Goal: Task Accomplishment & Management: Manage account settings

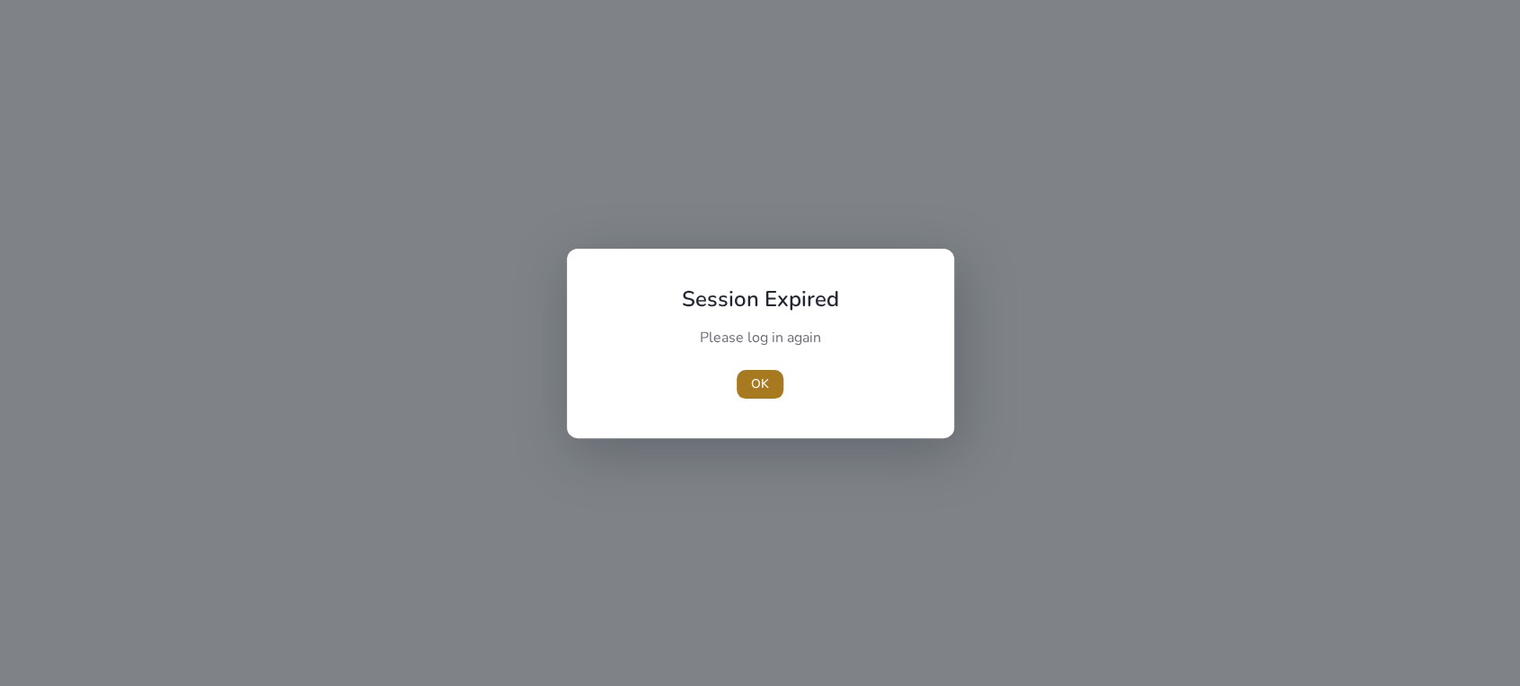
click at [753, 379] on span "OK" at bounding box center [760, 384] width 18 height 19
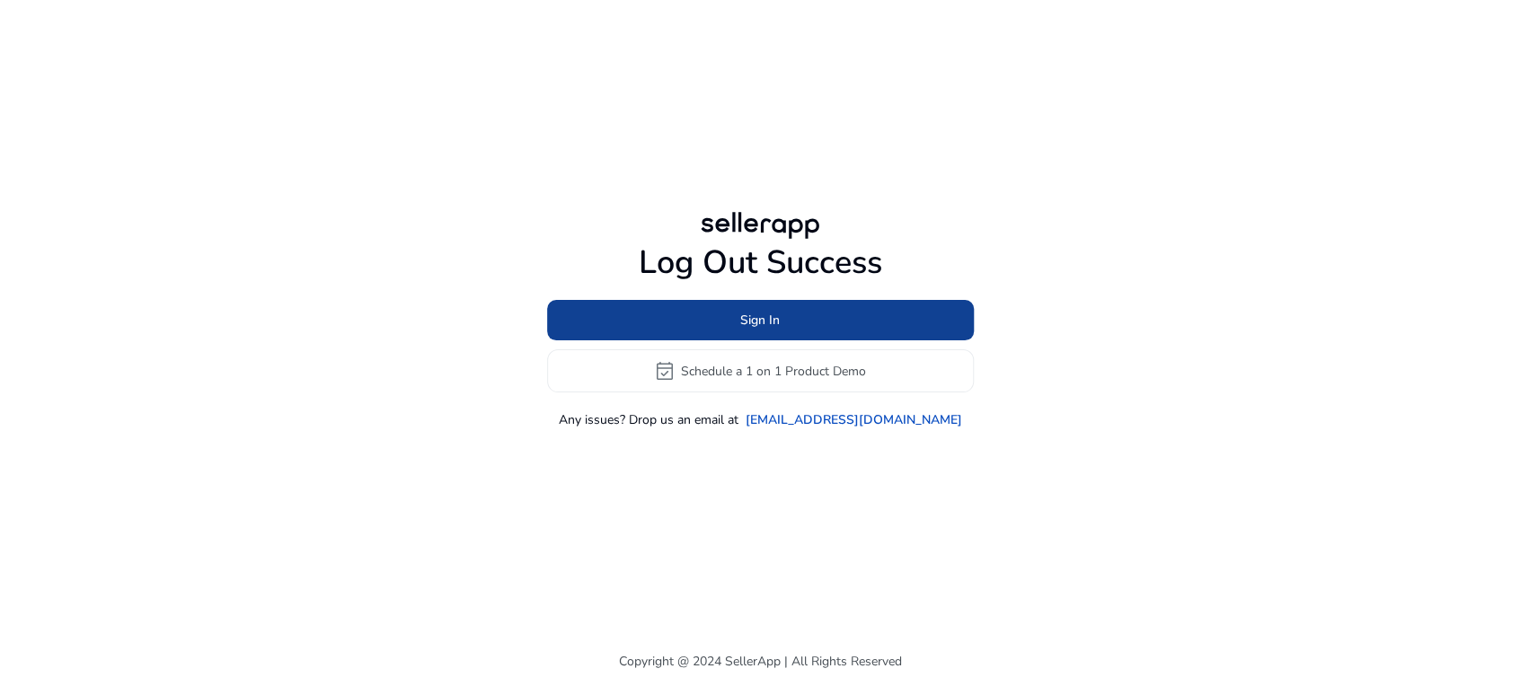
click at [748, 318] on span "Sign In" at bounding box center [760, 320] width 40 height 19
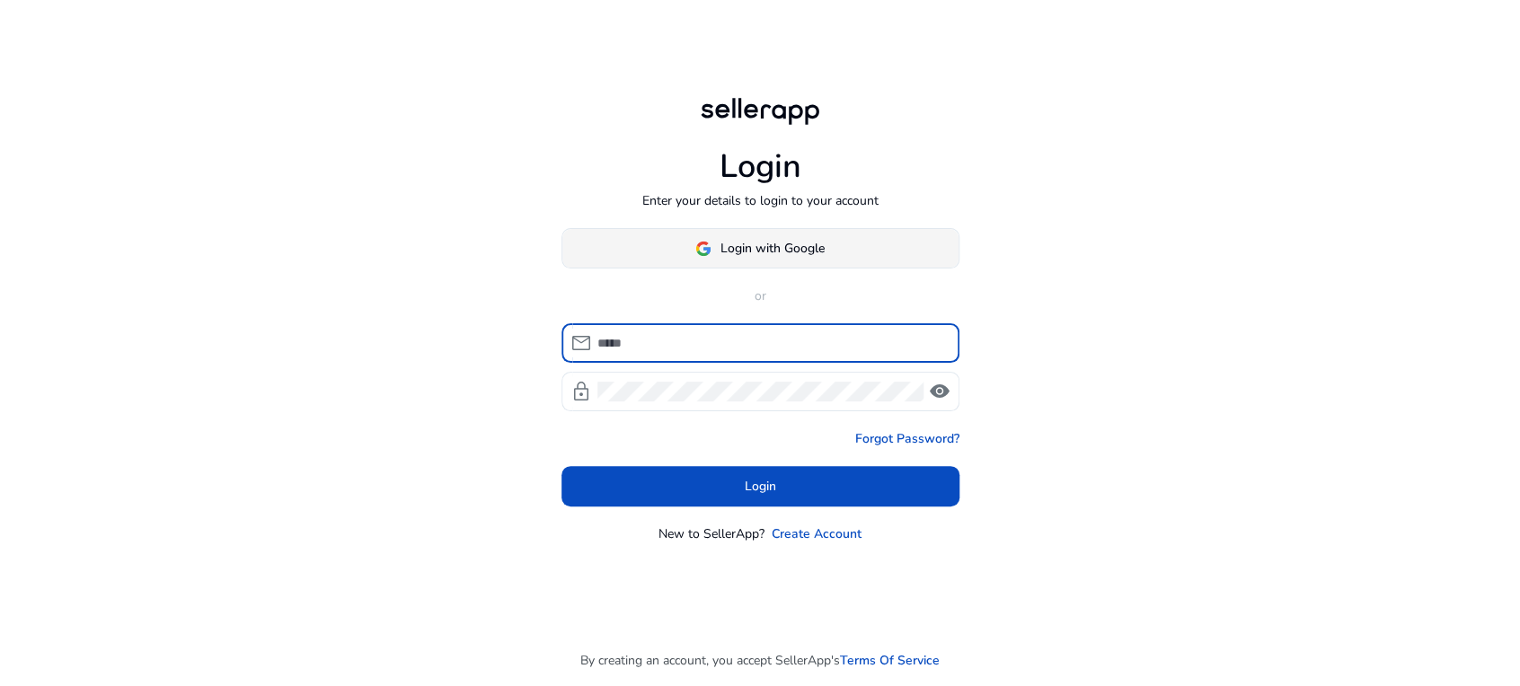
click at [727, 245] on span "Login with Google" at bounding box center [772, 248] width 104 height 19
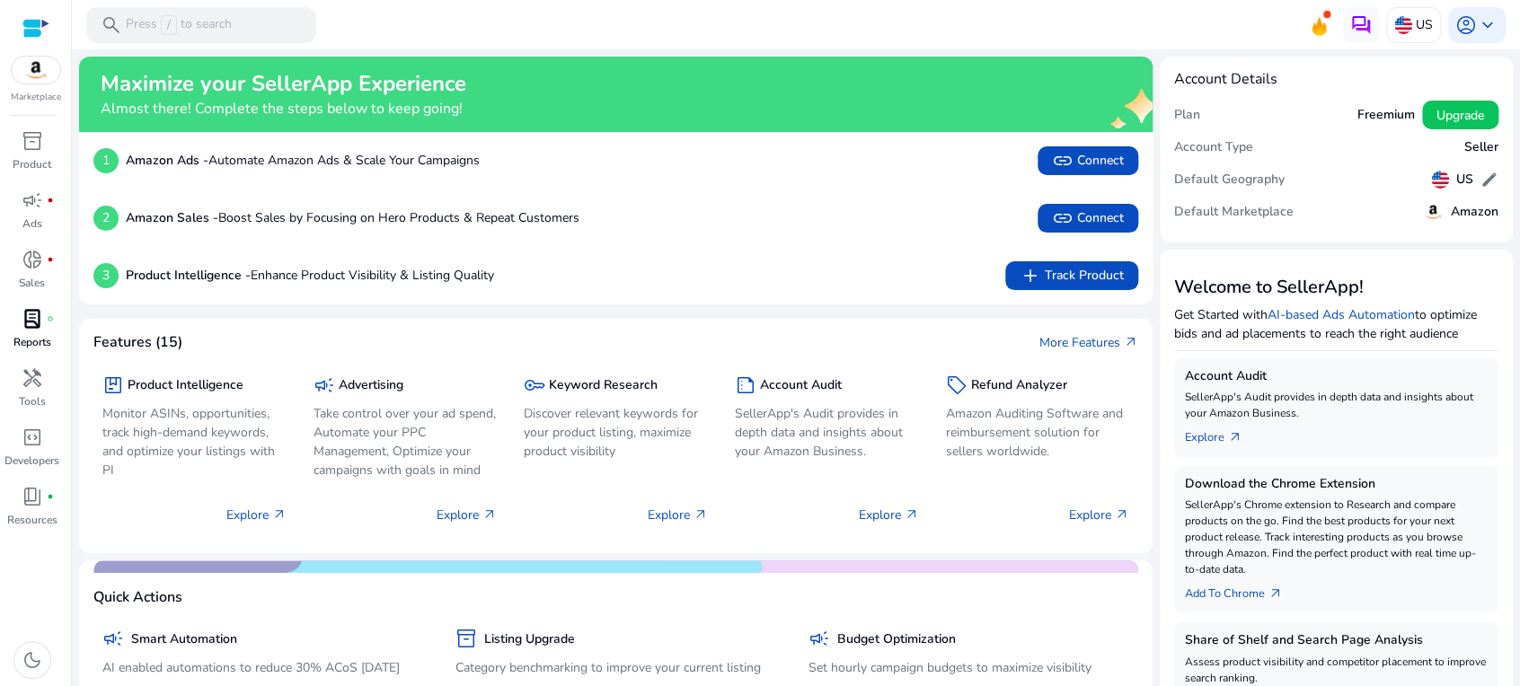
click at [36, 361] on link "lab_profile fiber_manual_record Reports" at bounding box center [32, 333] width 64 height 59
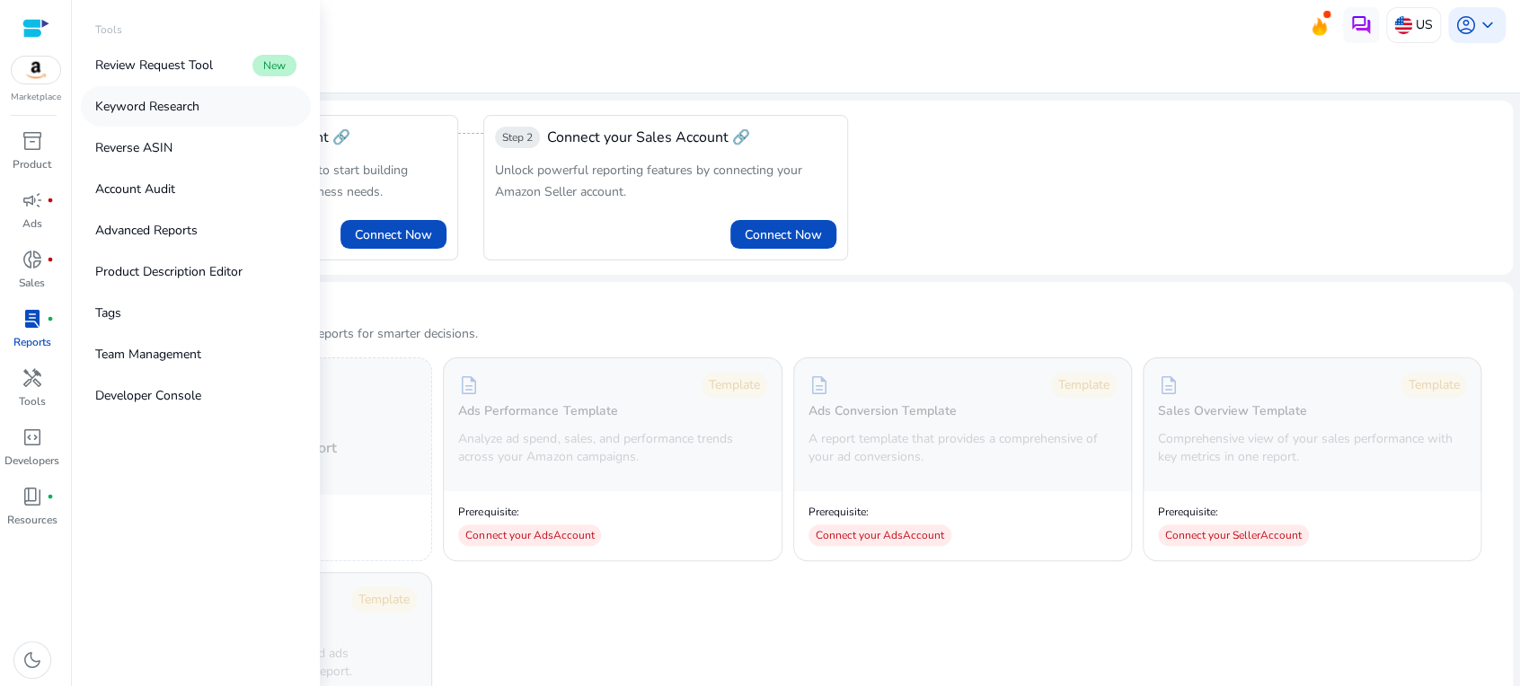
click at [195, 108] on p "Keyword Research" at bounding box center [147, 106] width 104 height 19
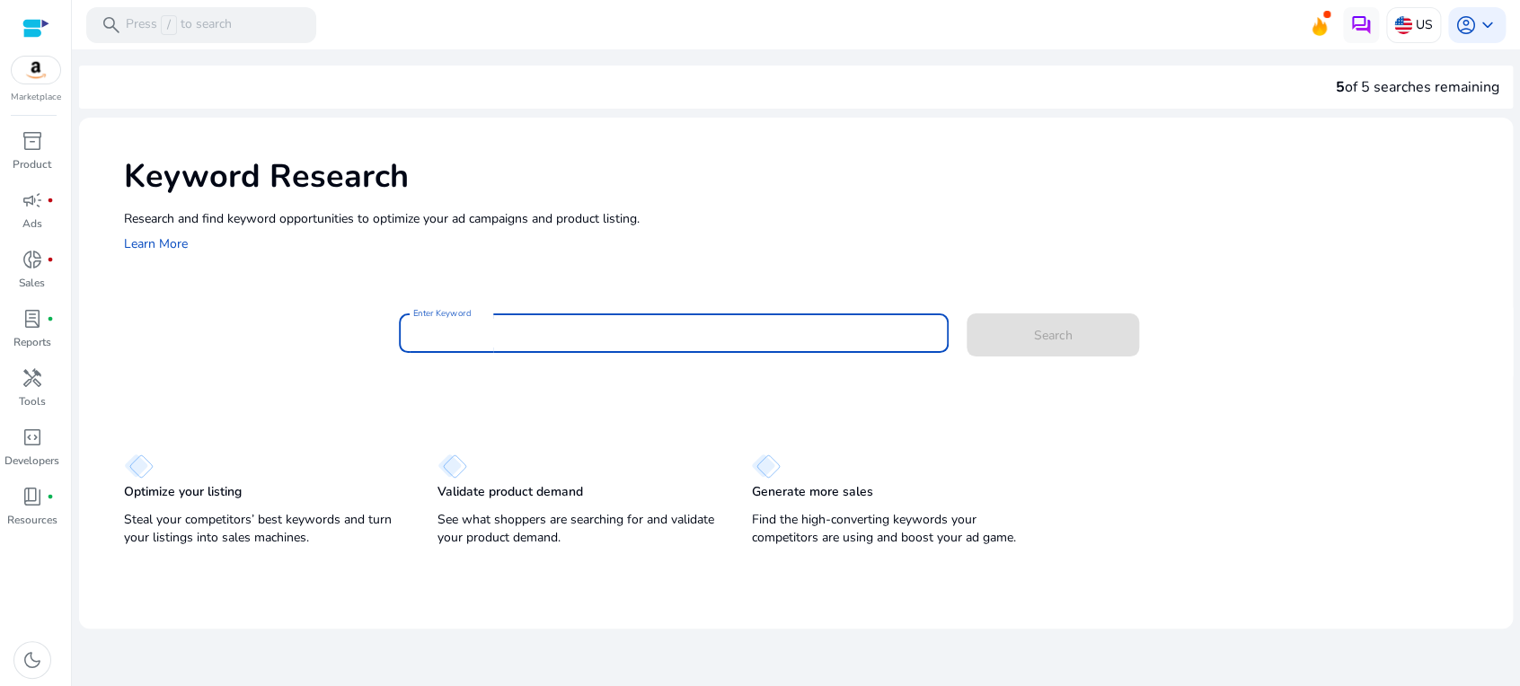
click at [467, 325] on input "Enter Keyword" at bounding box center [673, 333] width 521 height 20
type input "******"
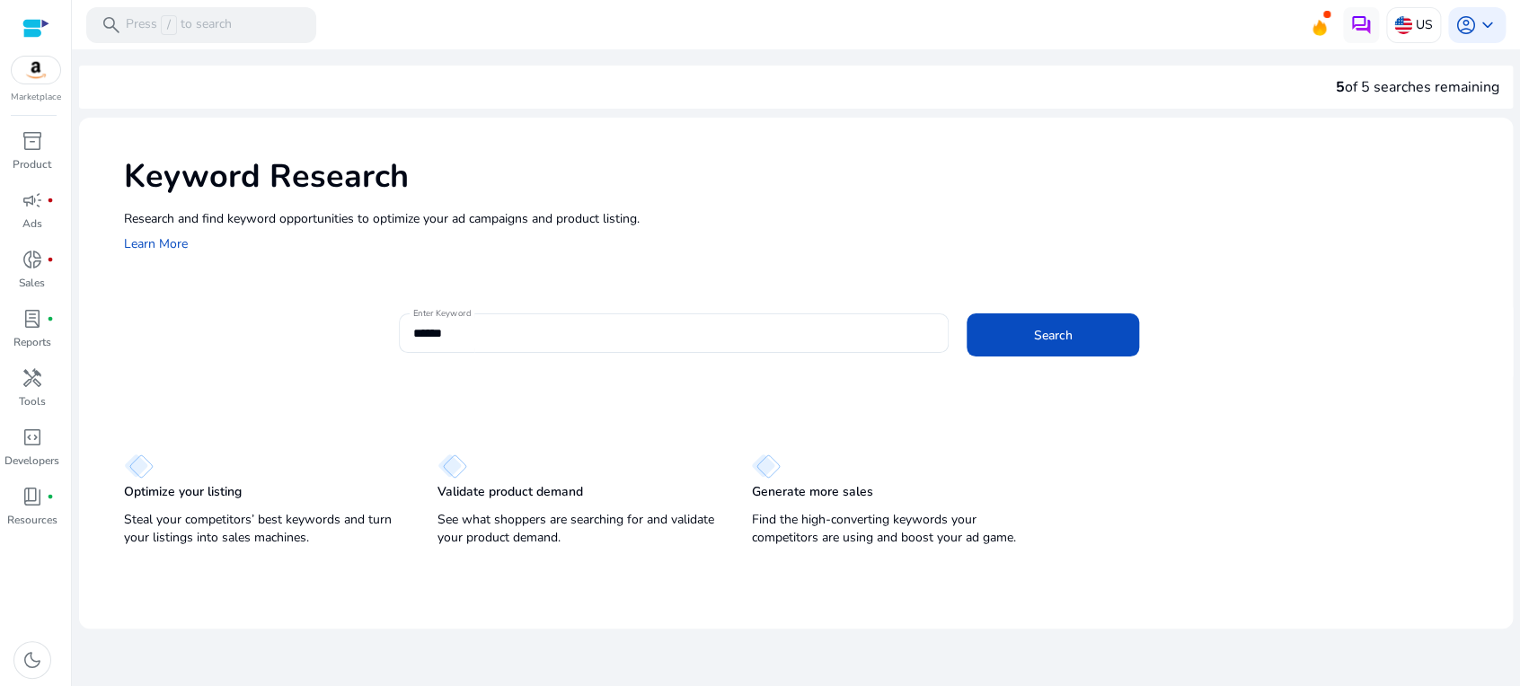
click at [643, 377] on mat-card "Enter Keyword ****** Search" at bounding box center [818, 342] width 1388 height 87
click at [1052, 345] on span at bounding box center [1052, 334] width 172 height 43
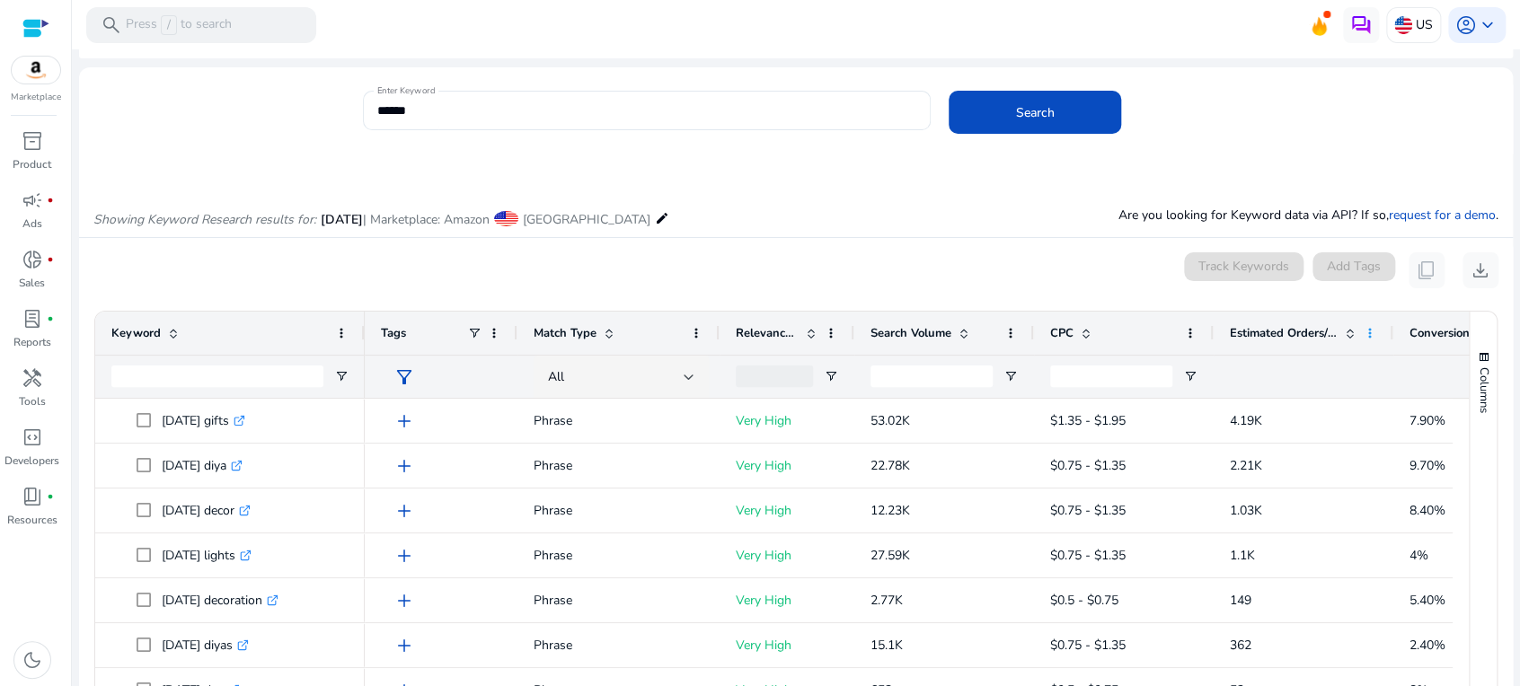
scroll to position [114, 0]
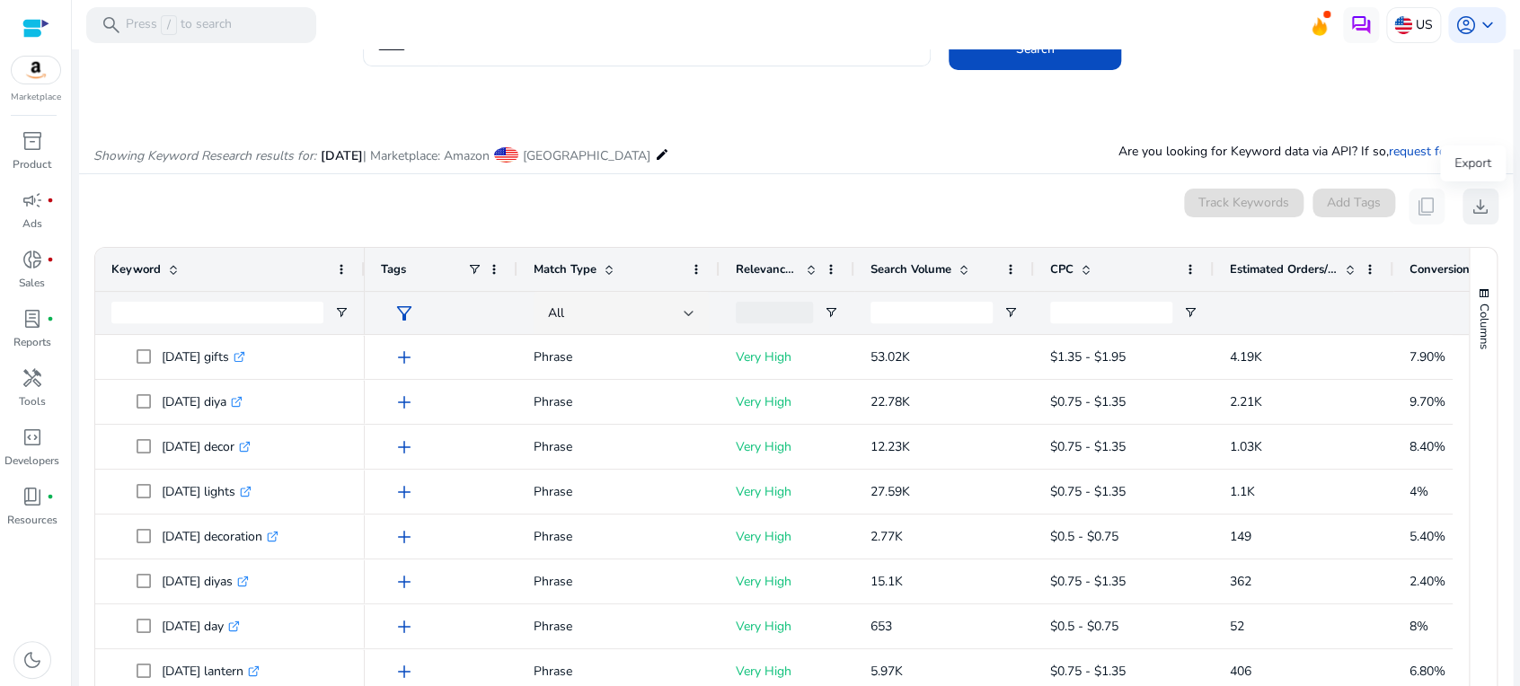
click at [1478, 203] on span "download" at bounding box center [1480, 207] width 22 height 22
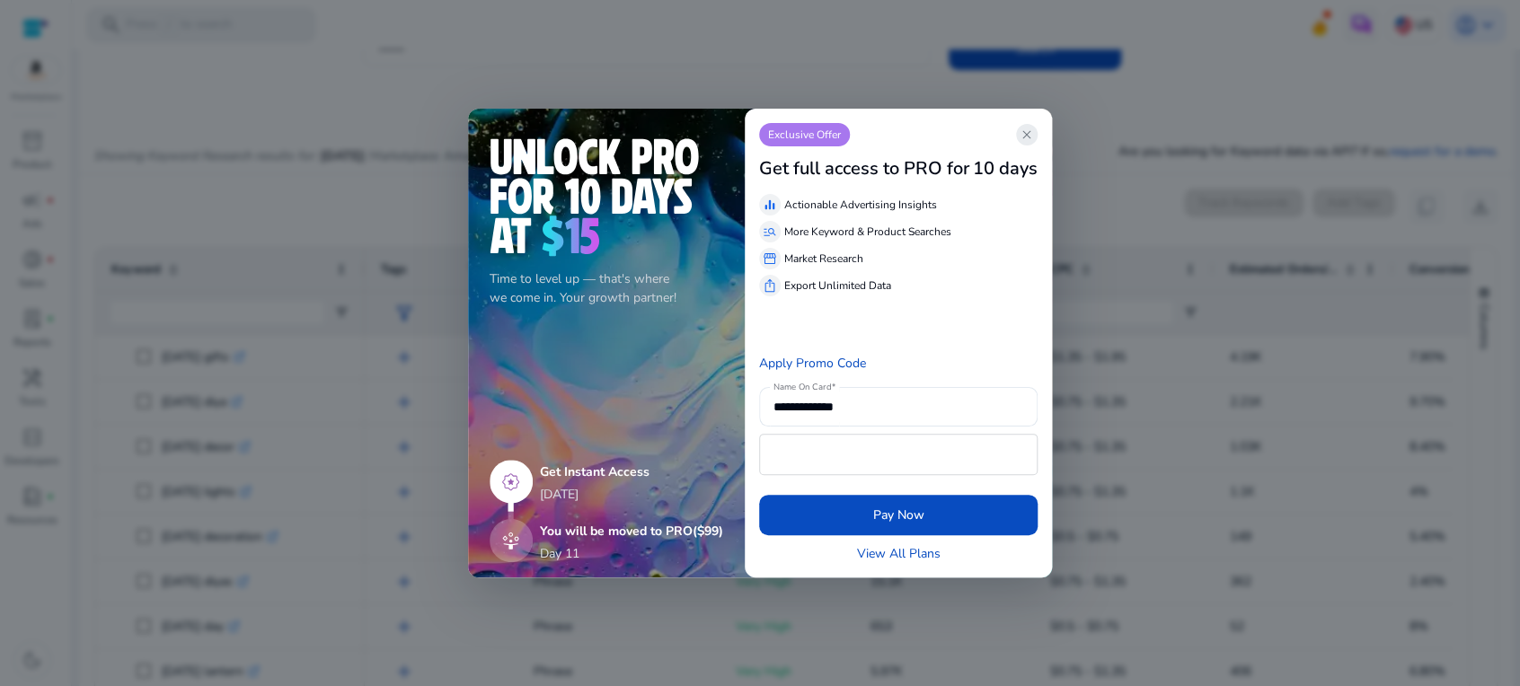
click at [1027, 138] on span "close" at bounding box center [1026, 135] width 14 height 14
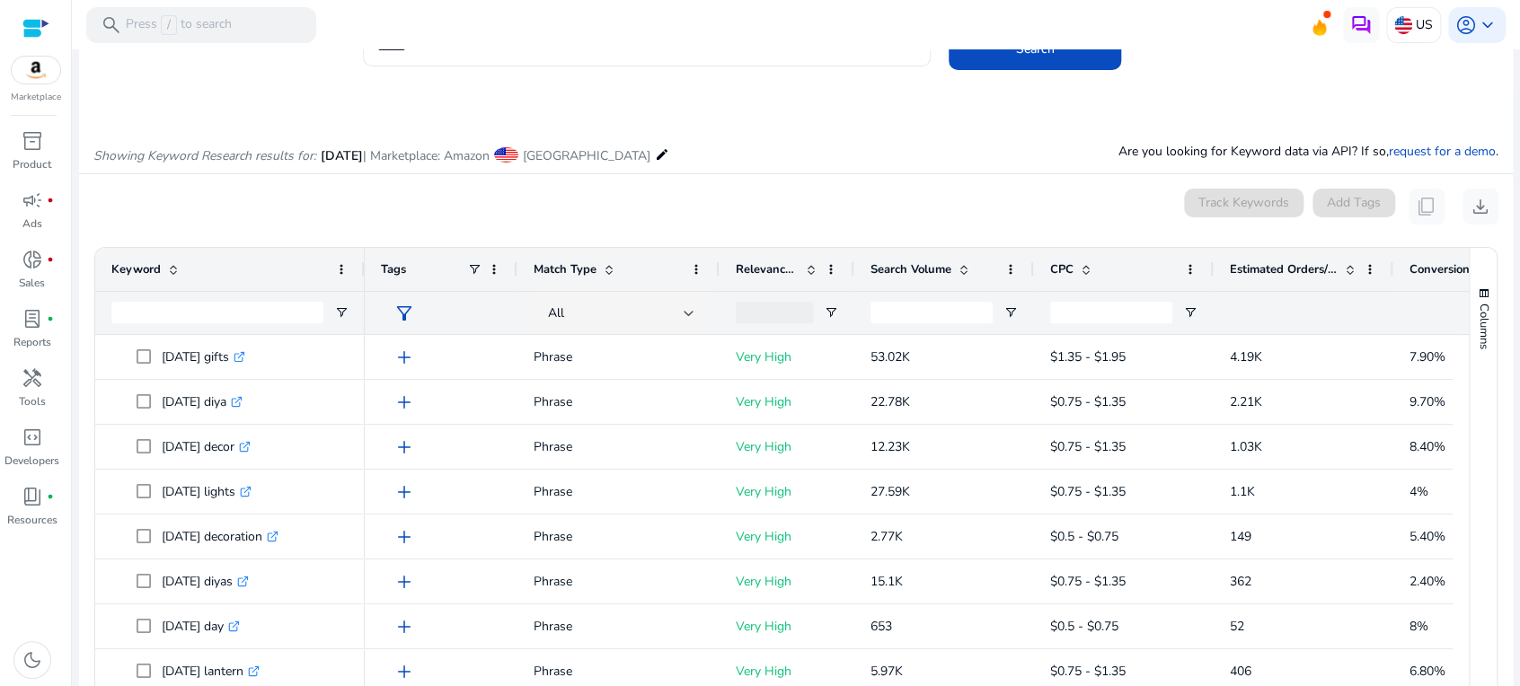
click at [1419, 204] on app-icon-holder "content_copy" at bounding box center [1426, 207] width 36 height 36
click at [1427, 208] on app-icon-holder "content_copy" at bounding box center [1426, 207] width 36 height 36
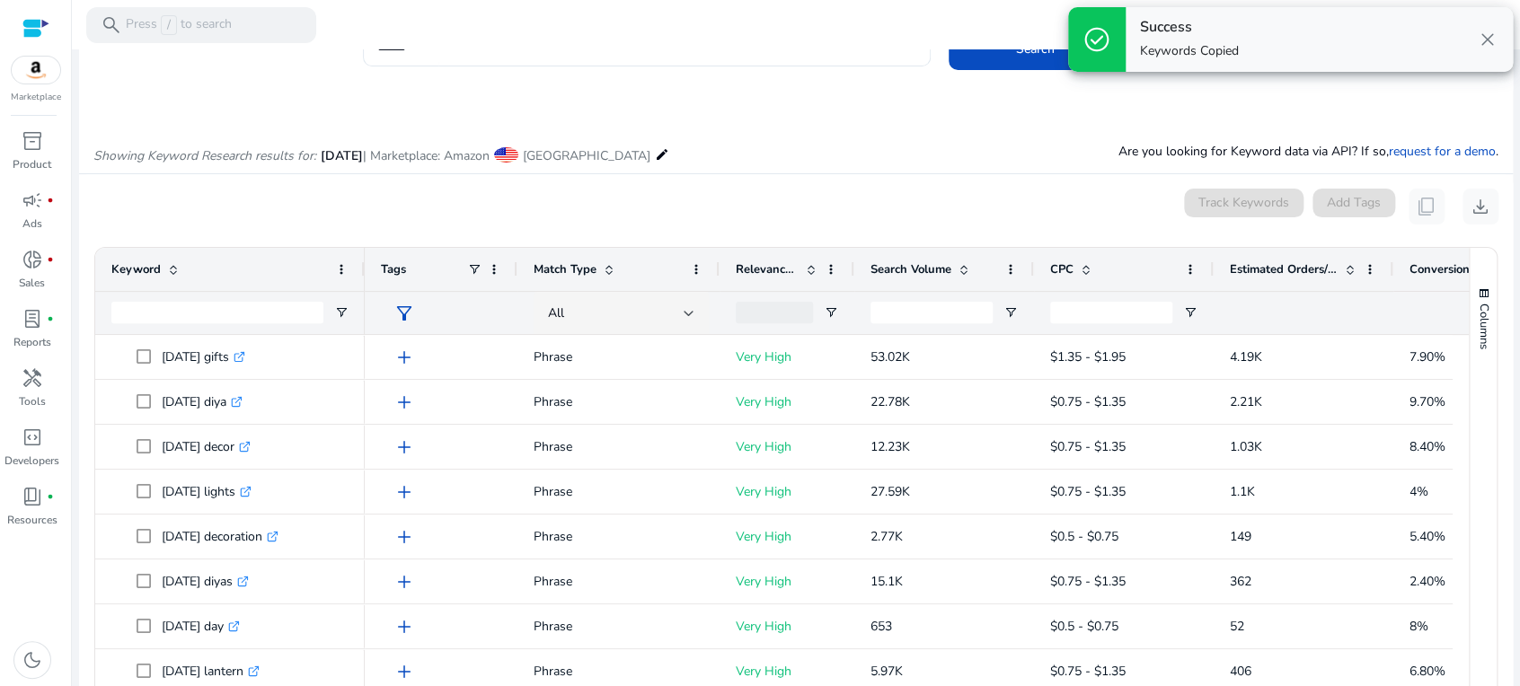
click at [1427, 208] on app-icon-holder "content_copy" at bounding box center [1426, 207] width 36 height 36
copy span "content_copy"
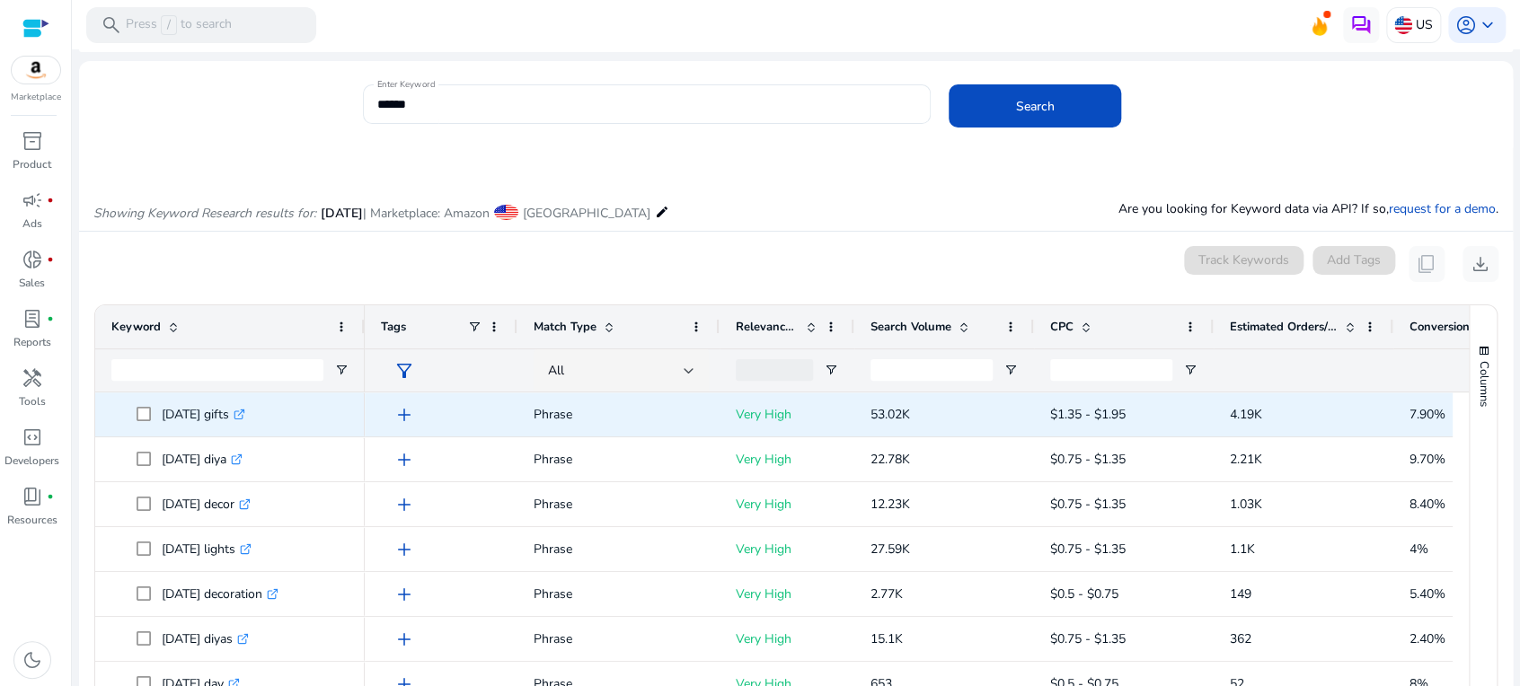
scroll to position [14, 0]
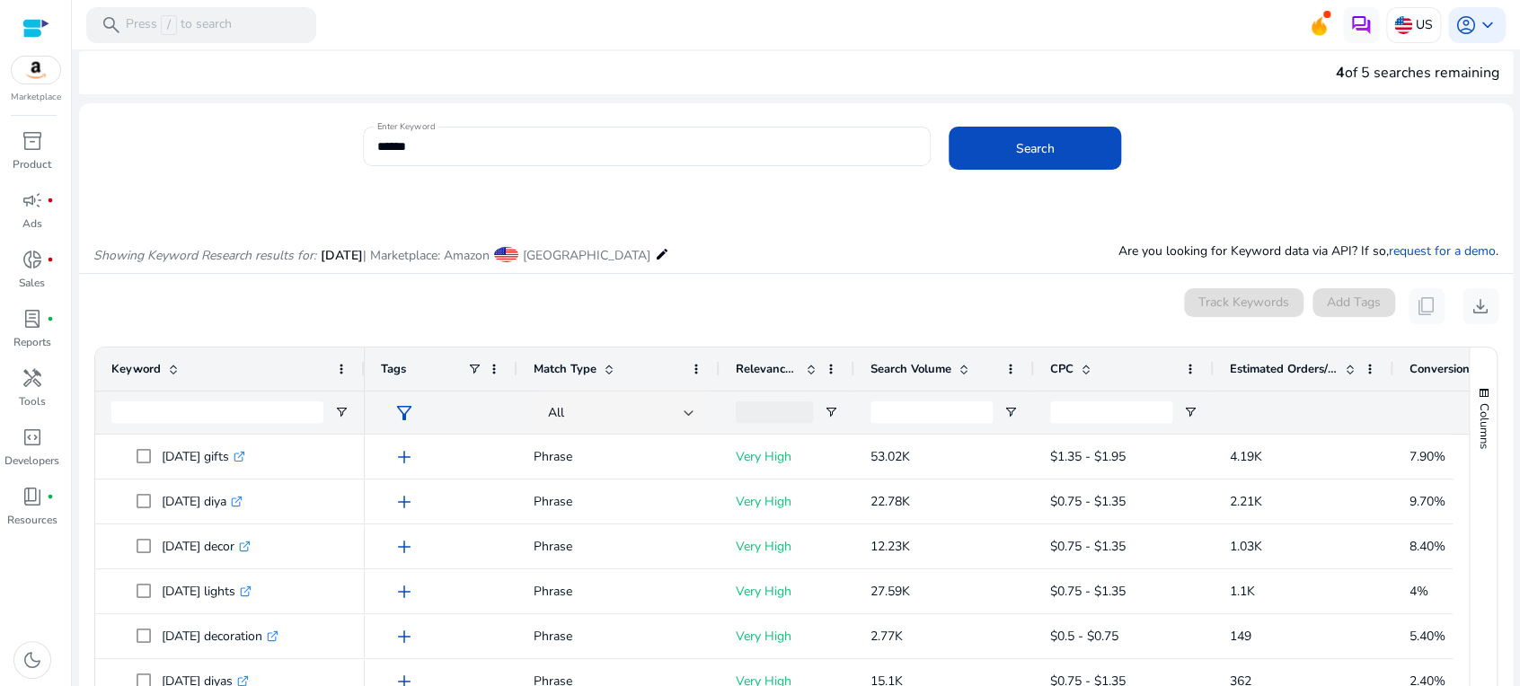
click at [1039, 321] on div "0 keyword(s) selected Track Keywords Add Tags content_copy download" at bounding box center [795, 306] width 1405 height 36
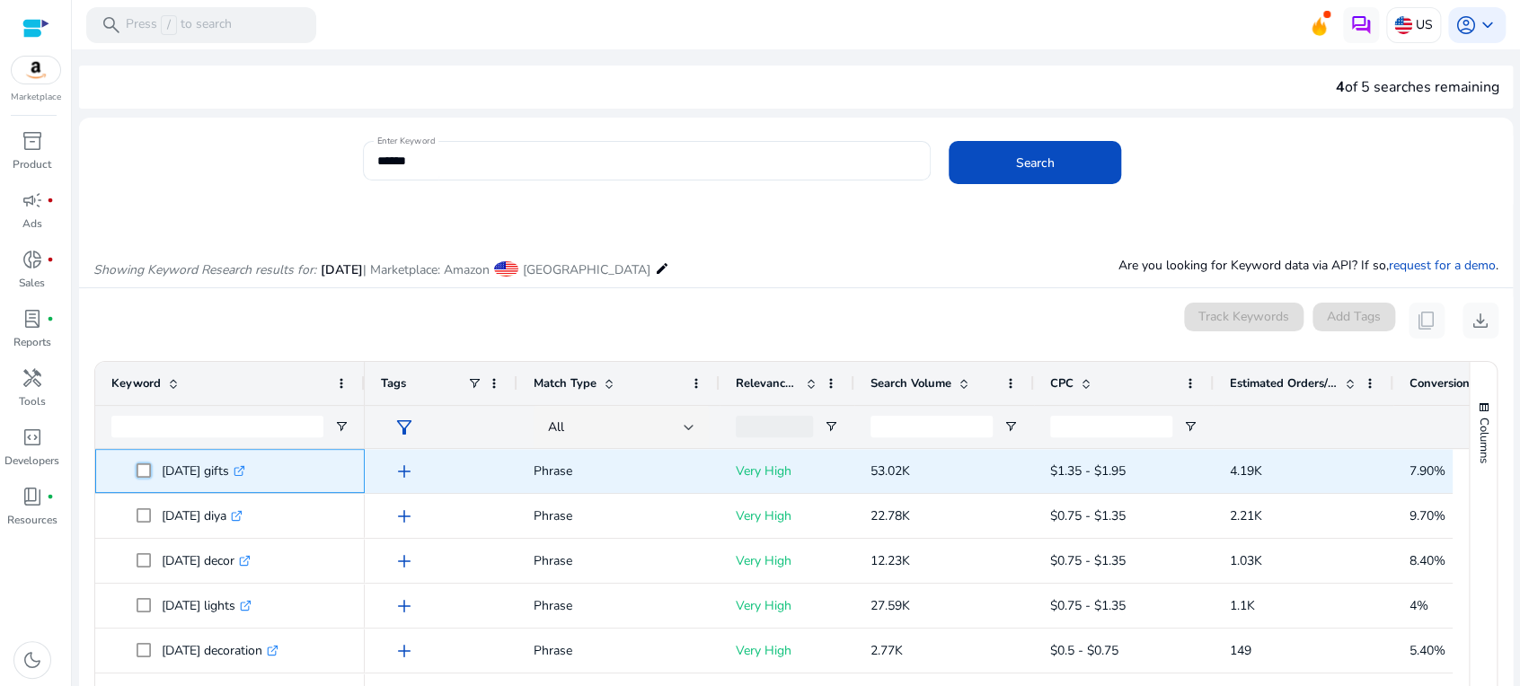
scroll to position [0, 0]
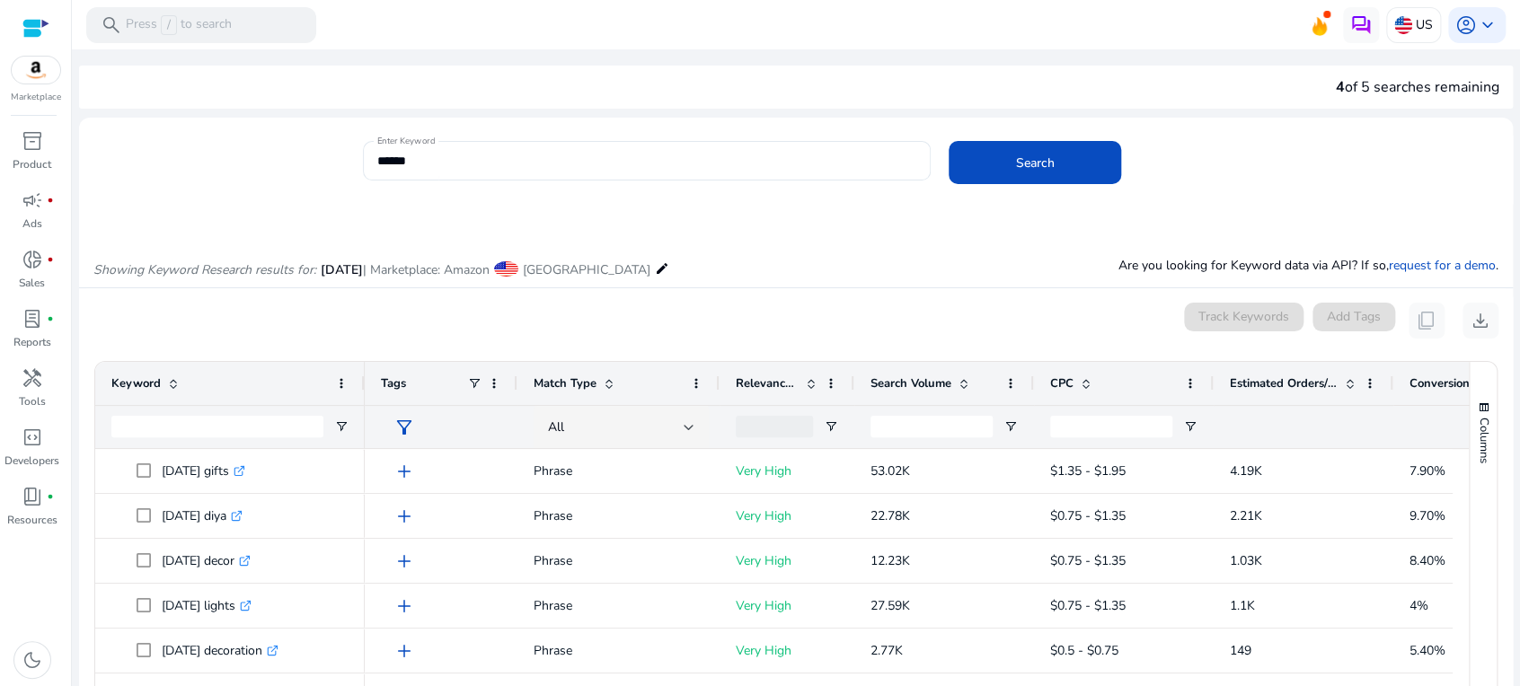
click at [1415, 322] on app-icon-holder "content_copy" at bounding box center [1426, 321] width 36 height 36
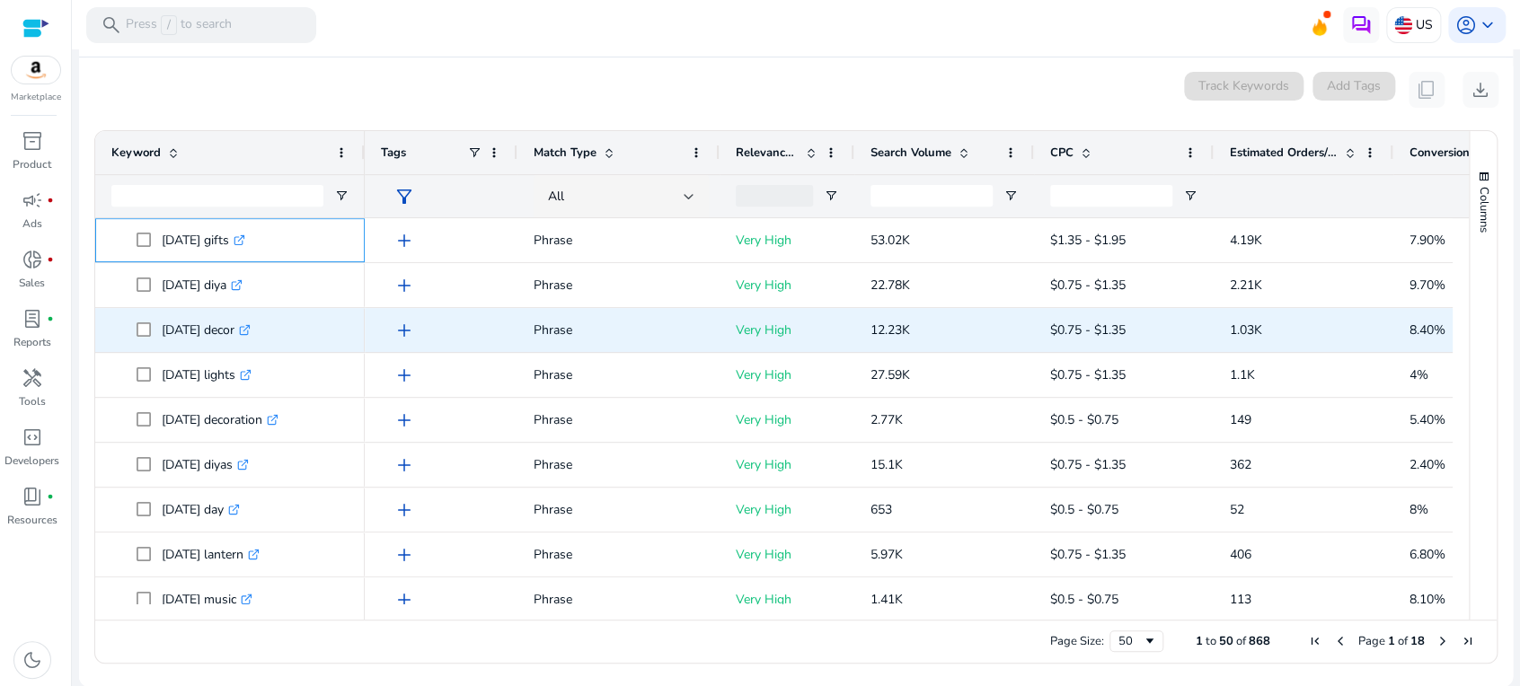
drag, startPoint x: 122, startPoint y: 235, endPoint x: 1363, endPoint y: 336, distance: 1245.3
click at [1363, 336] on div "diwali gifts .st0{fill:#2c8af8} diwali crafts .st0{fill:#2c8af8} diwali backdro…" at bounding box center [773, 410] width 1357 height 385
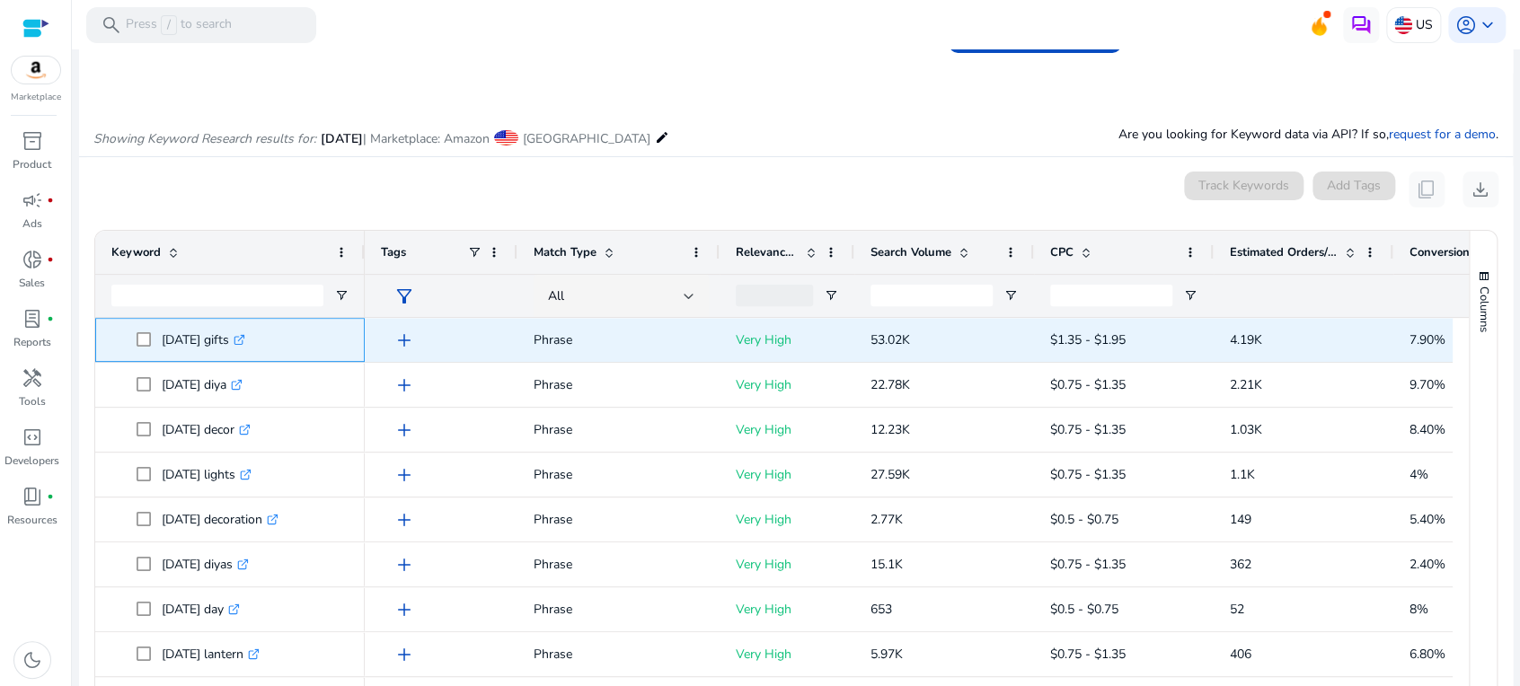
click at [190, 341] on p "diwali gifts .st0{fill:#2c8af8}" at bounding box center [204, 340] width 84 height 37
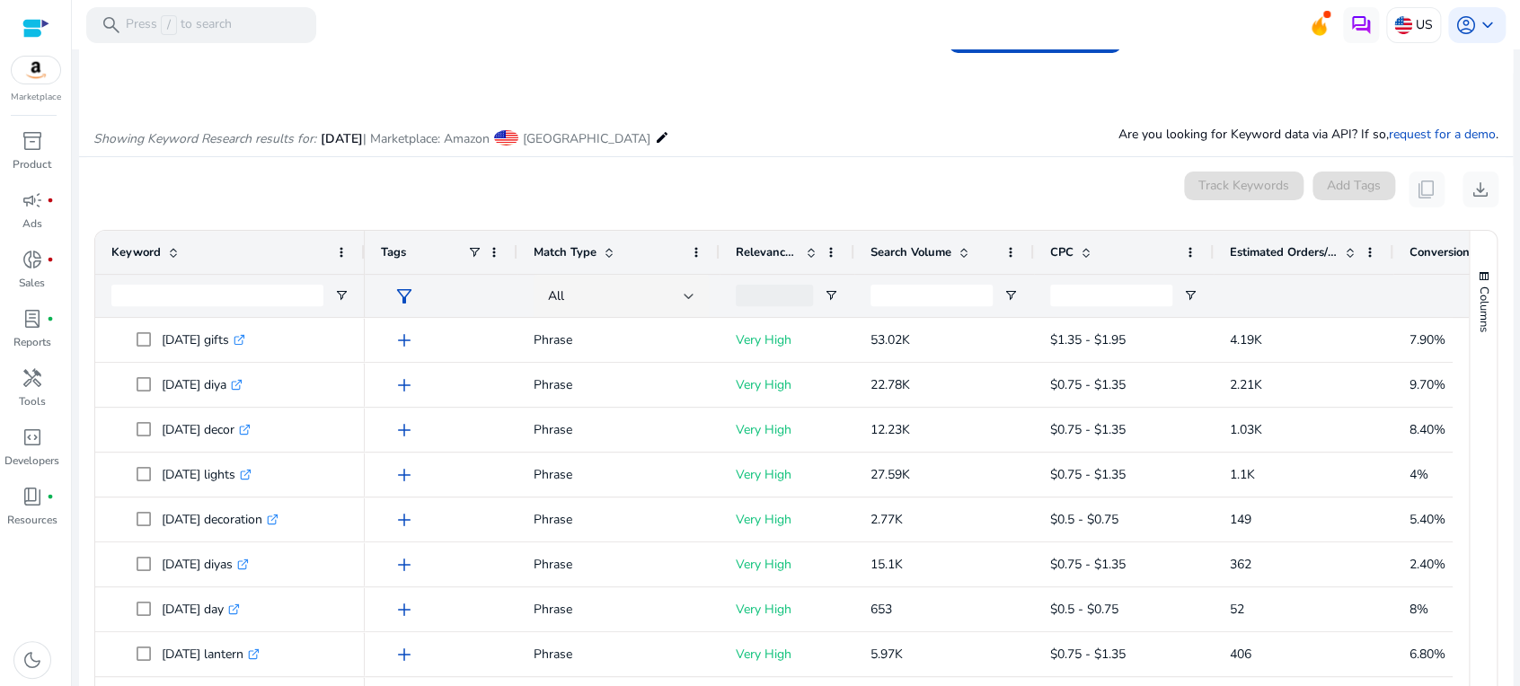
drag, startPoint x: 87, startPoint y: 211, endPoint x: 1491, endPoint y: 363, distance: 1411.9
click at [1491, 363] on mat-card "0 keyword(s) selected Track Keywords Add Tags content_copy download Press SPACE…" at bounding box center [795, 472] width 1433 height 630
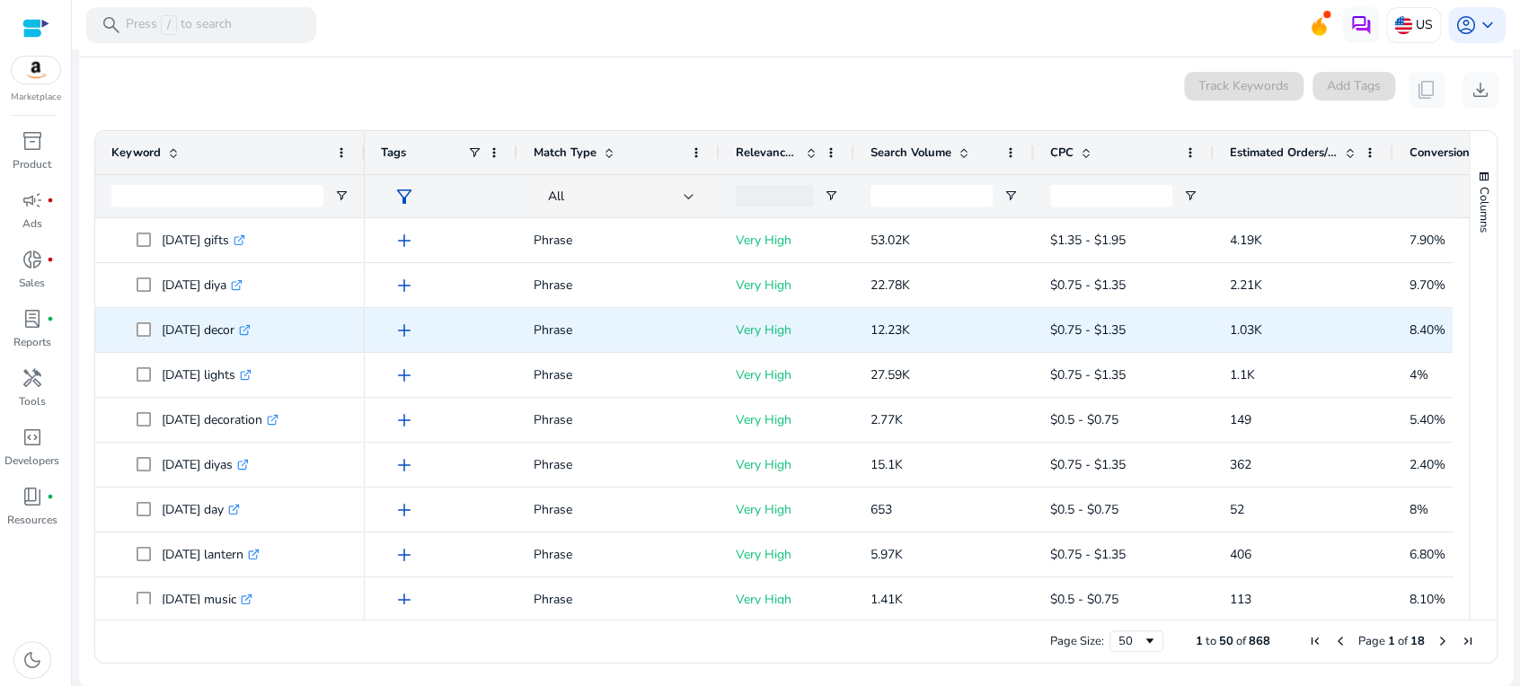
copy body "content_copy download Press SPACE to select this row. Drag here to set row grou…"
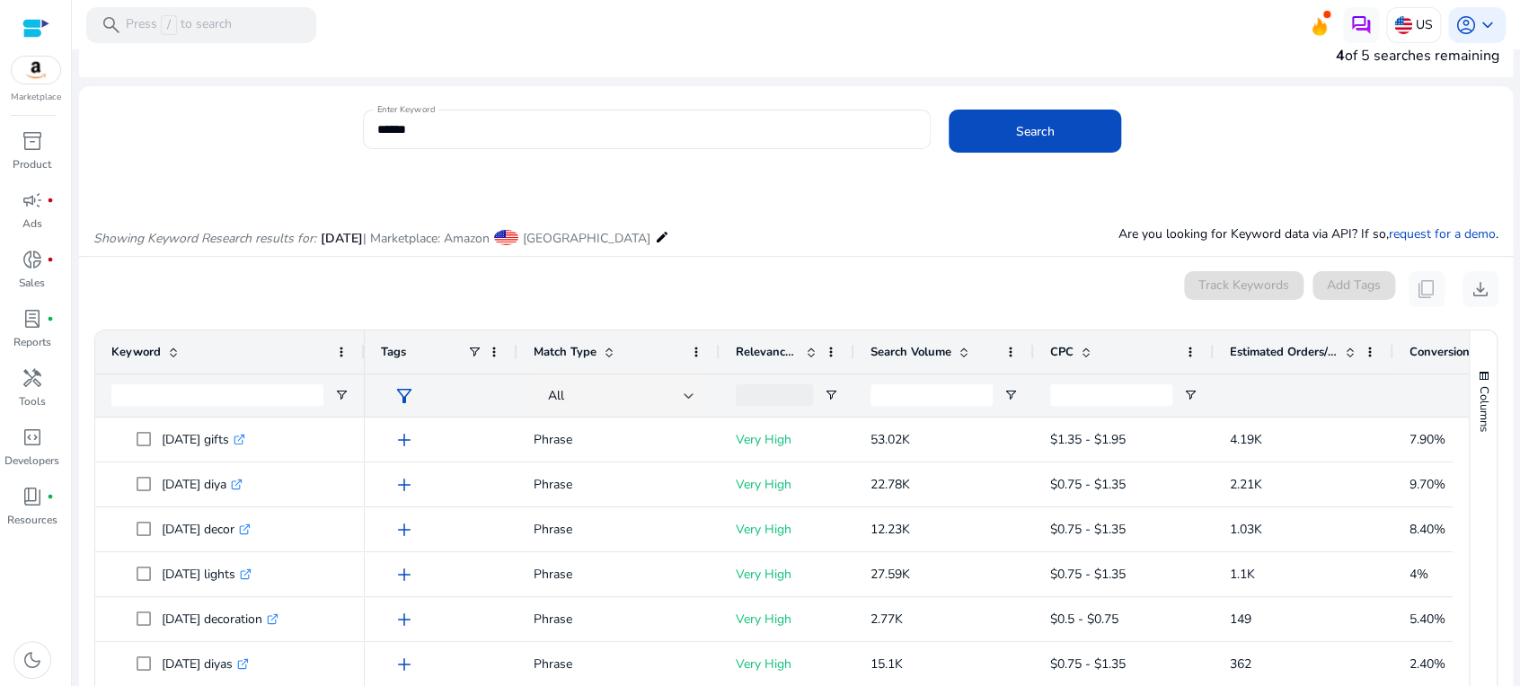
click at [641, 276] on div "0 keyword(s) selected Track Keywords Add Tags content_copy download" at bounding box center [795, 289] width 1405 height 36
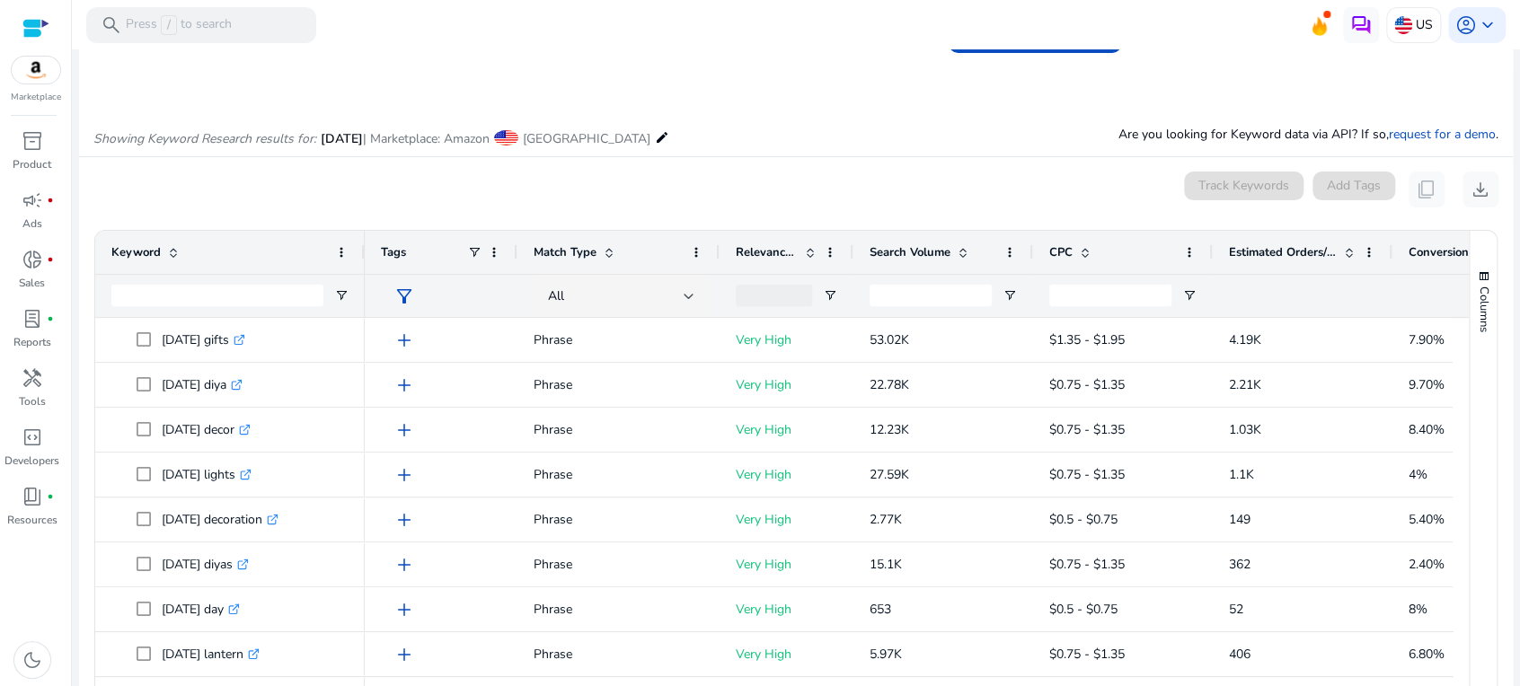
click at [850, 252] on div at bounding box center [852, 252] width 7 height 43
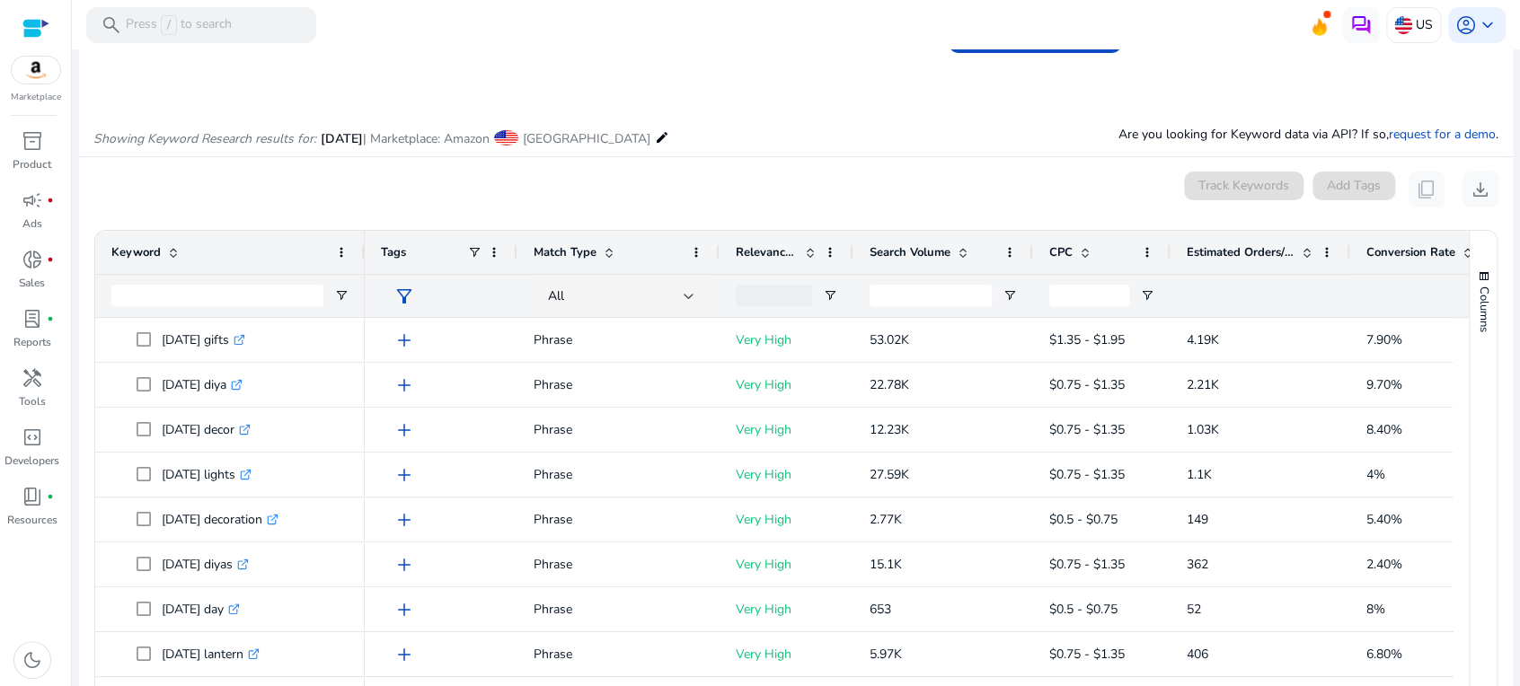
drag, startPoint x: 1208, startPoint y: 247, endPoint x: 1166, endPoint y: 251, distance: 42.4
click at [1166, 251] on div at bounding box center [1169, 252] width 7 height 43
drag, startPoint x: 1347, startPoint y: 251, endPoint x: 1365, endPoint y: 254, distance: 18.3
click at [1365, 254] on div at bounding box center [1366, 252] width 7 height 43
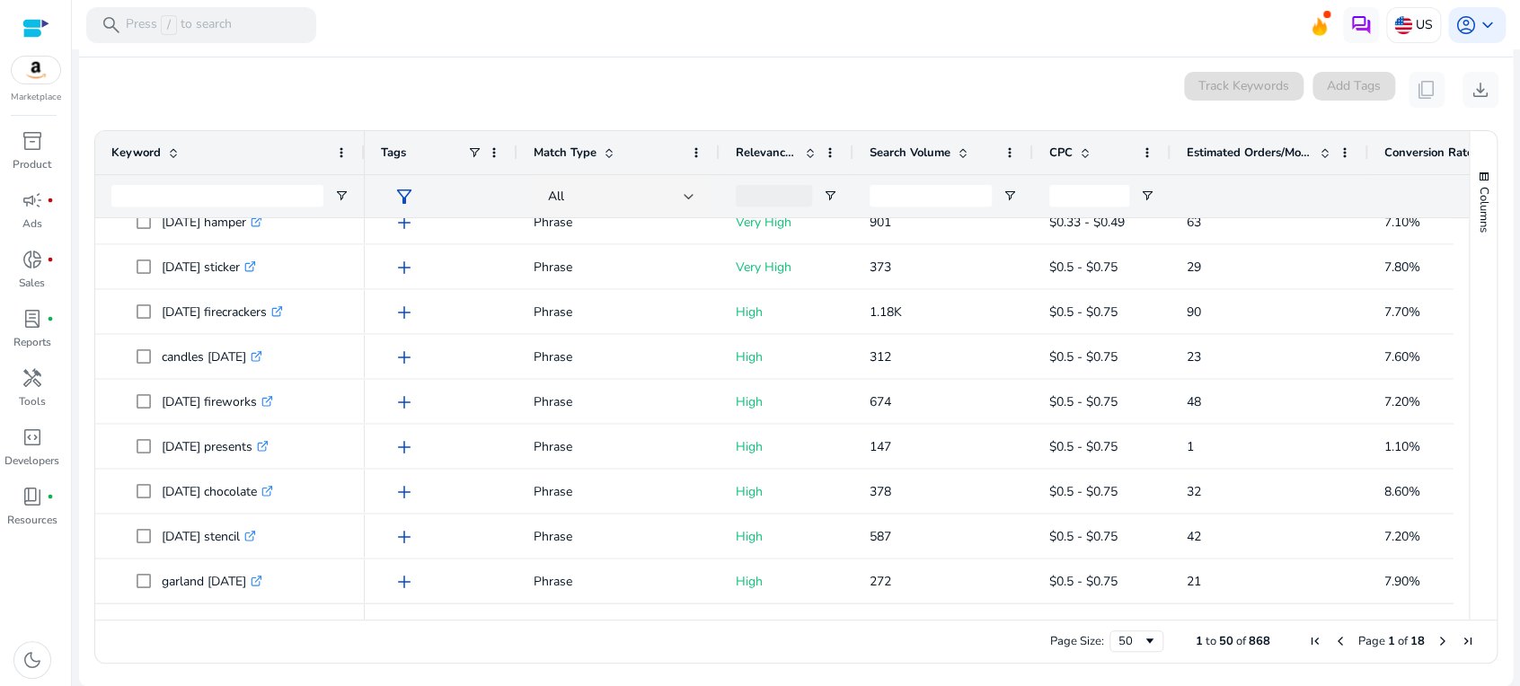
drag, startPoint x: 956, startPoint y: 604, endPoint x: 745, endPoint y: 605, distance: 212.0
click at [745, 605] on div at bounding box center [956, 612] width 1183 height 16
drag, startPoint x: 735, startPoint y: 609, endPoint x: 1124, endPoint y: 623, distance: 390.0
click at [1049, 615] on div at bounding box center [909, 612] width 1088 height 16
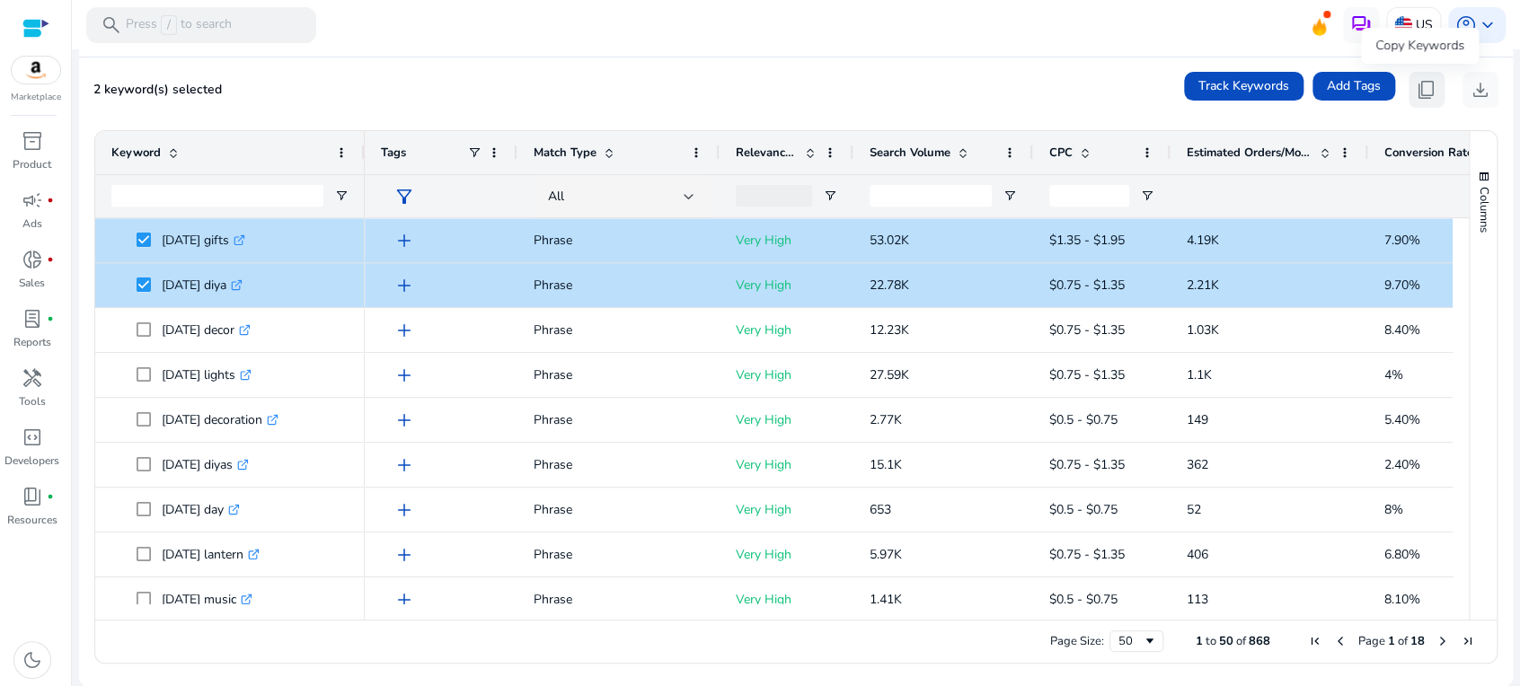
click at [1416, 85] on span "content_copy" at bounding box center [1426, 90] width 22 height 22
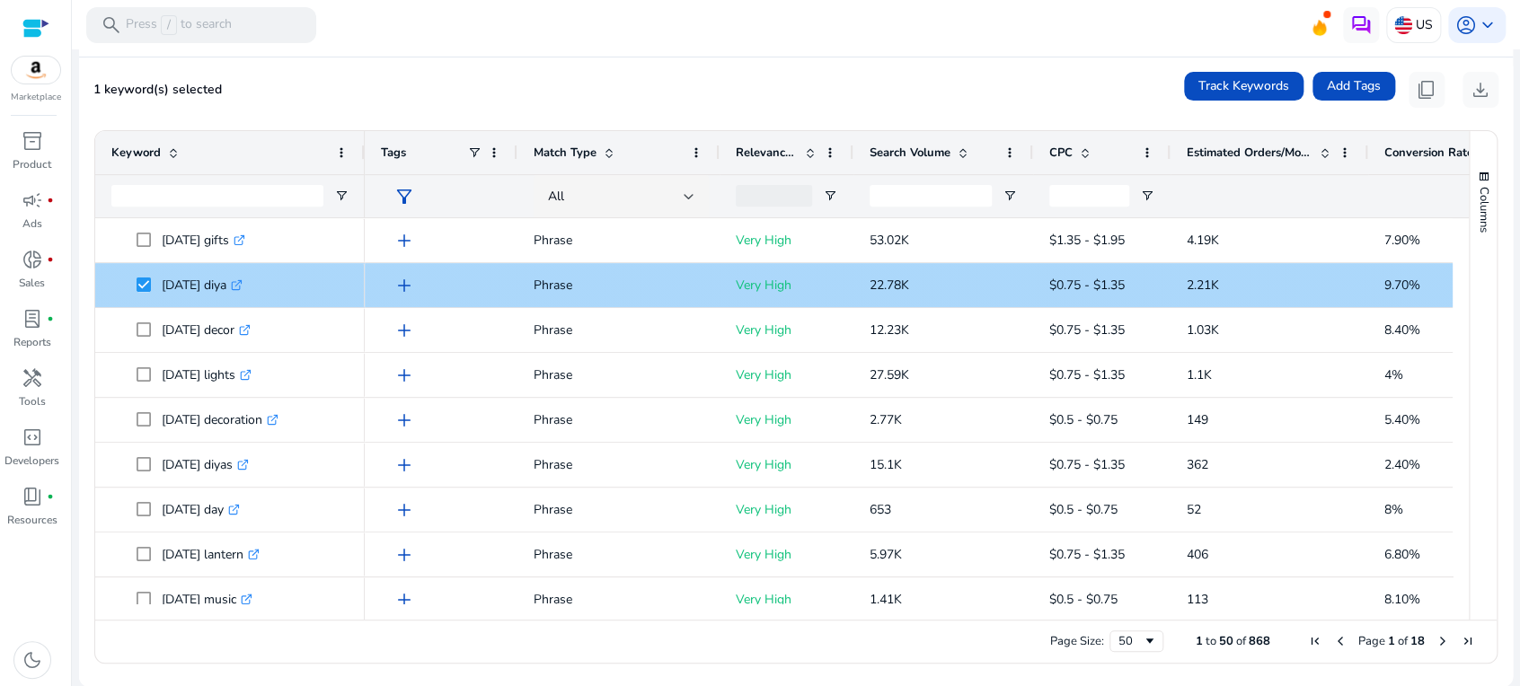
click at [136, 288] on span "diwali diya .st0{fill:#2c8af8}" at bounding box center [229, 285] width 237 height 37
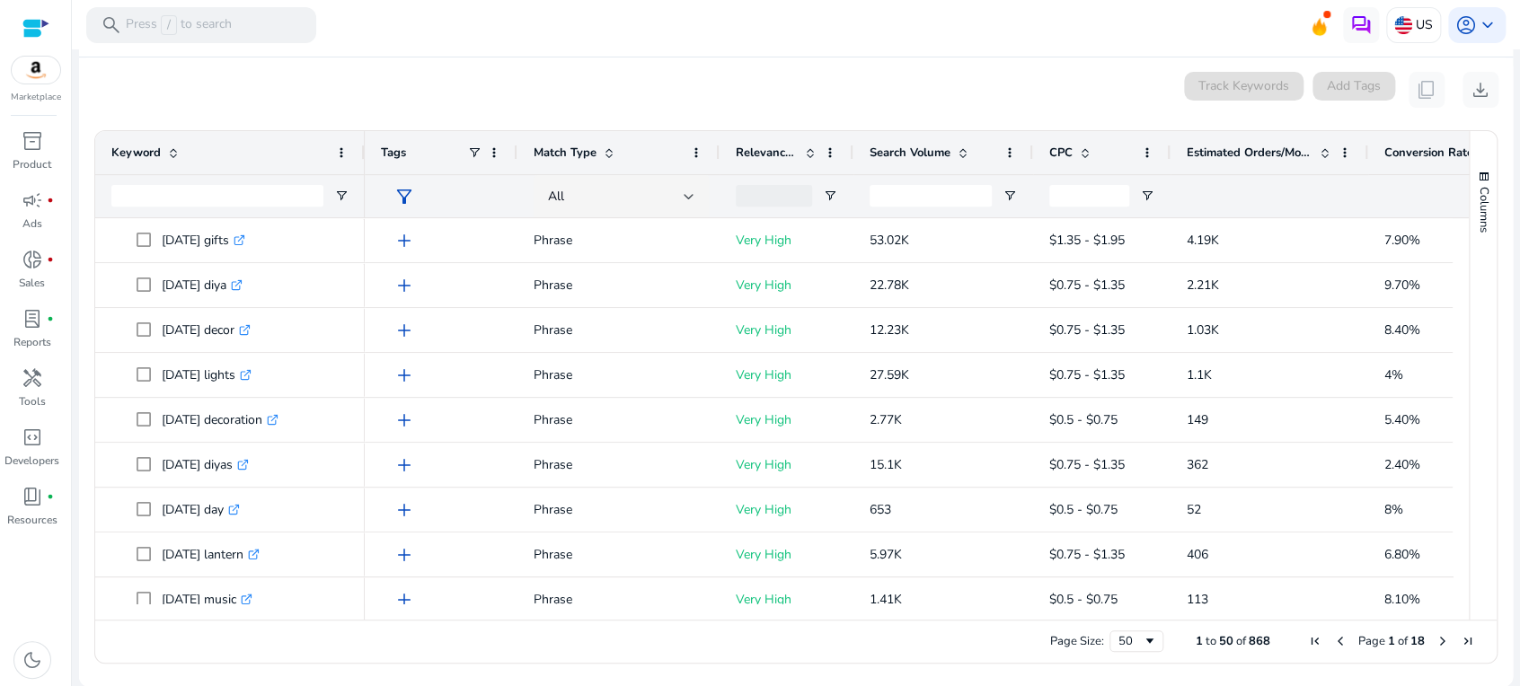
drag, startPoint x: 362, startPoint y: 142, endPoint x: 328, endPoint y: 142, distance: 34.1
click at [328, 142] on div "Keyword" at bounding box center [229, 152] width 269 height 43
drag, startPoint x: 363, startPoint y: 145, endPoint x: 327, endPoint y: 152, distance: 36.6
click at [331, 145] on div "Keyword" at bounding box center [229, 152] width 269 height 43
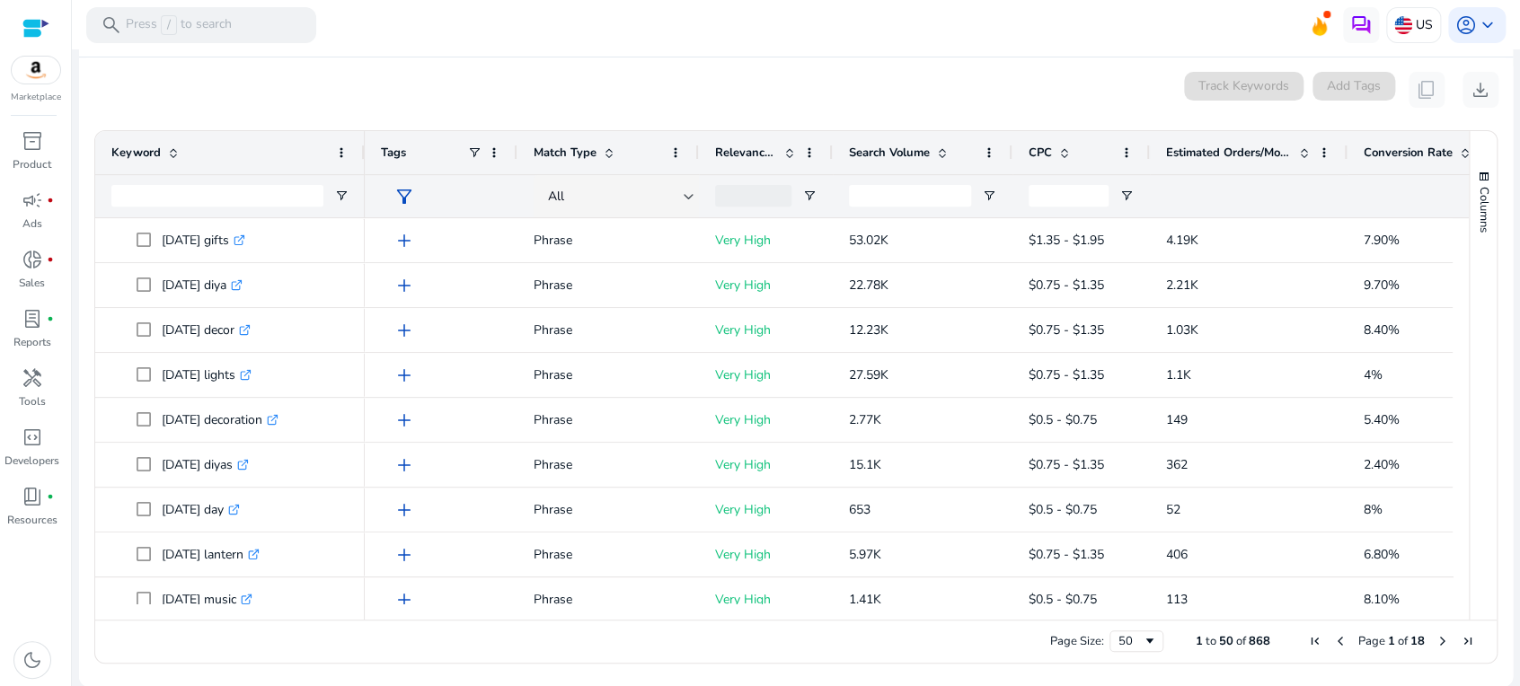
drag, startPoint x: 718, startPoint y: 142, endPoint x: 607, endPoint y: 155, distance: 111.3
click at [607, 155] on div "Match Type" at bounding box center [607, 152] width 181 height 43
drag, startPoint x: 512, startPoint y: 153, endPoint x: 485, endPoint y: 155, distance: 27.1
click at [485, 155] on div "Tags" at bounding box center [441, 152] width 153 height 43
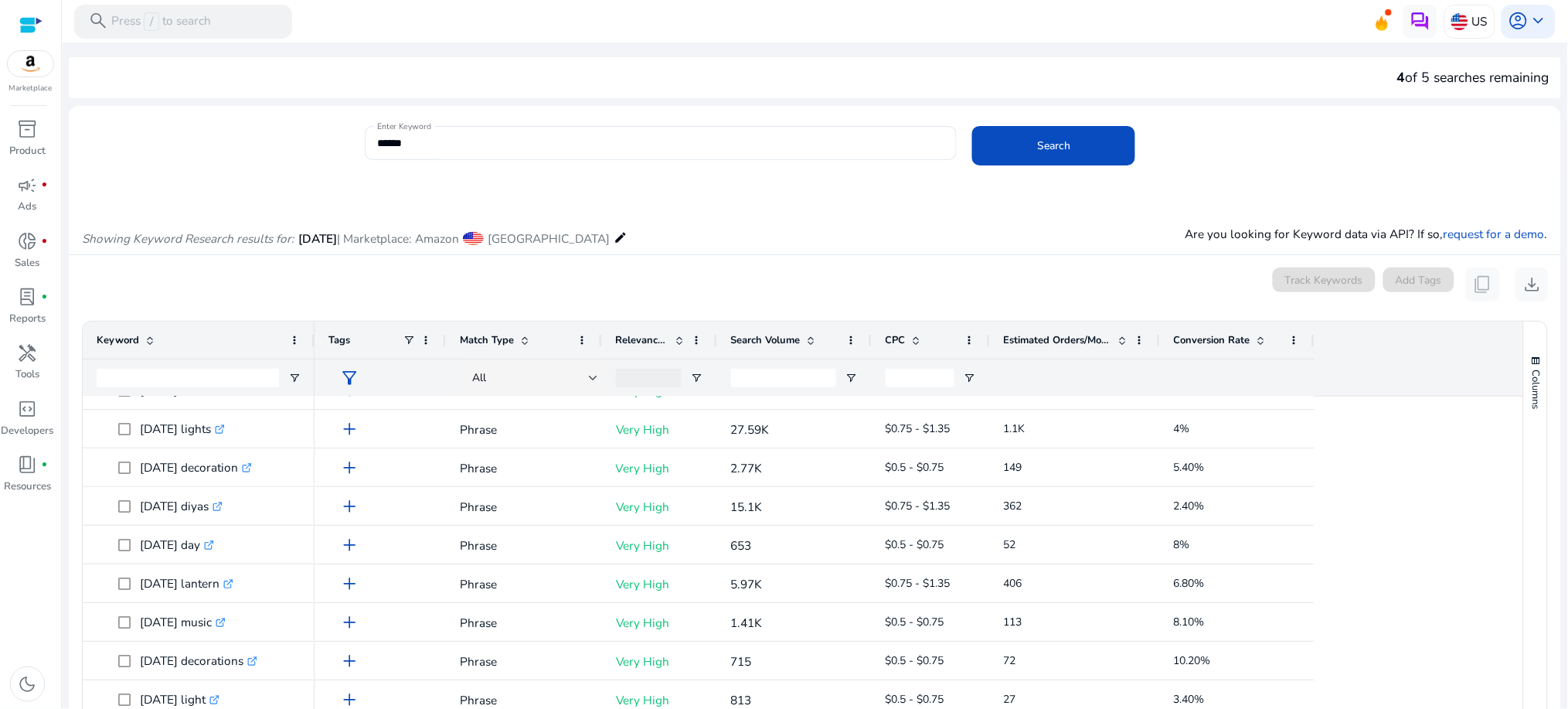
click at [1317, 156] on div "Enter Keyword ****** Search" at bounding box center [957, 151] width 1184 height 50
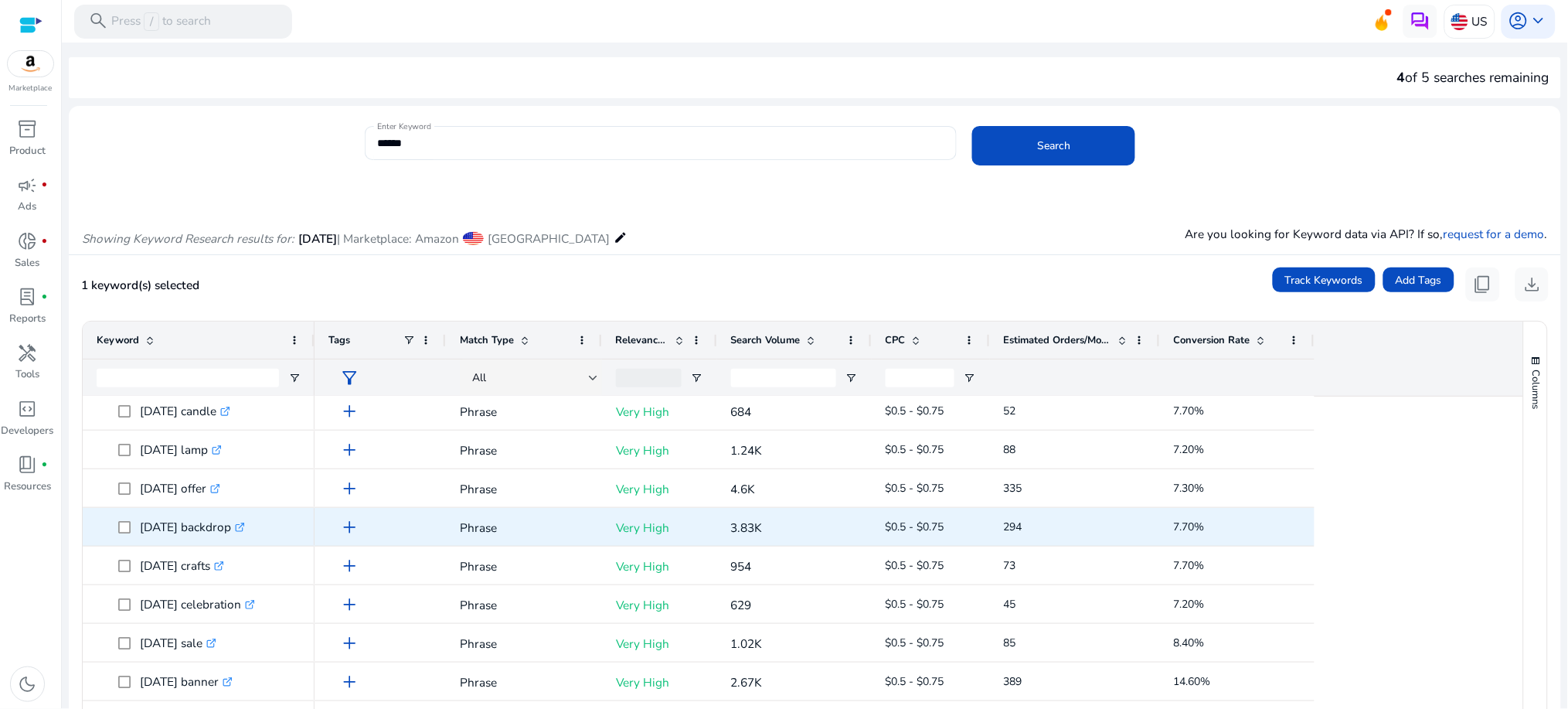
scroll to position [552, 0]
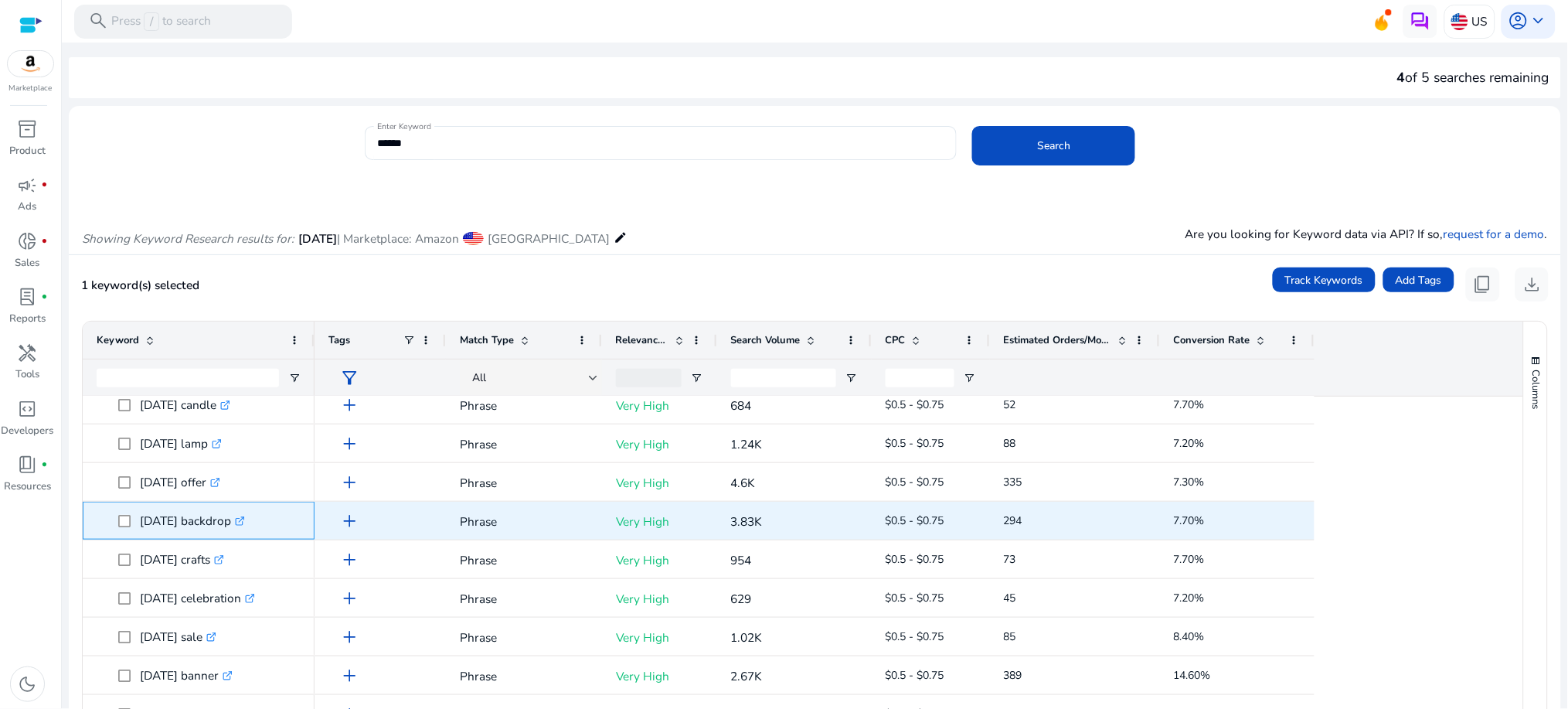
drag, startPoint x: 141, startPoint y: 521, endPoint x: 225, endPoint y: 526, distance: 84.1
click at [225, 526] on p "[DATE] backdrop .st0{fill:#2c8af8}" at bounding box center [193, 520] width 105 height 32
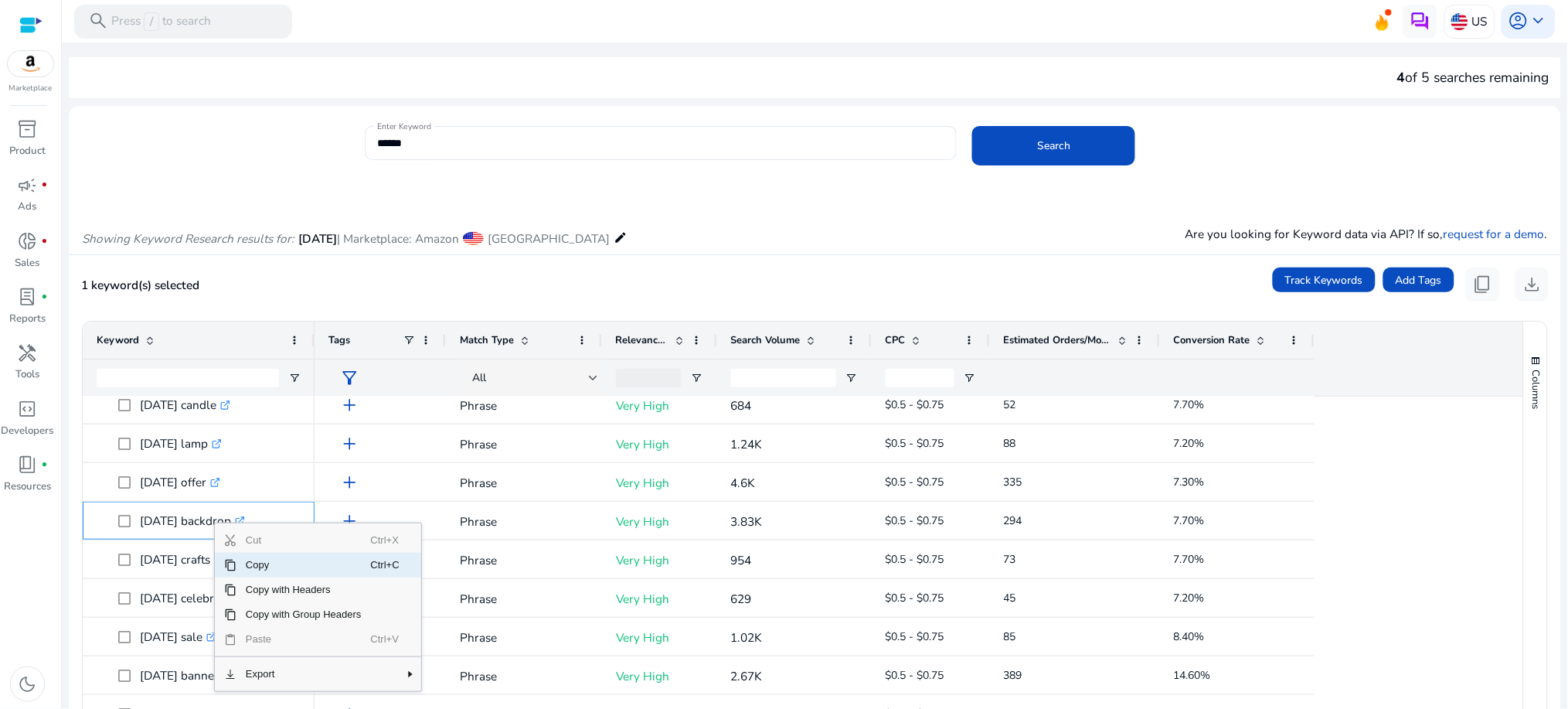
click at [254, 563] on span "Copy" at bounding box center [304, 564] width 134 height 25
click at [755, 275] on div "1 keyword(s) selected Track Keywords Add Tags content_copy download" at bounding box center [815, 285] width 1468 height 34
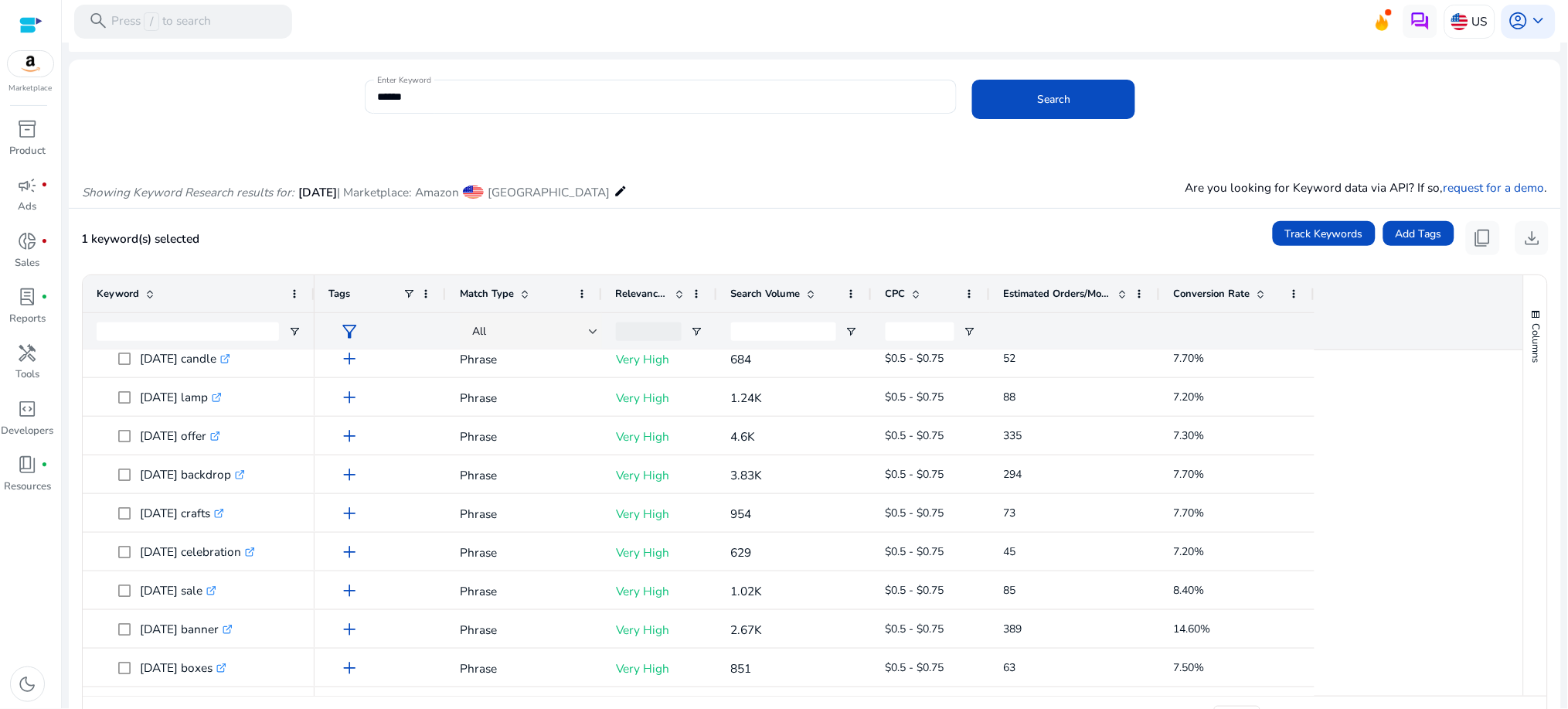
scroll to position [92, 0]
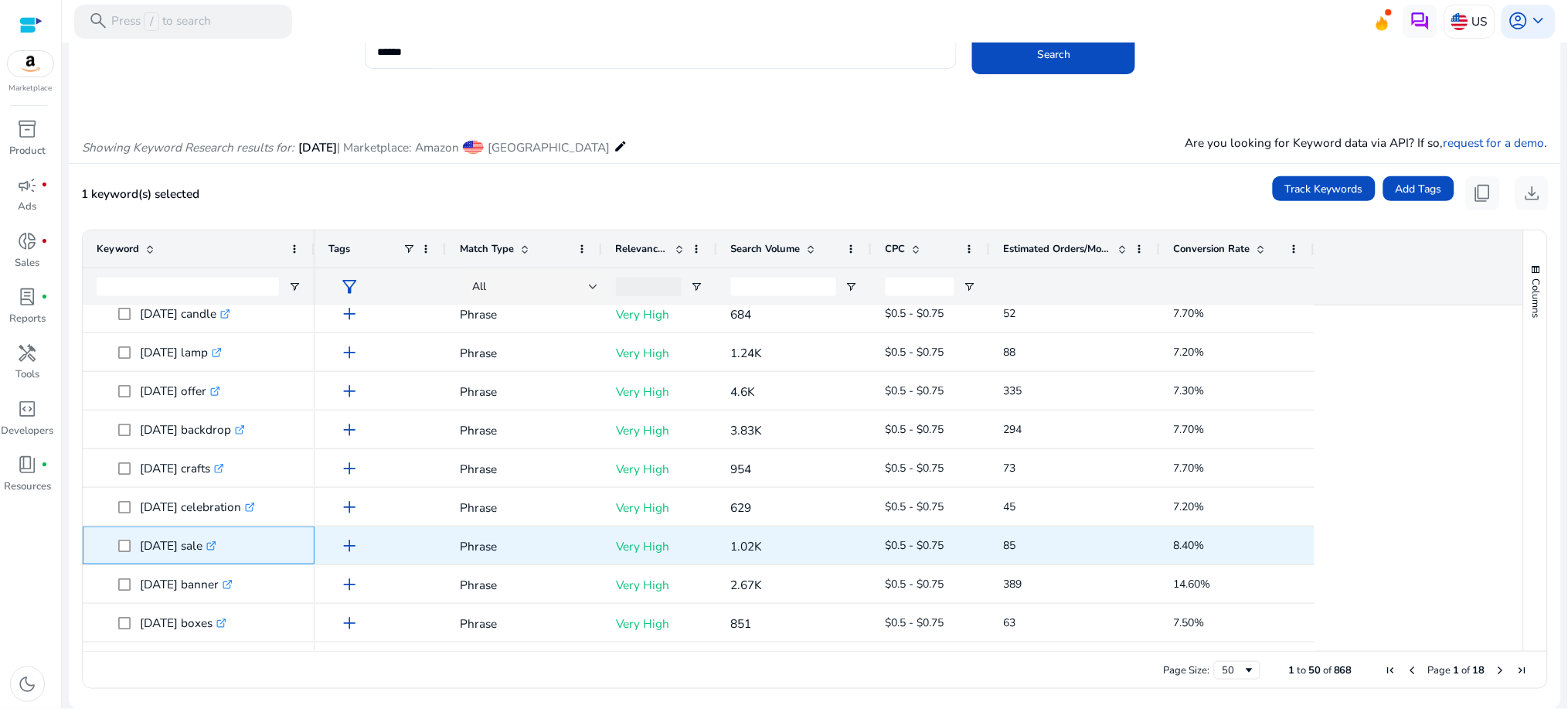
drag, startPoint x: 134, startPoint y: 541, endPoint x: 206, endPoint y: 547, distance: 72.2
click at [203, 547] on span "[DATE] sale .st0{fill:#2c8af8}" at bounding box center [209, 545] width 182 height 32
copy span "[DATE] sale"
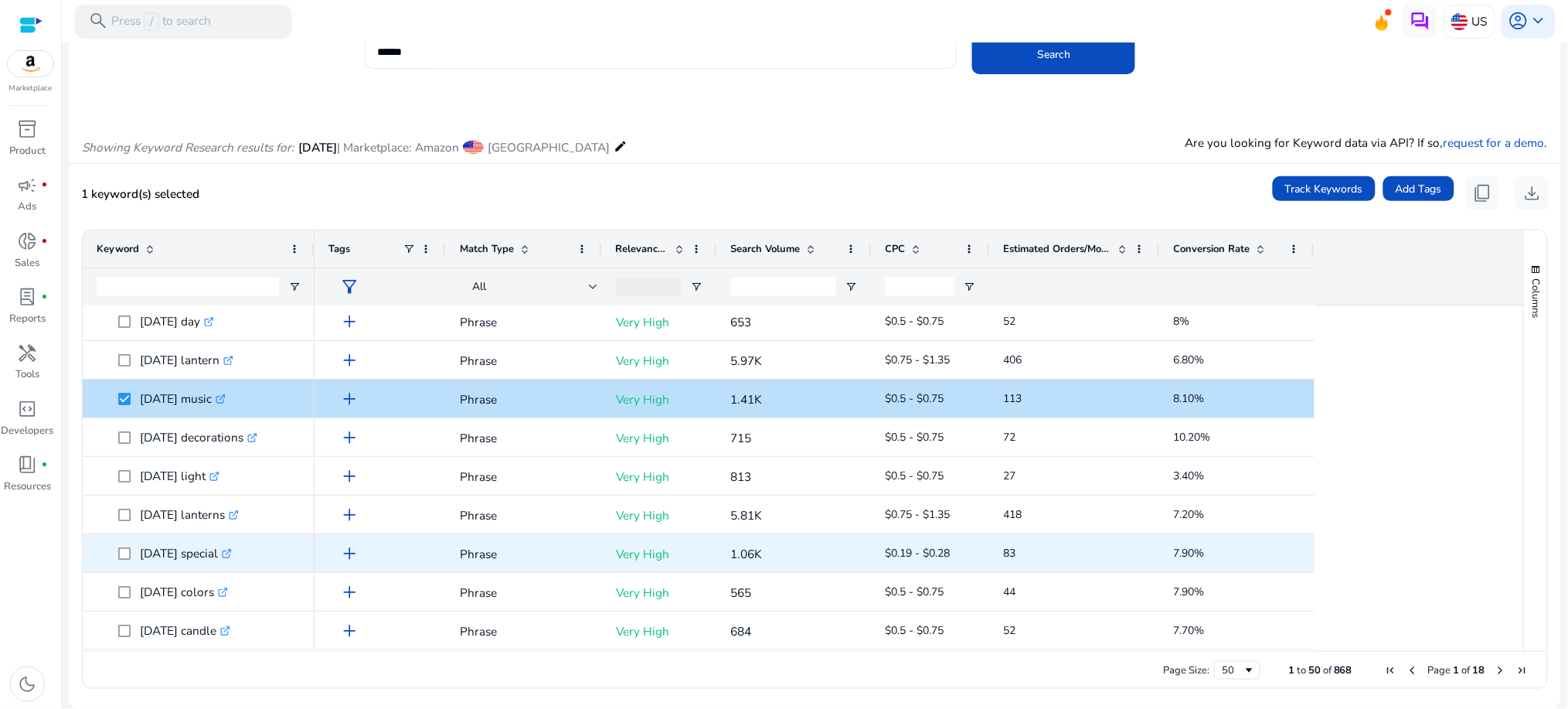
scroll to position [151, 0]
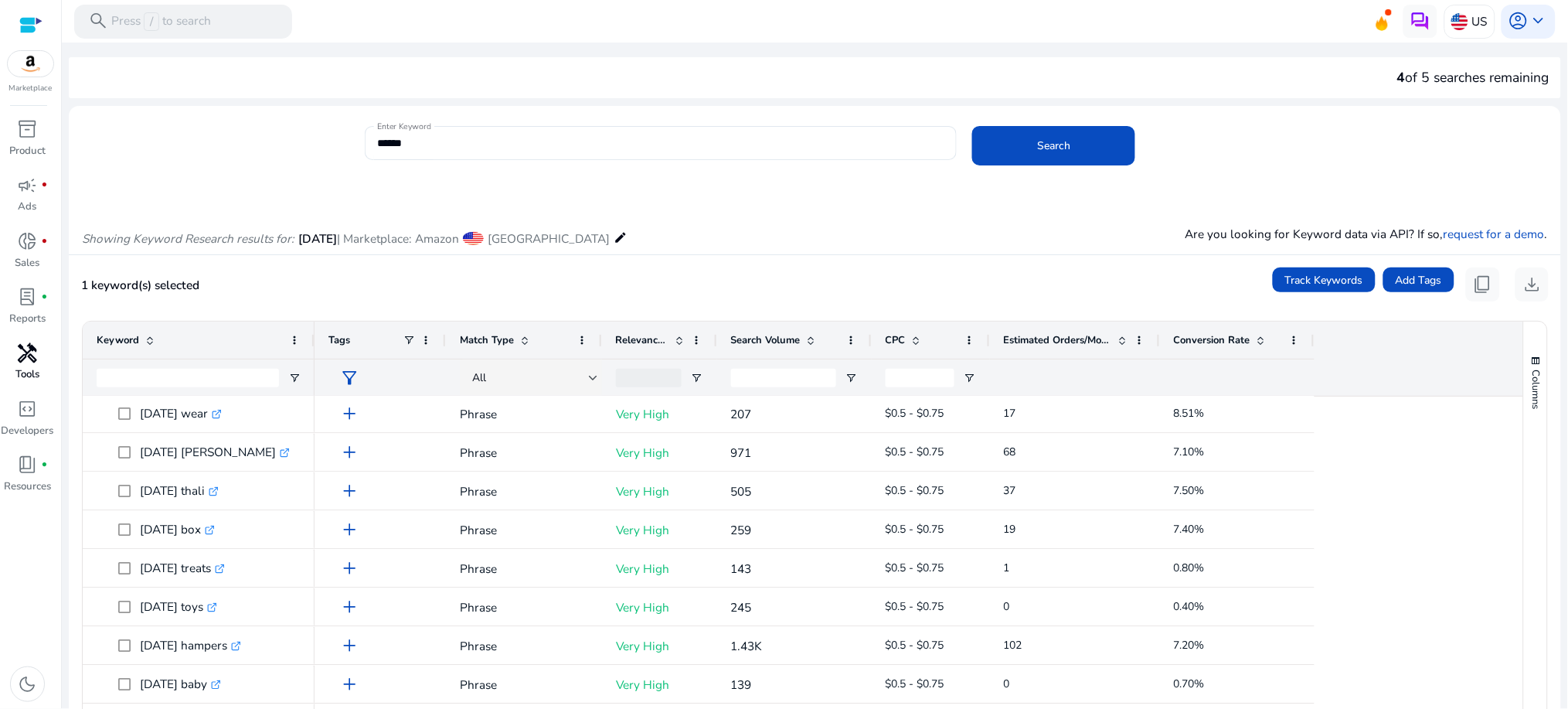
click at [33, 361] on span "handyman" at bounding box center [28, 353] width 20 height 20
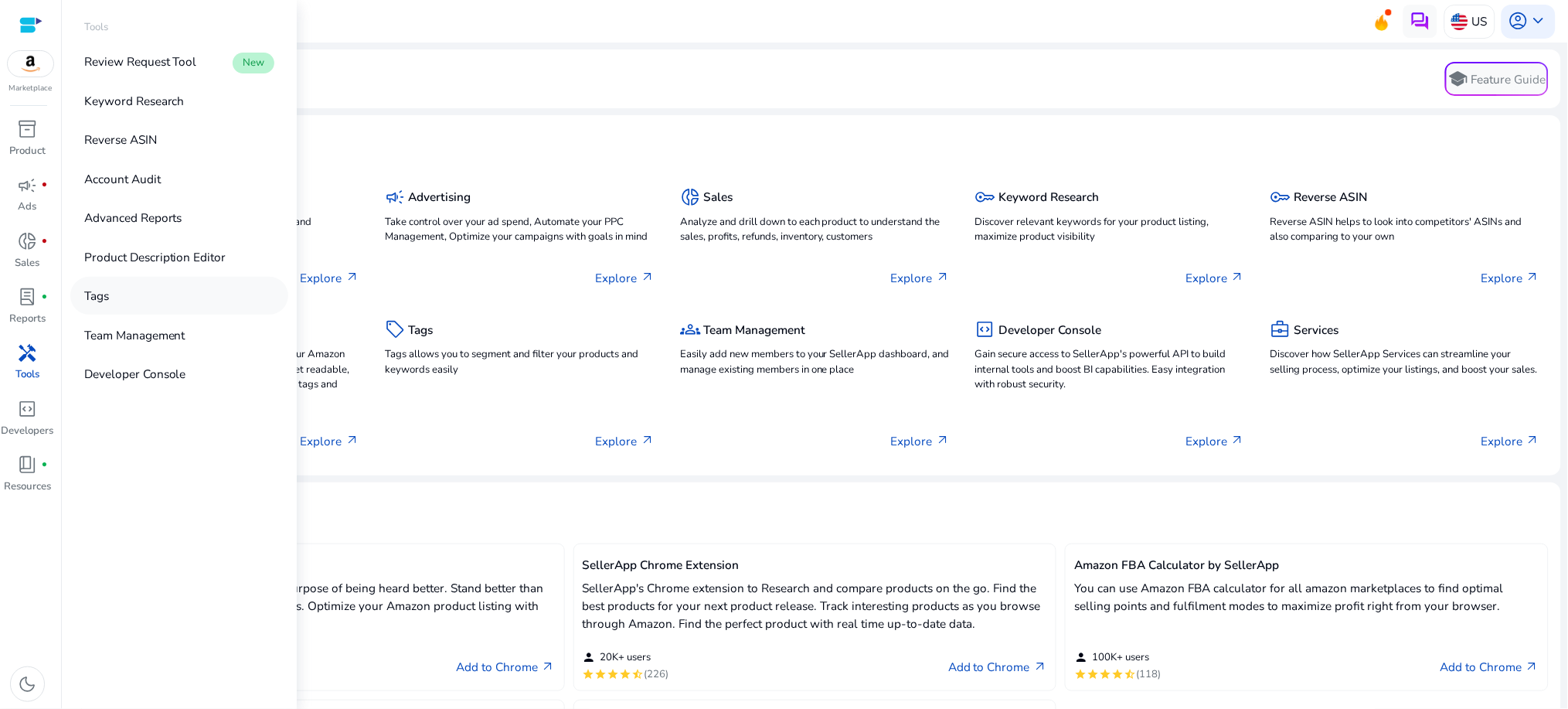
click at [108, 298] on p "Tags" at bounding box center [96, 295] width 25 height 18
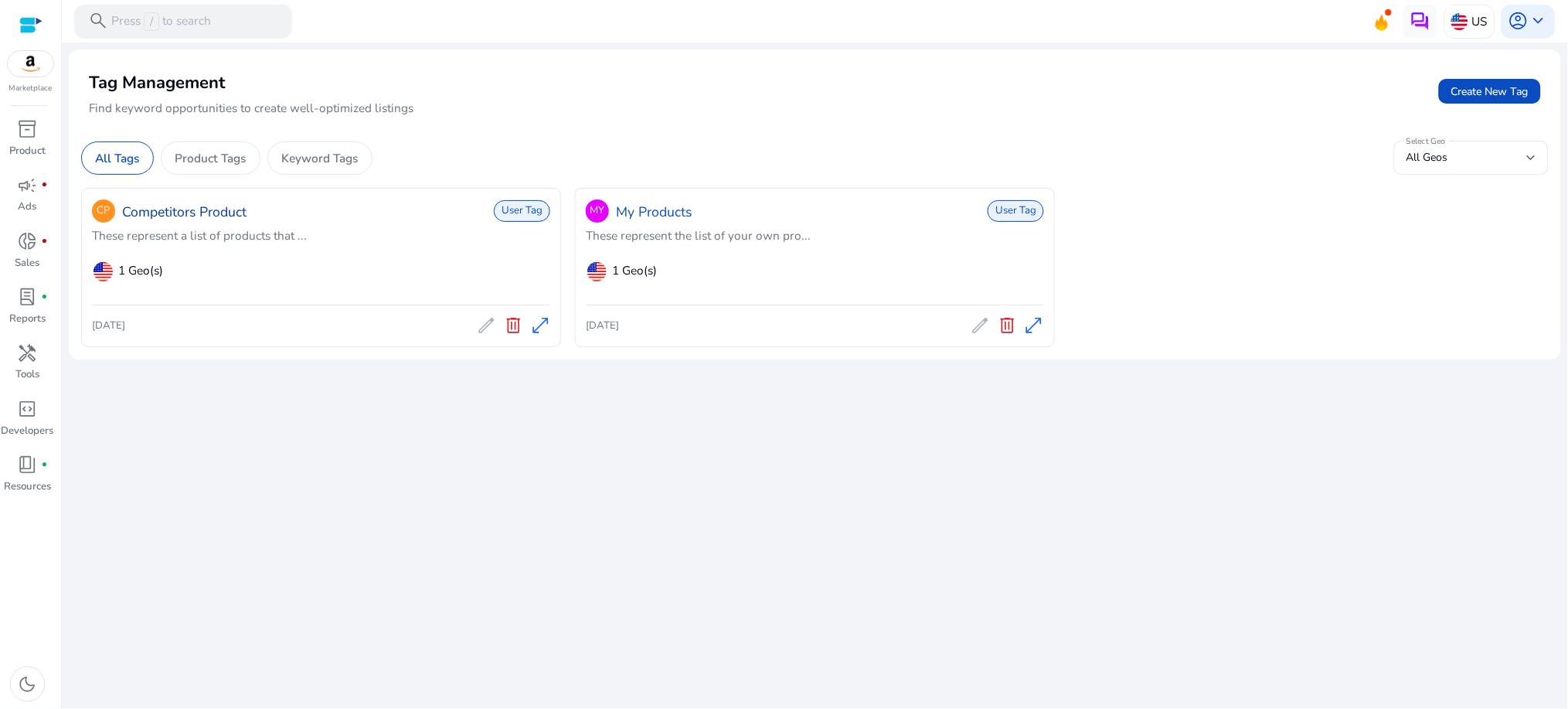
click at [201, 209] on link "Competitors Product" at bounding box center [184, 211] width 125 height 20
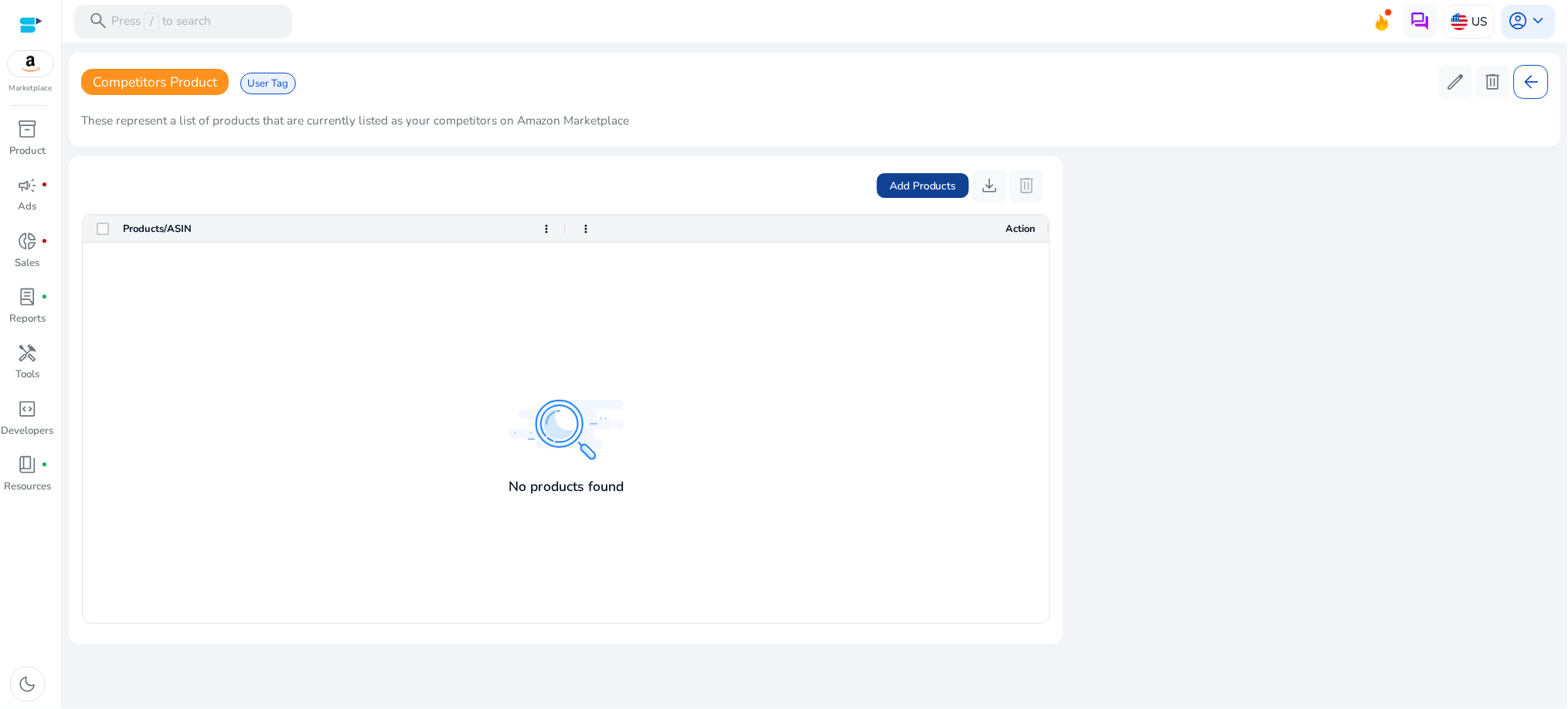
click at [900, 183] on span "Add Products" at bounding box center [923, 186] width 67 height 16
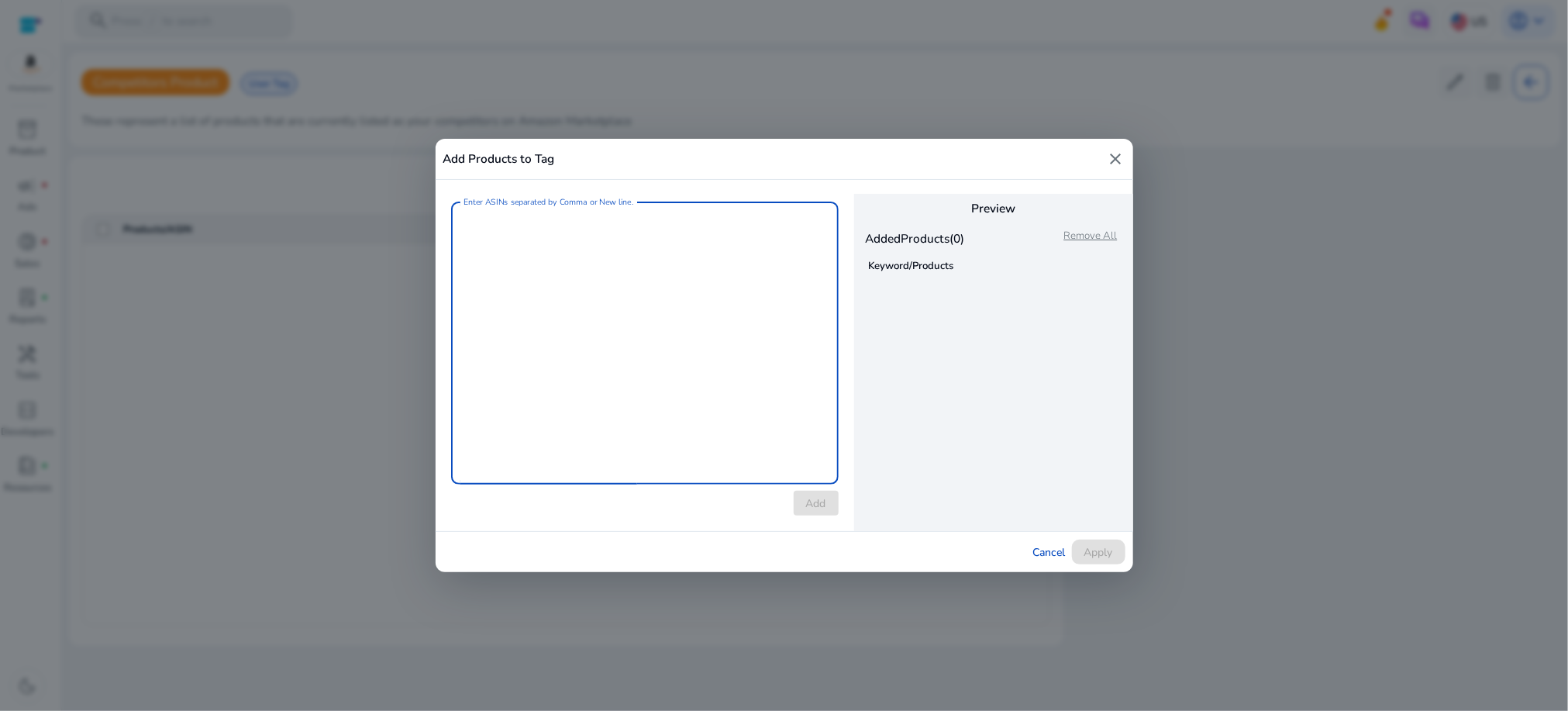
click at [643, 280] on textarea "Enter ASINs separated by Comma or New line." at bounding box center [645, 343] width 362 height 267
type textarea "*"
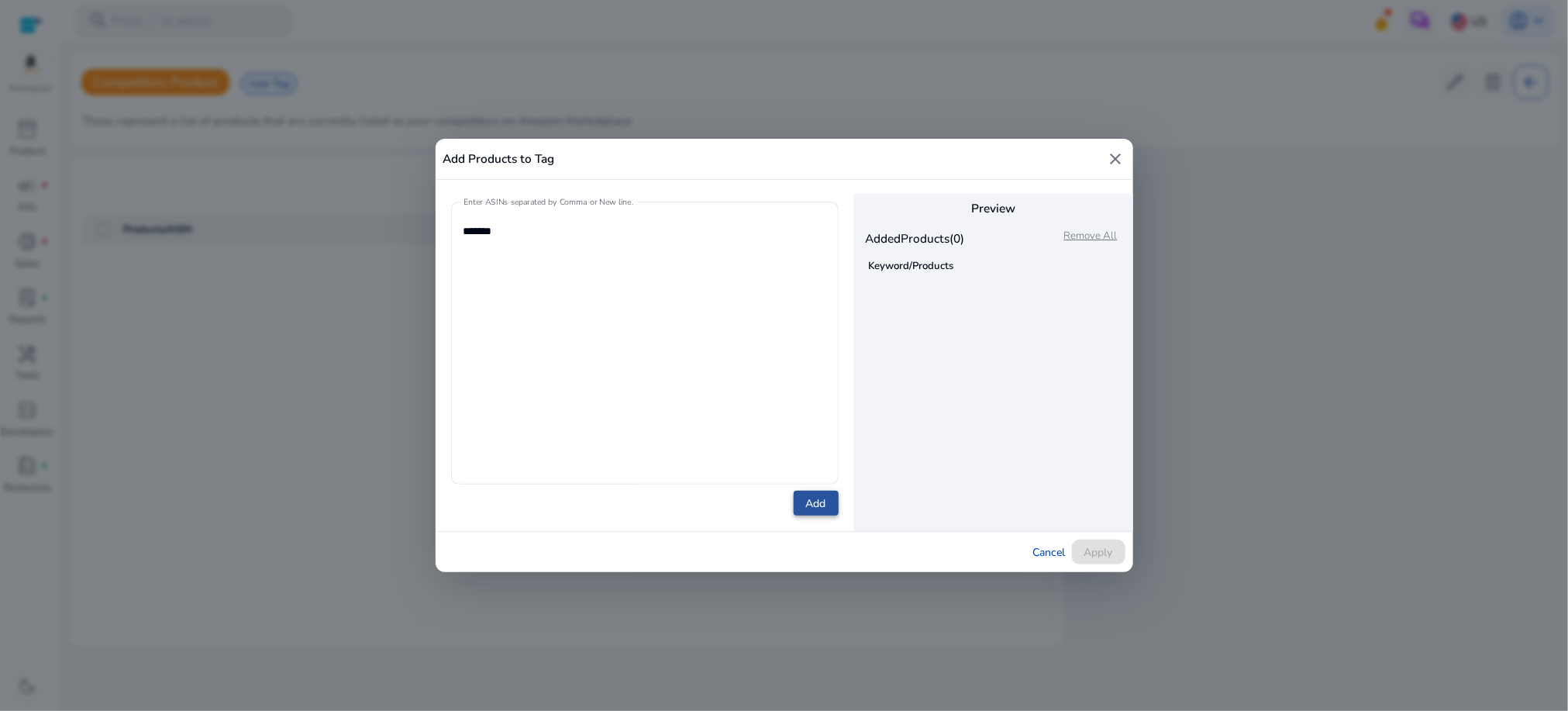
click at [799, 504] on span at bounding box center [816, 502] width 45 height 37
click at [497, 231] on textarea "******" at bounding box center [645, 343] width 362 height 267
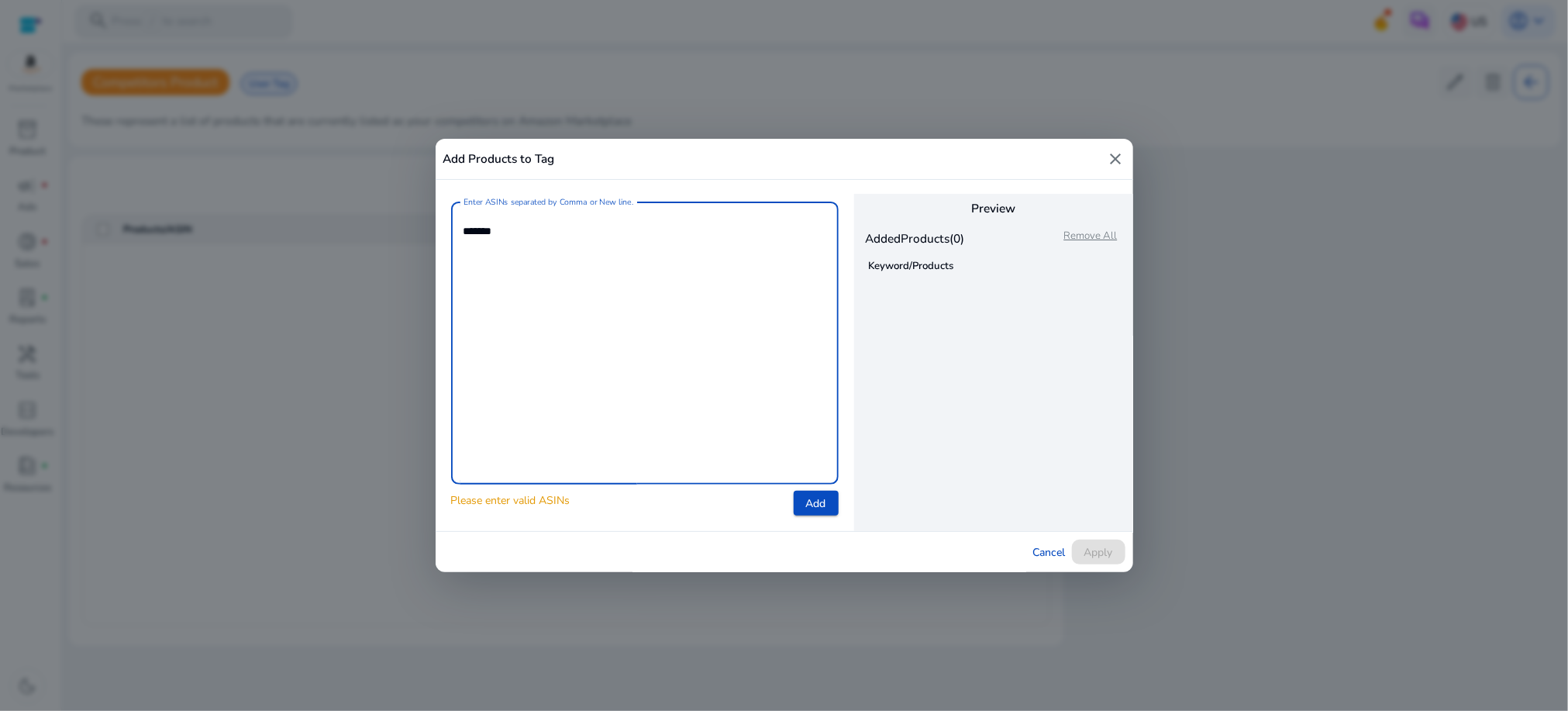
click at [497, 231] on textarea "******" at bounding box center [645, 343] width 362 height 267
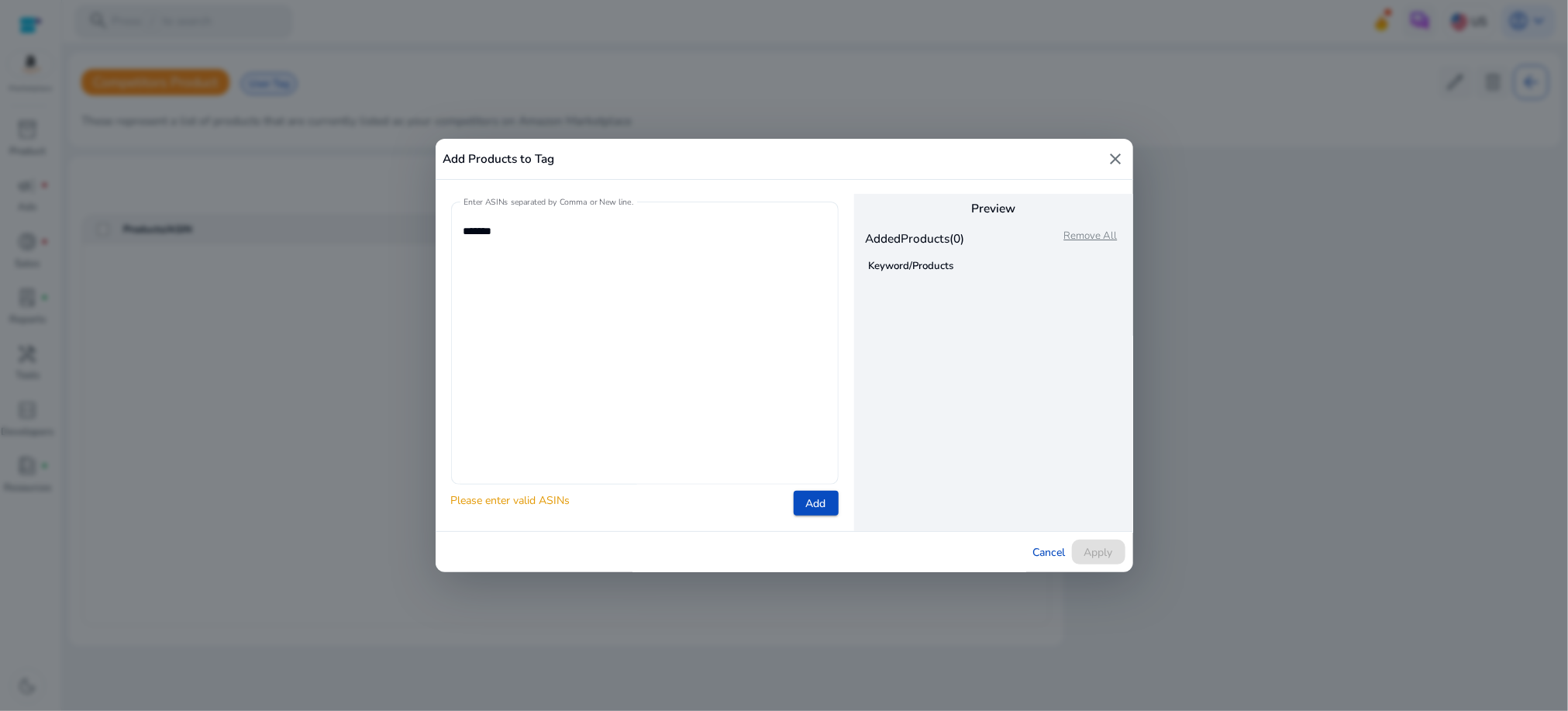
click at [460, 240] on div "Enter ASINs separated by Comma or New line. ******" at bounding box center [645, 343] width 387 height 283
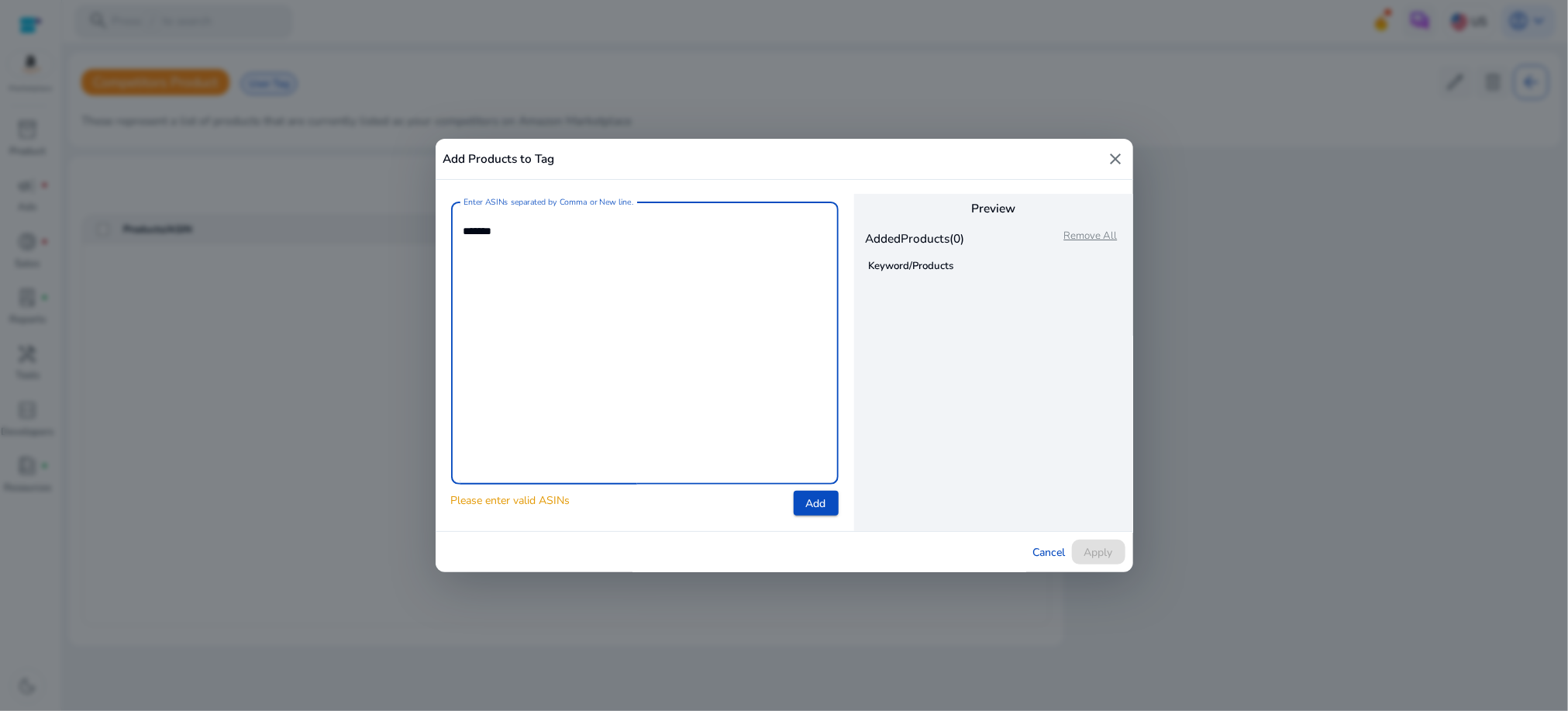
click at [474, 232] on textarea "******" at bounding box center [645, 343] width 362 height 267
type textarea "********"
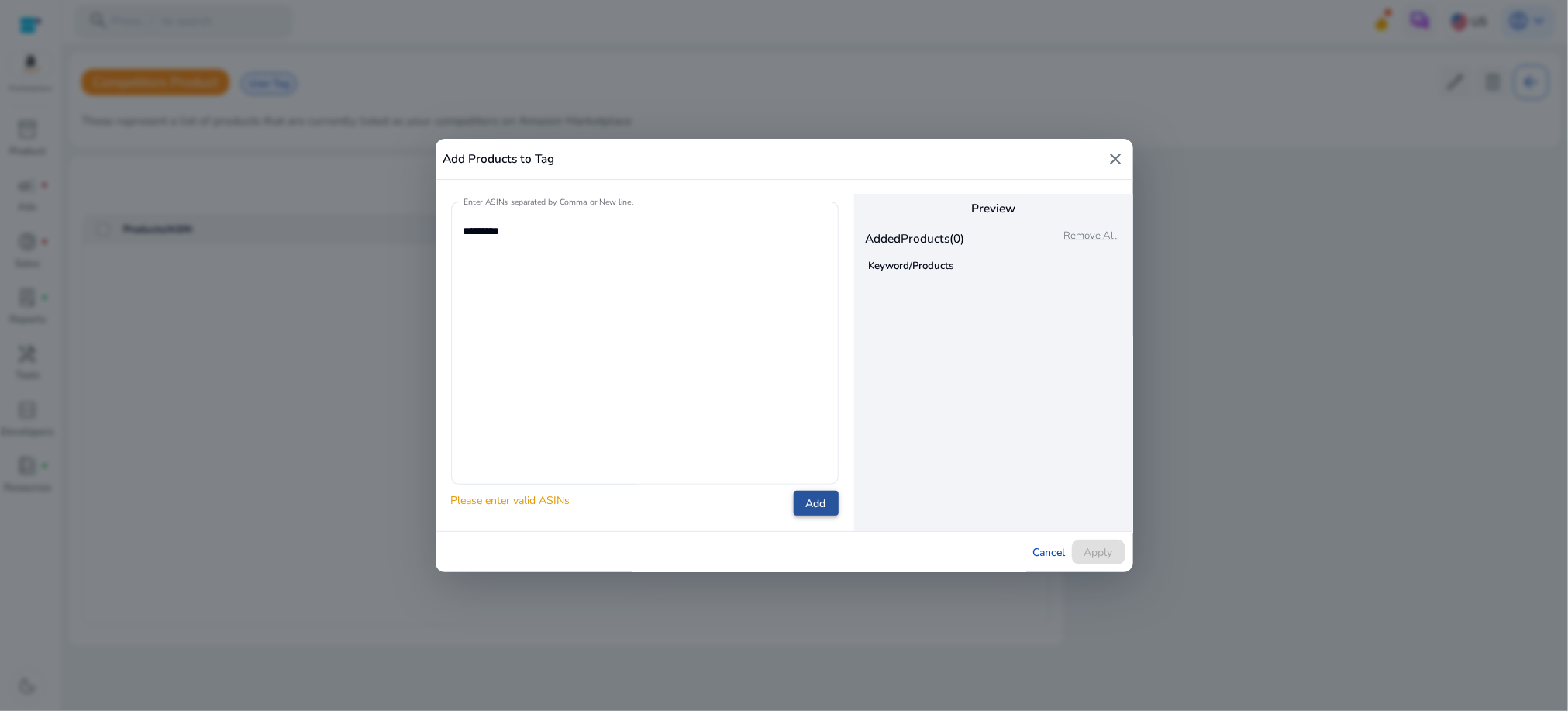
click at [822, 497] on span "Add" at bounding box center [815, 503] width 20 height 16
click at [567, 508] on mat-error "Please enter valid ASINs" at bounding box center [511, 500] width 119 height 17
click at [1053, 537] on span at bounding box center [1049, 551] width 45 height 37
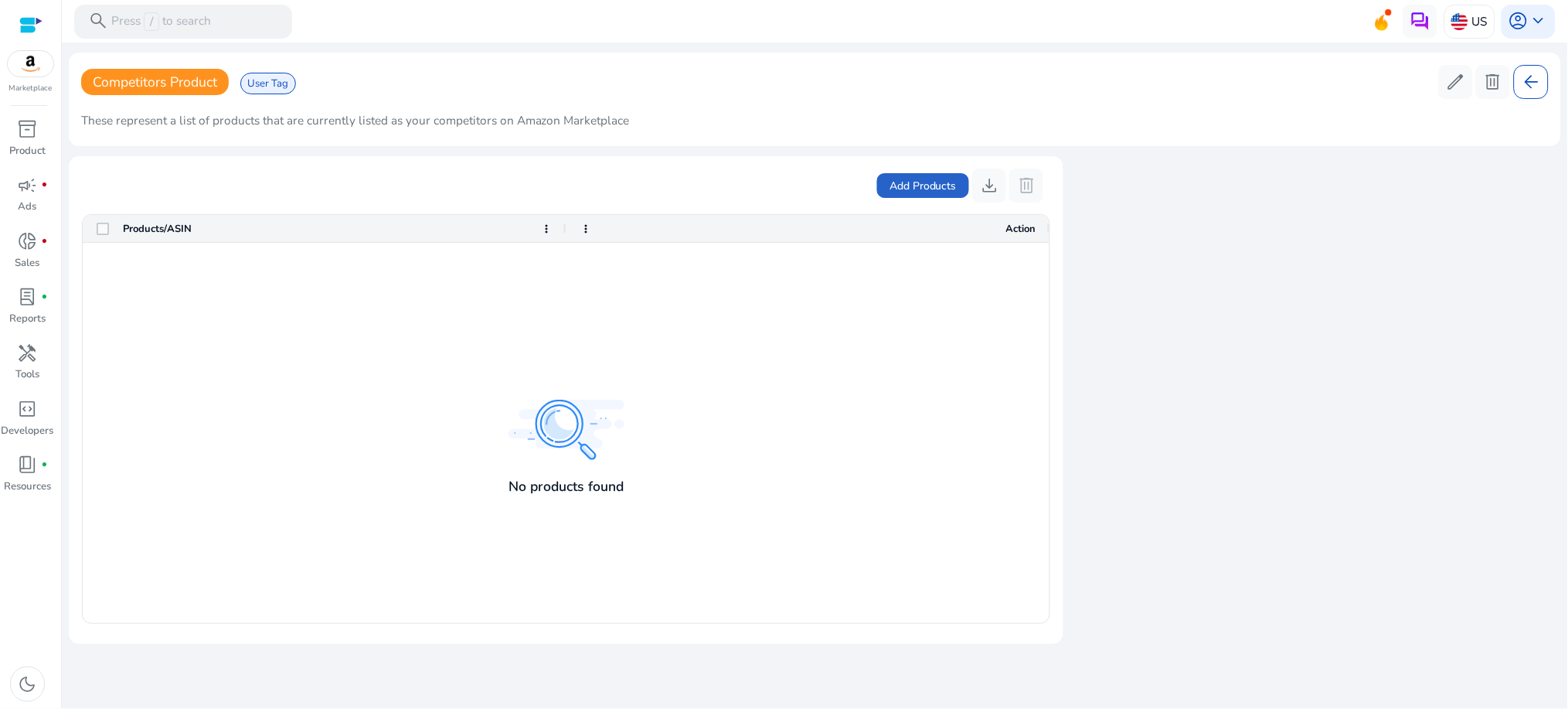
click at [1394, 22] on div "US account_circle keyboard_arrow_down" at bounding box center [1474, 22] width 163 height 34
click at [1425, 15] on img at bounding box center [1420, 21] width 20 height 20
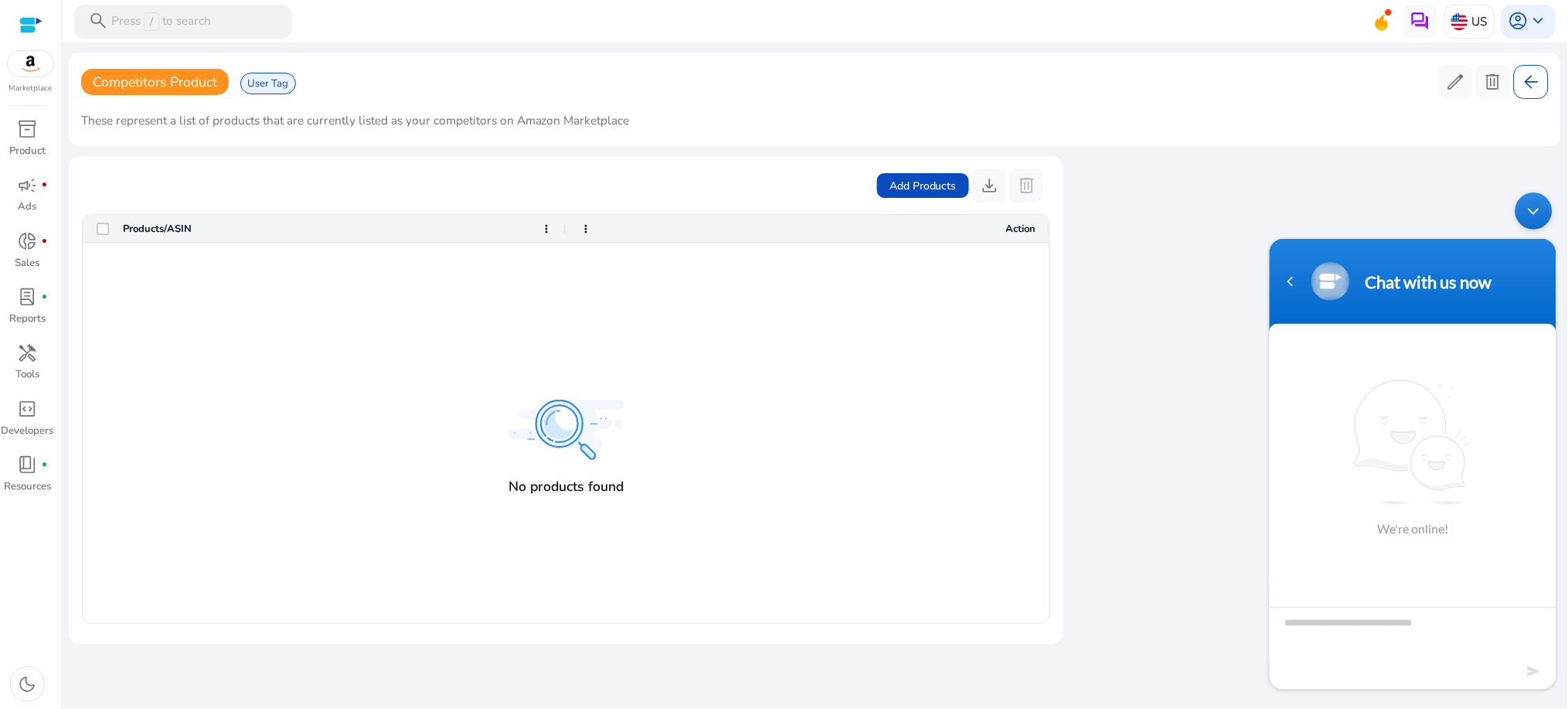
click at [1536, 208] on div "Minimize live chat window" at bounding box center [1533, 210] width 37 height 37
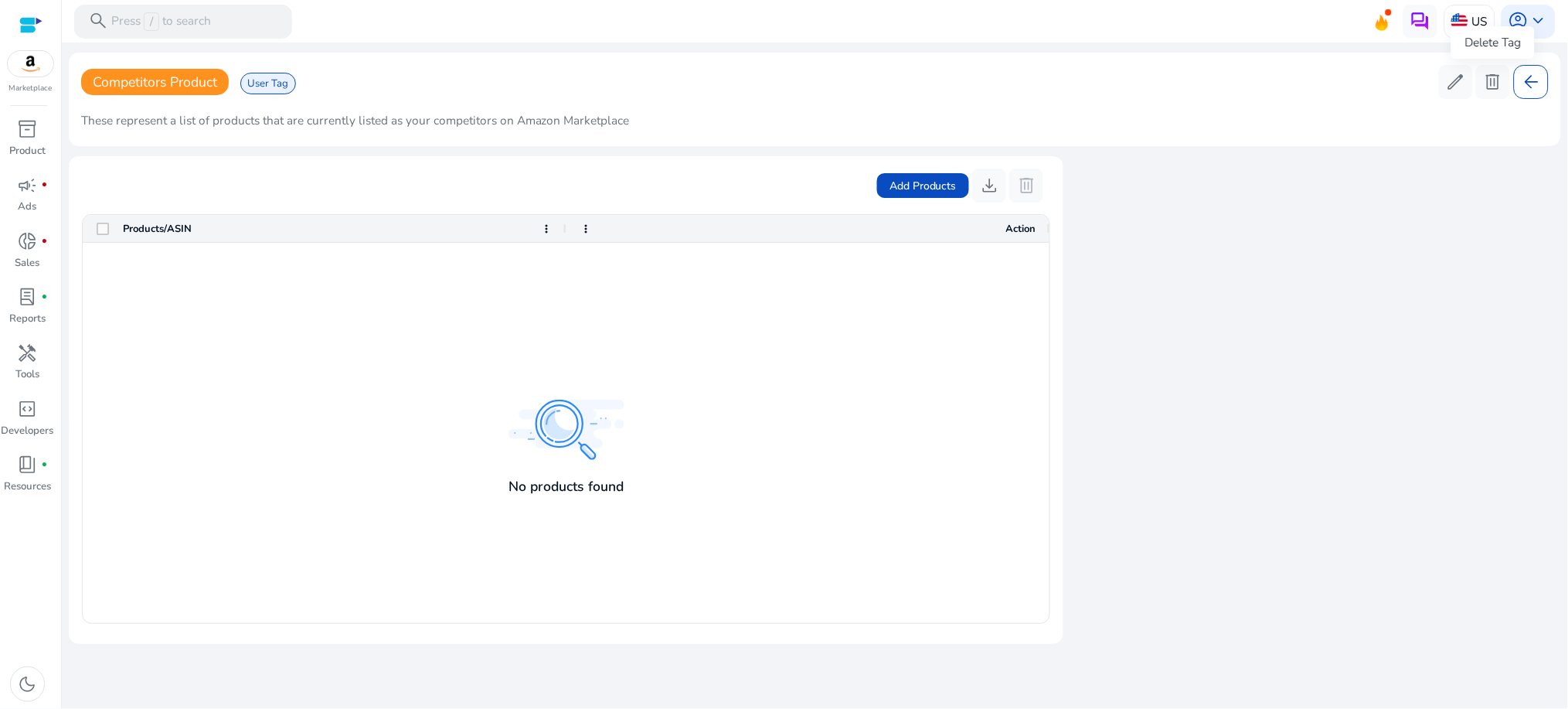
click at [1484, 27] on div "Delete Tag" at bounding box center [1493, 43] width 83 height 33
click at [19, 200] on p "Ads" at bounding box center [28, 207] width 19 height 15
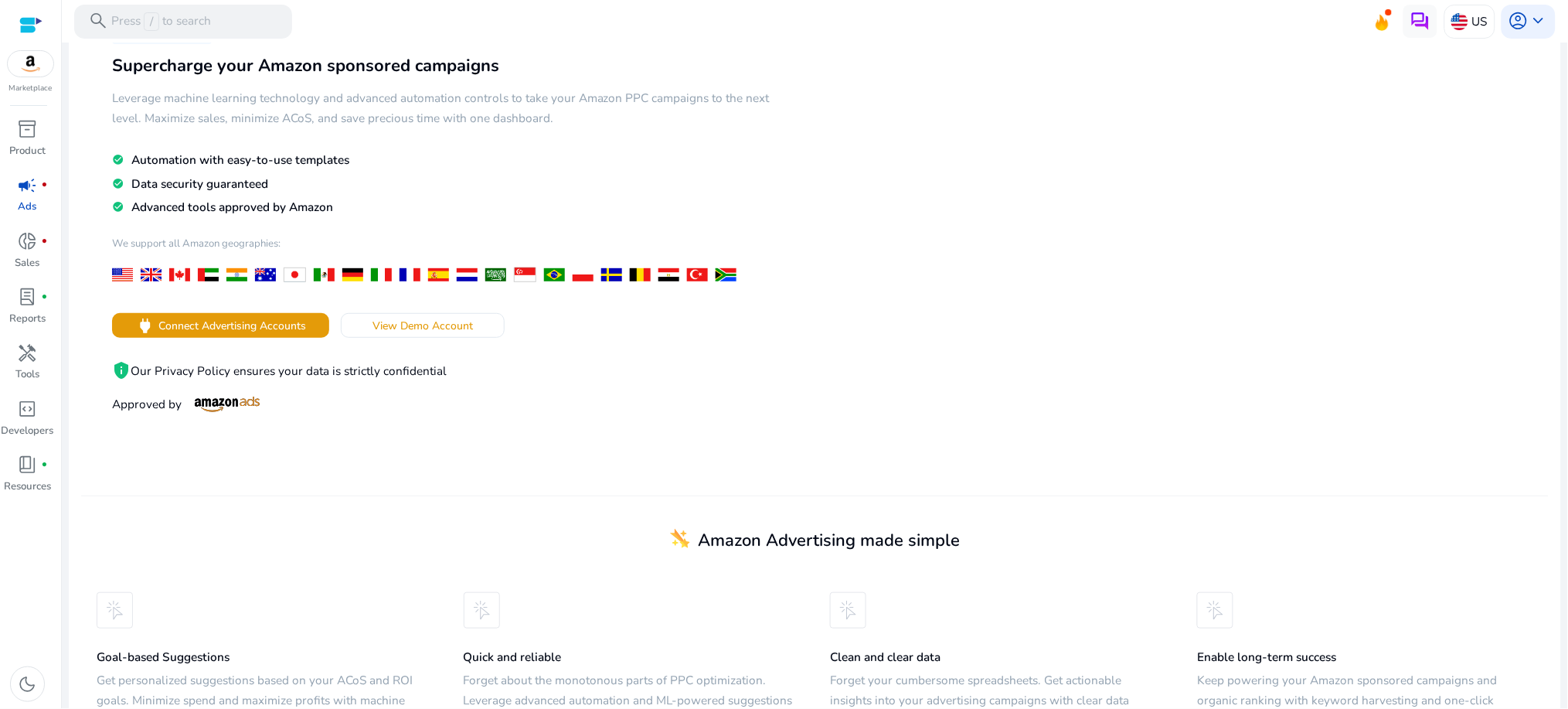
scroll to position [39, 0]
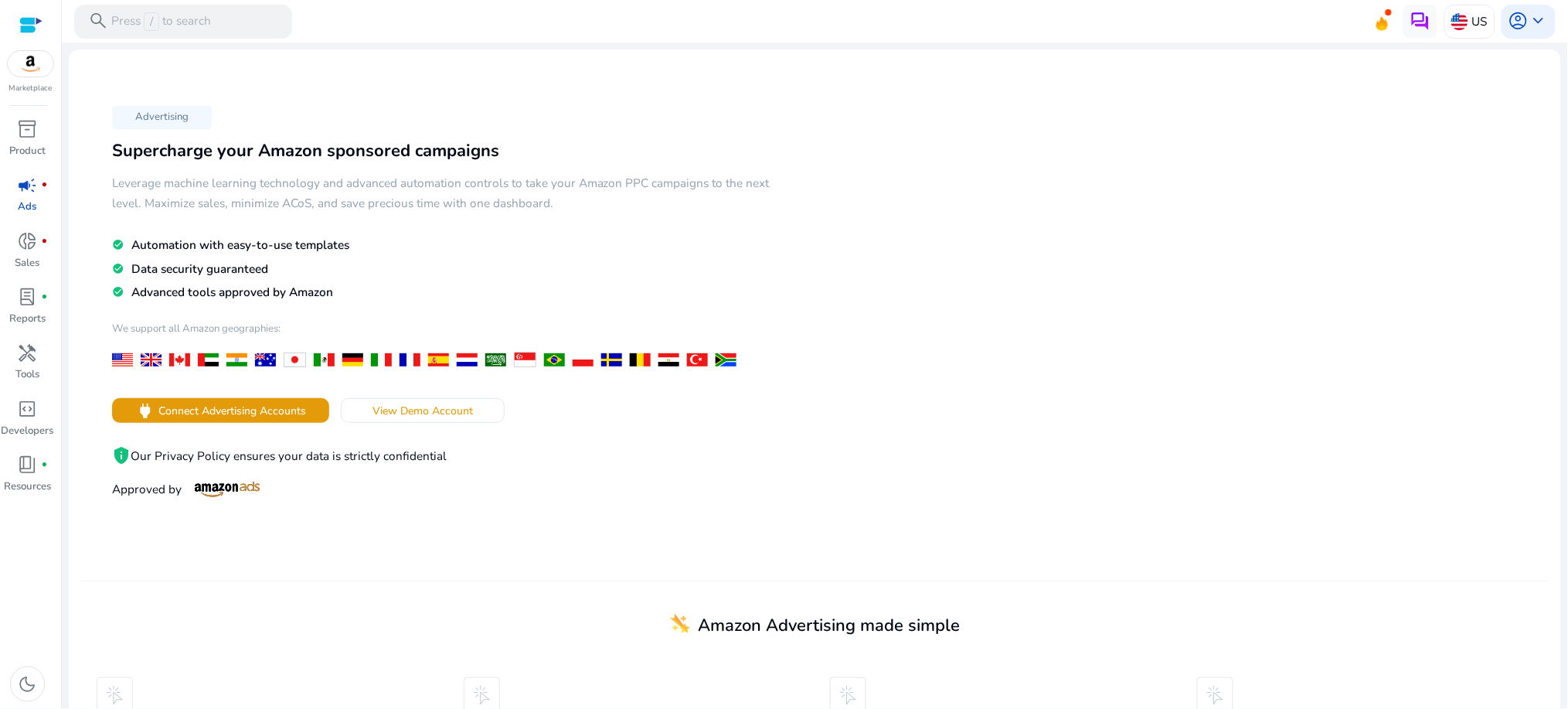
scroll to position [39, 0]
click at [18, 186] on span "campaign" at bounding box center [28, 185] width 20 height 20
click at [22, 256] on p "Sales" at bounding box center [28, 263] width 25 height 15
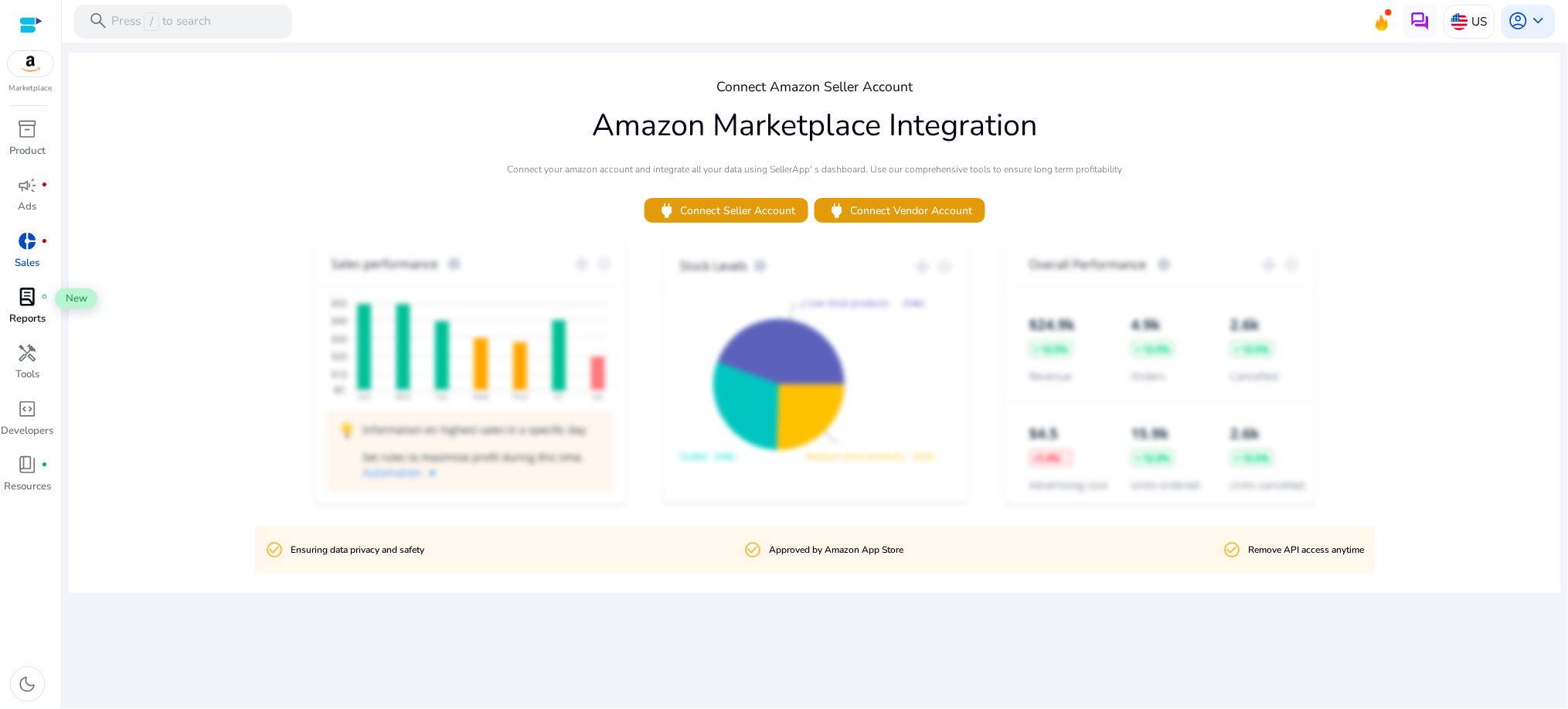
click at [37, 299] on span "lab_profile" at bounding box center [28, 296] width 20 height 20
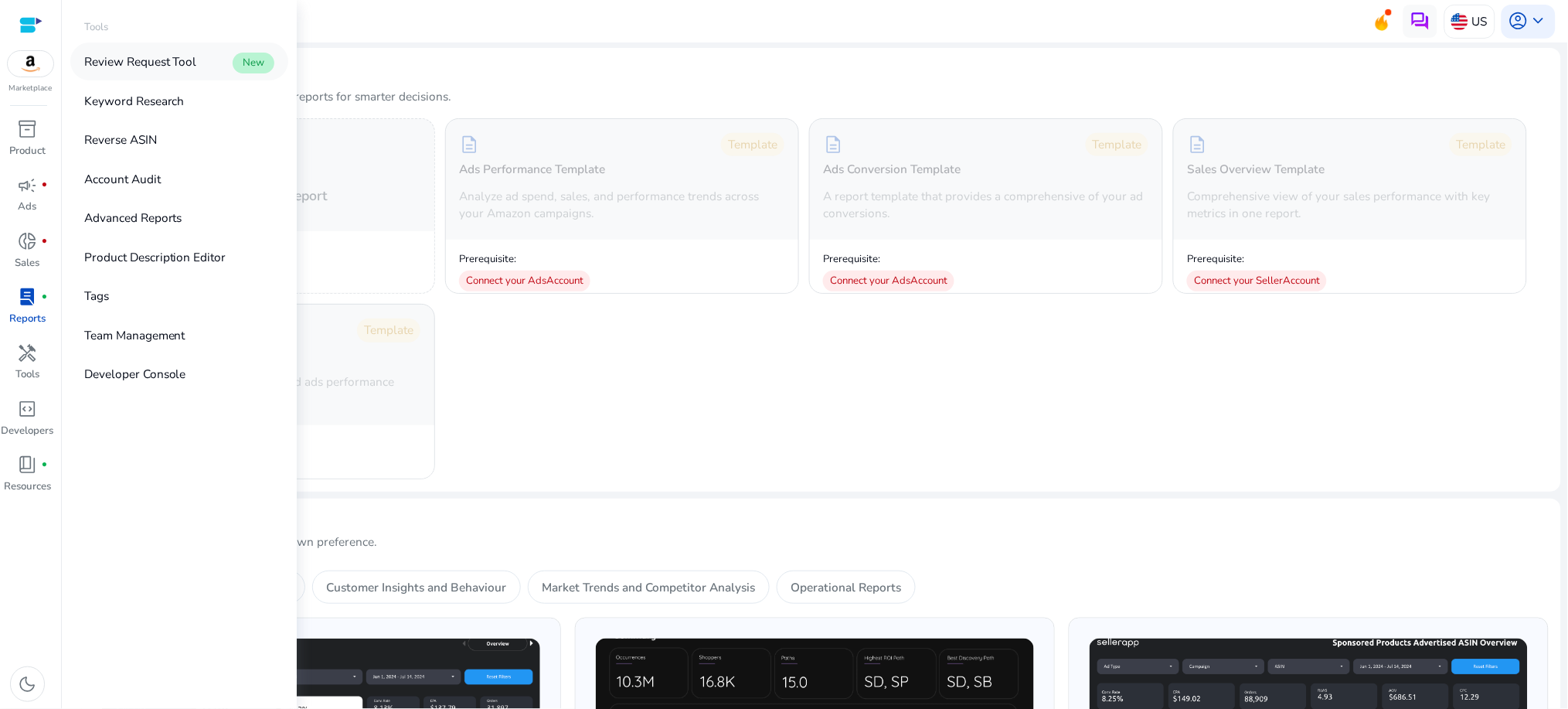
click at [165, 73] on link "Review Request Tool New" at bounding box center [179, 61] width 218 height 38
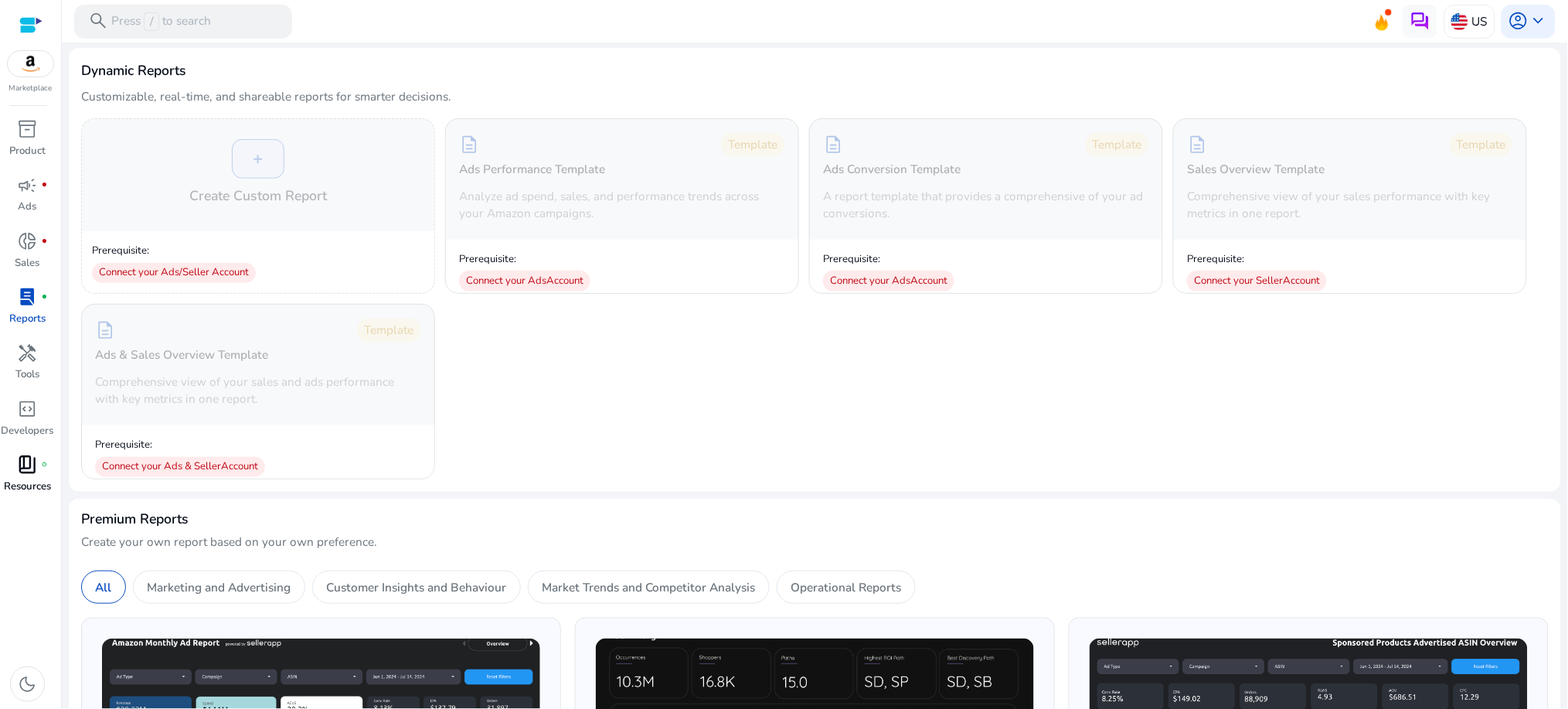
click at [22, 467] on span "book_4" at bounding box center [28, 464] width 20 height 20
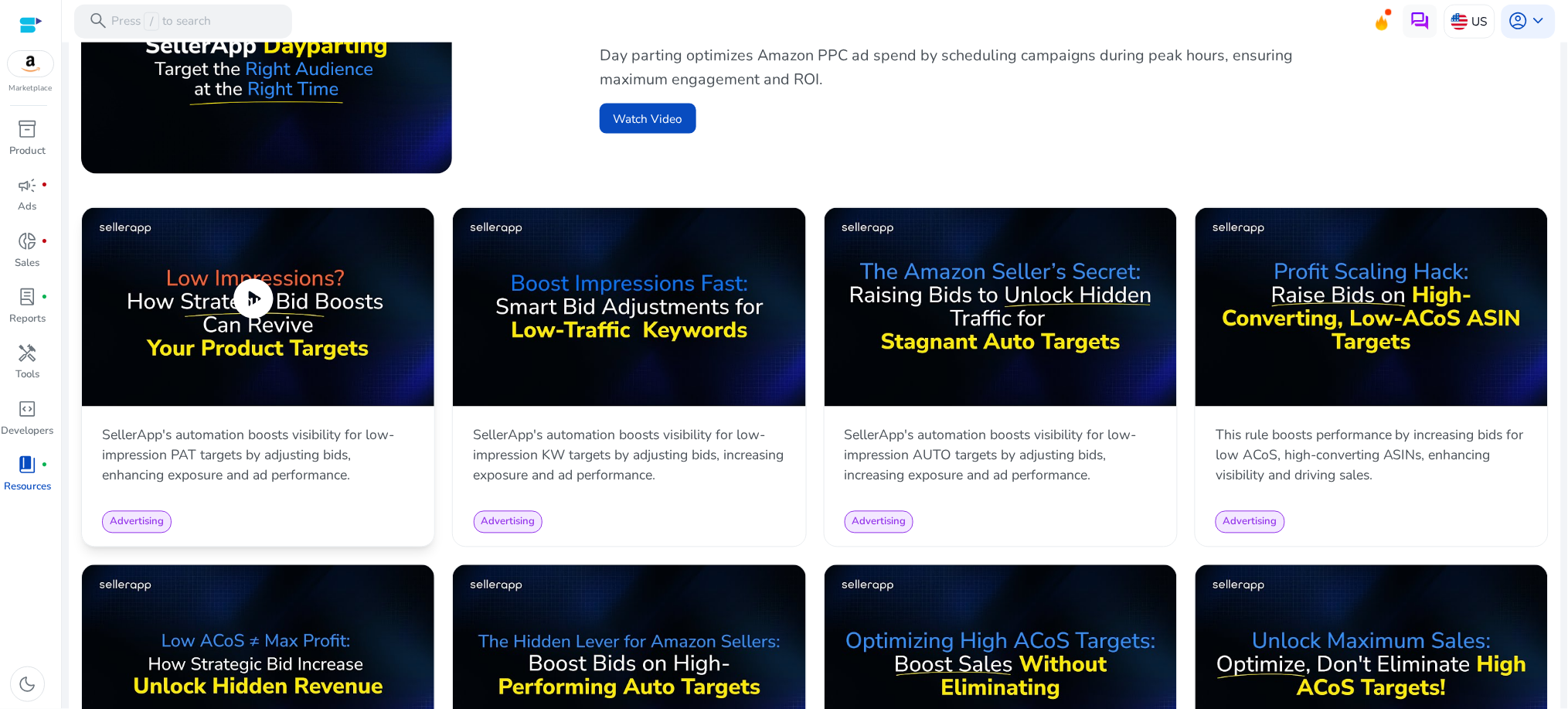
scroll to position [618, 0]
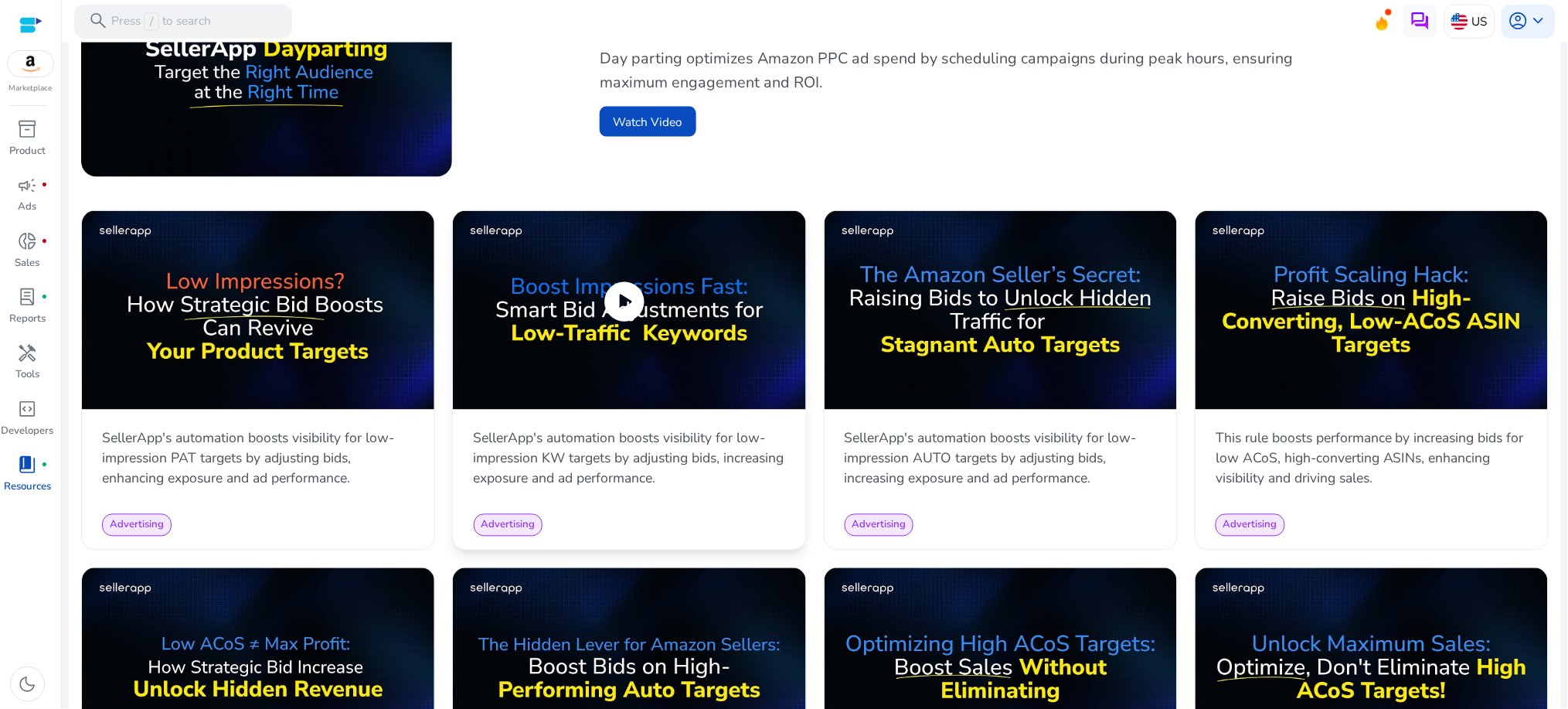
click at [495, 519] on span "Advertising" at bounding box center [508, 526] width 54 height 14
click at [562, 391] on img at bounding box center [629, 310] width 353 height 199
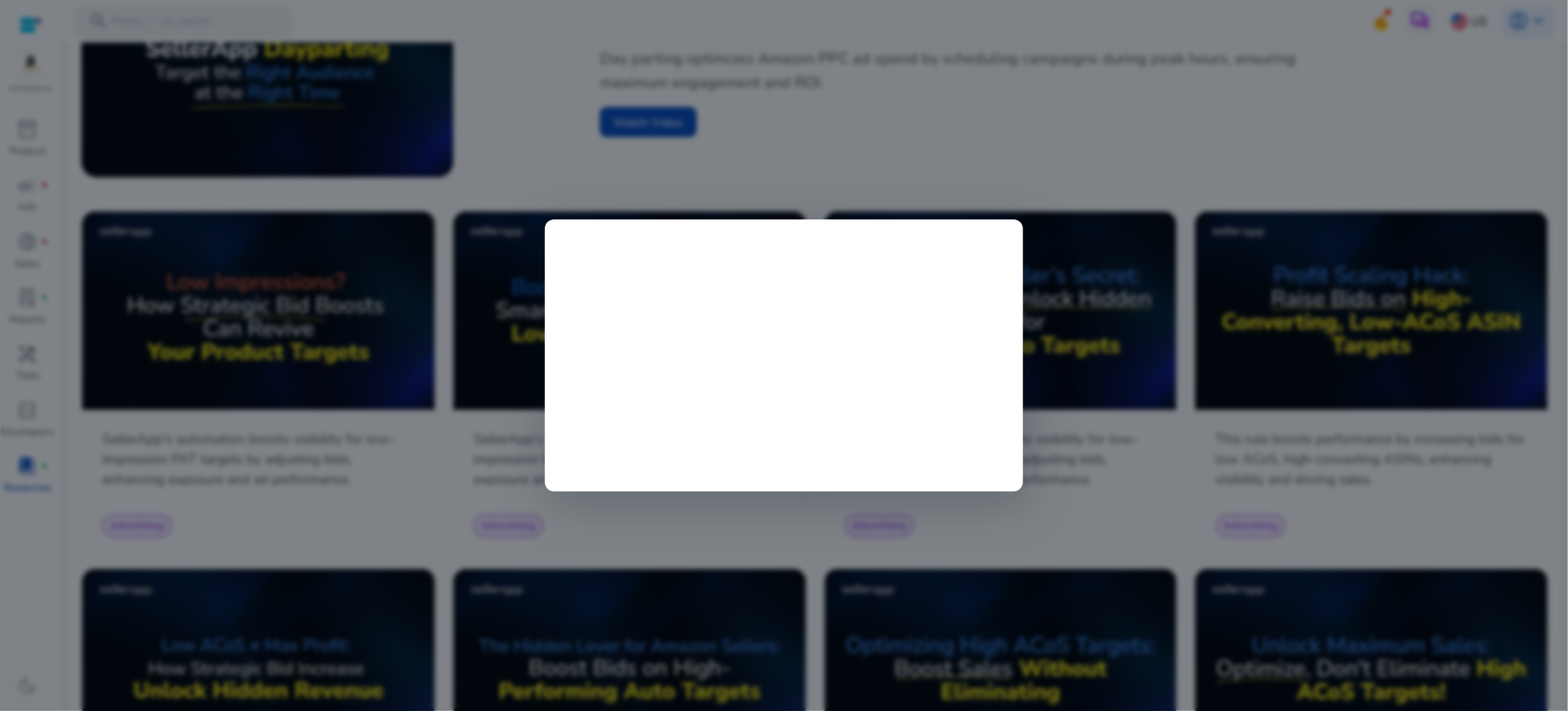
click at [400, 132] on div at bounding box center [784, 356] width 1568 height 711
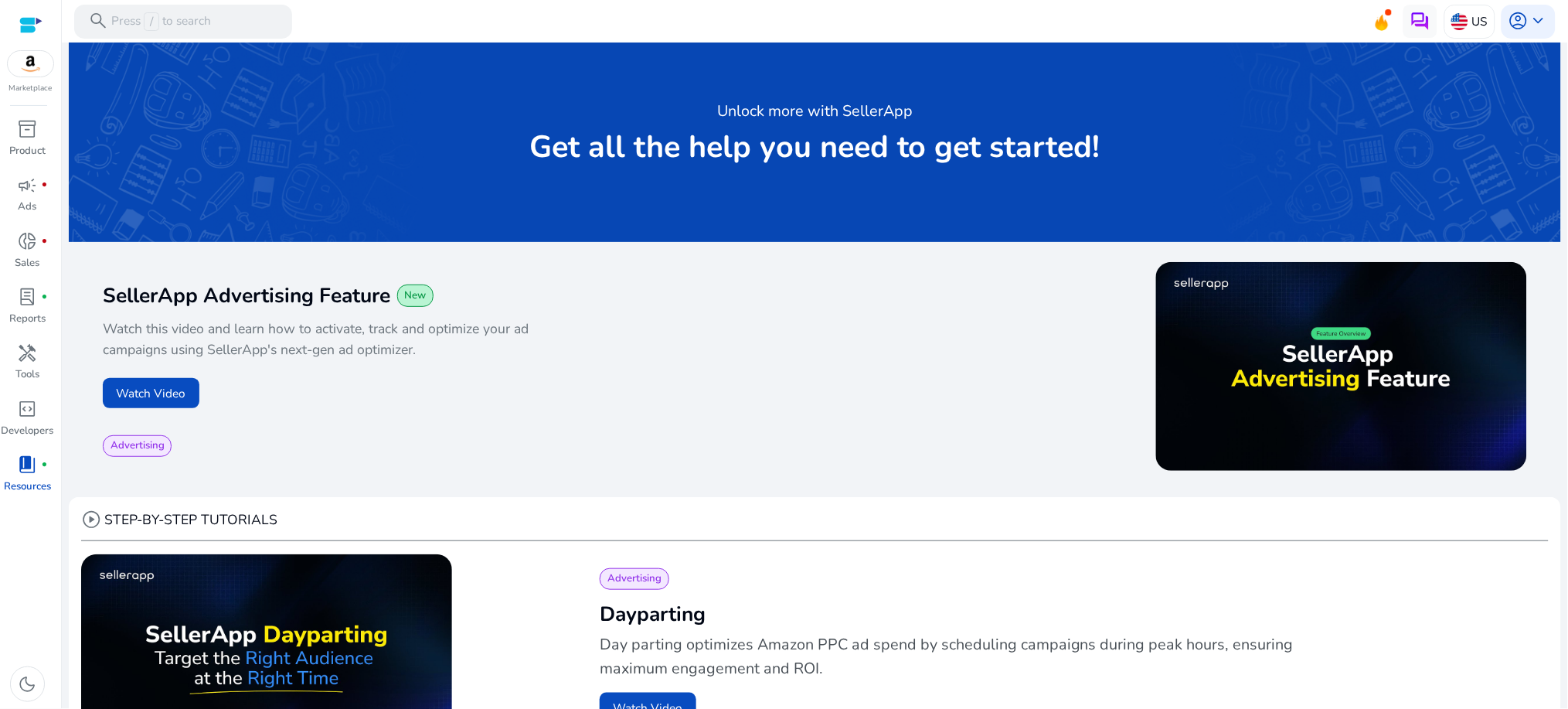
scroll to position [0, 0]
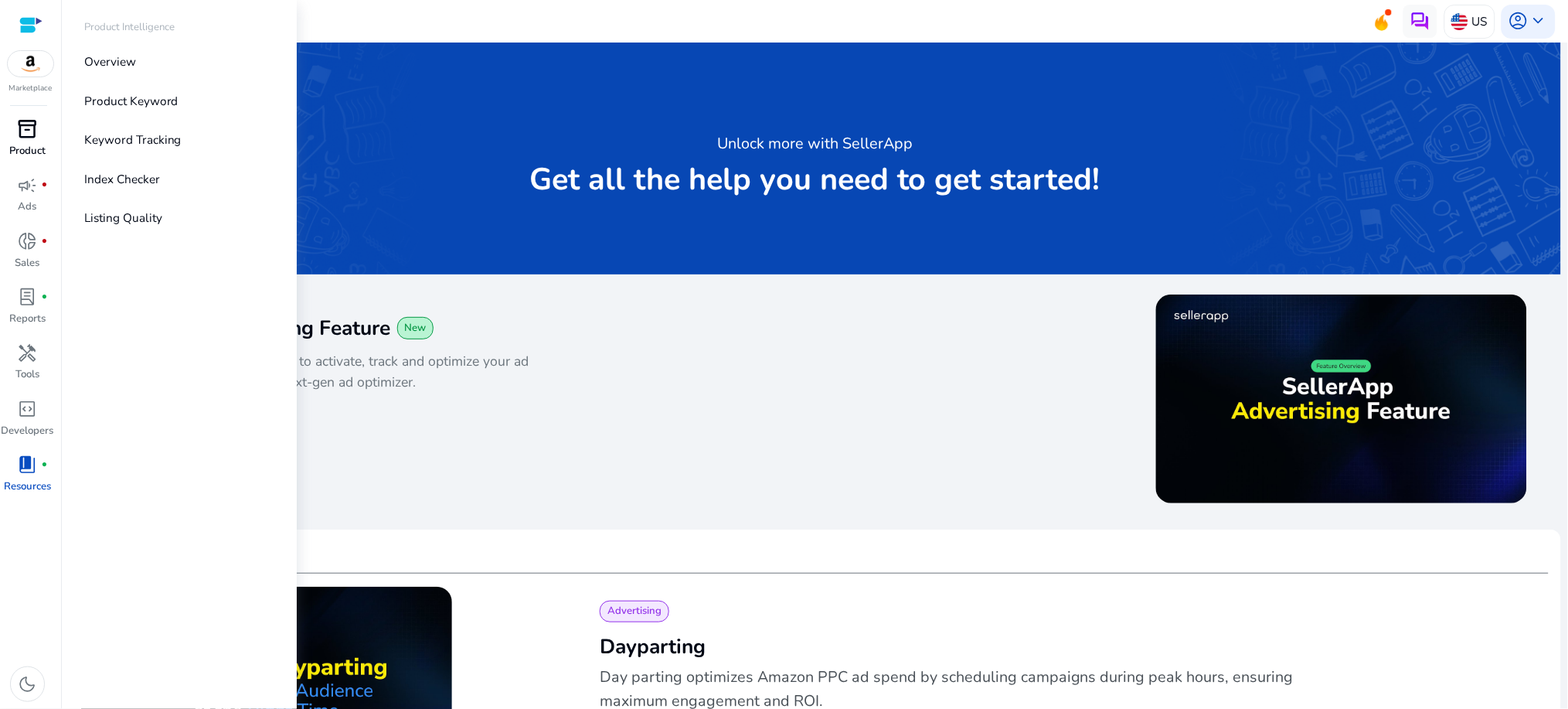
click at [38, 133] on div "inventory_2" at bounding box center [27, 129] width 47 height 27
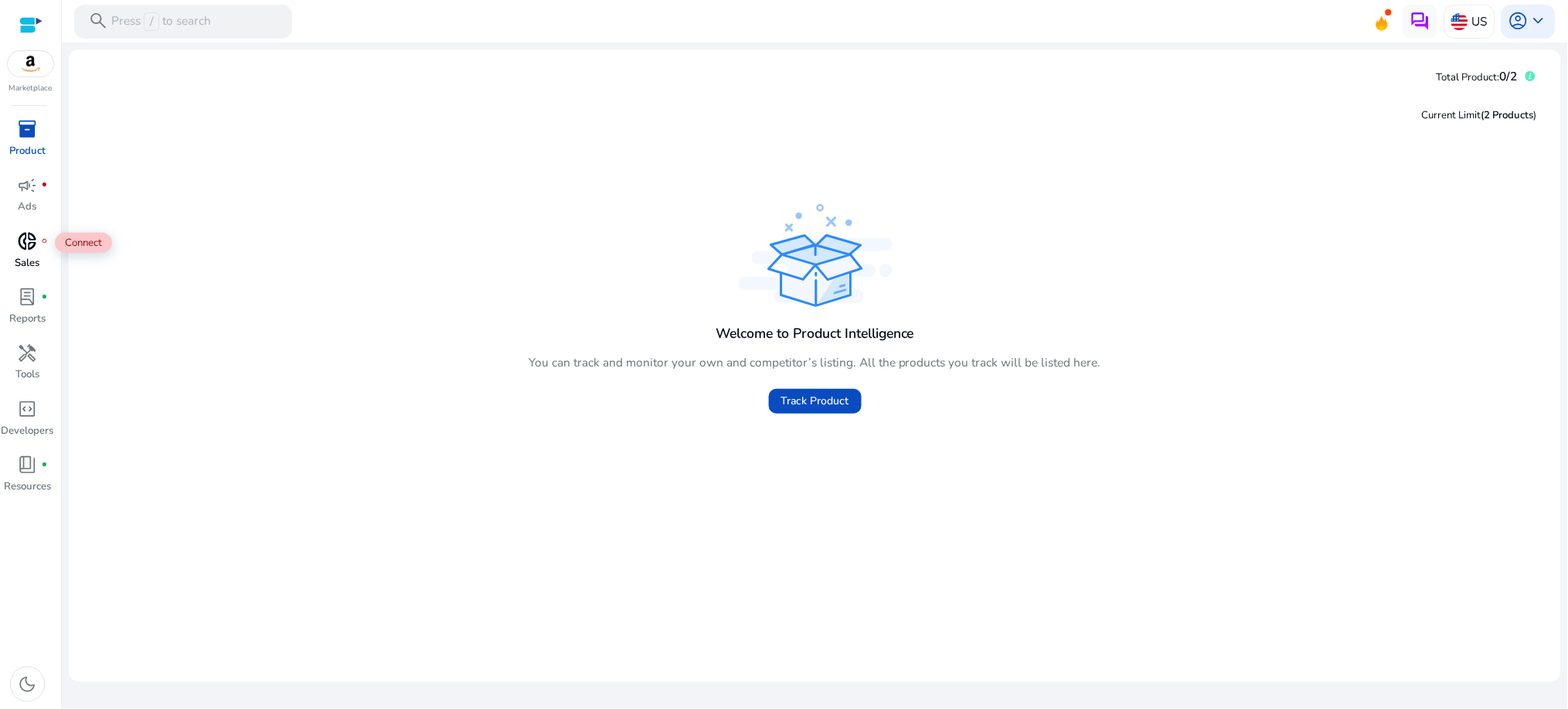
click at [28, 251] on span "donut_small" at bounding box center [28, 241] width 20 height 20
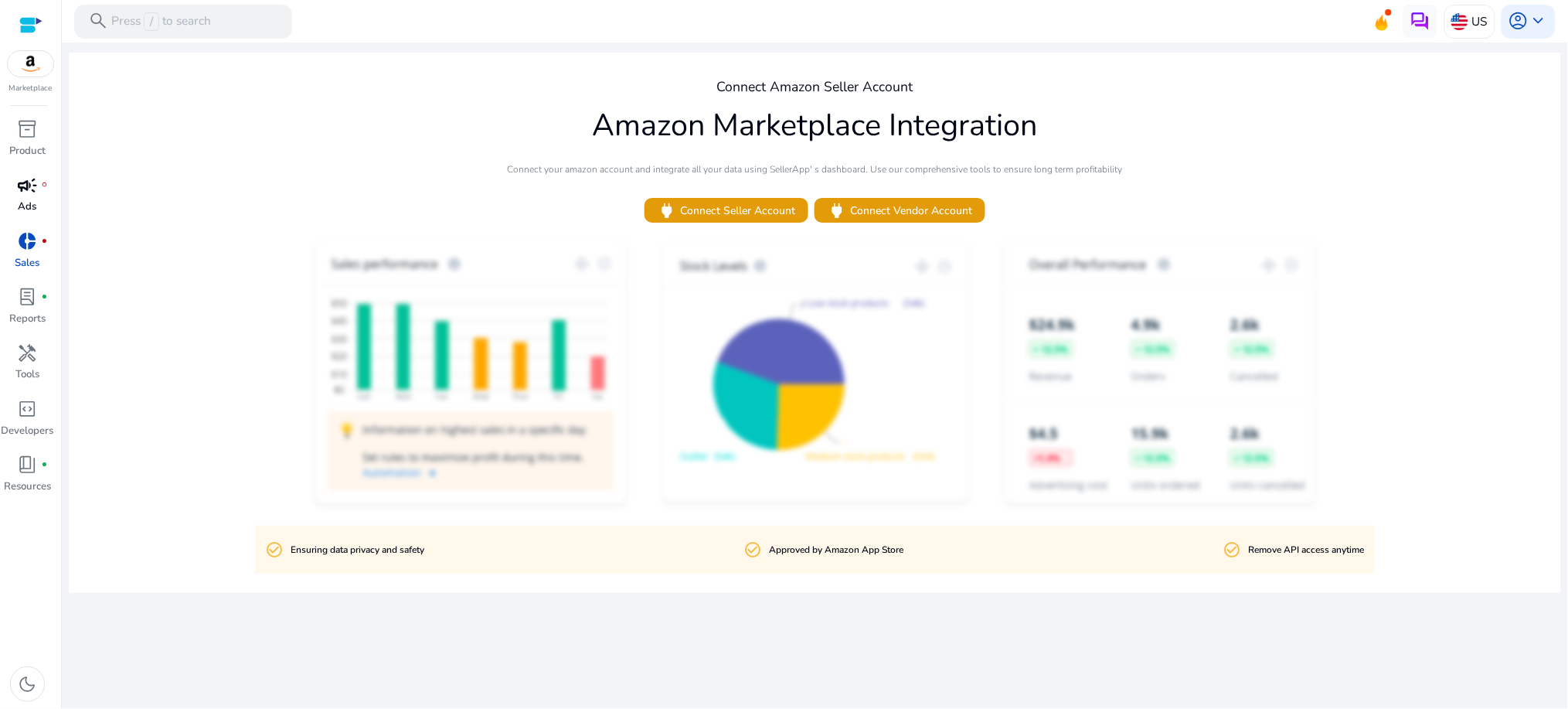
click at [29, 194] on span "campaign" at bounding box center [28, 185] width 20 height 20
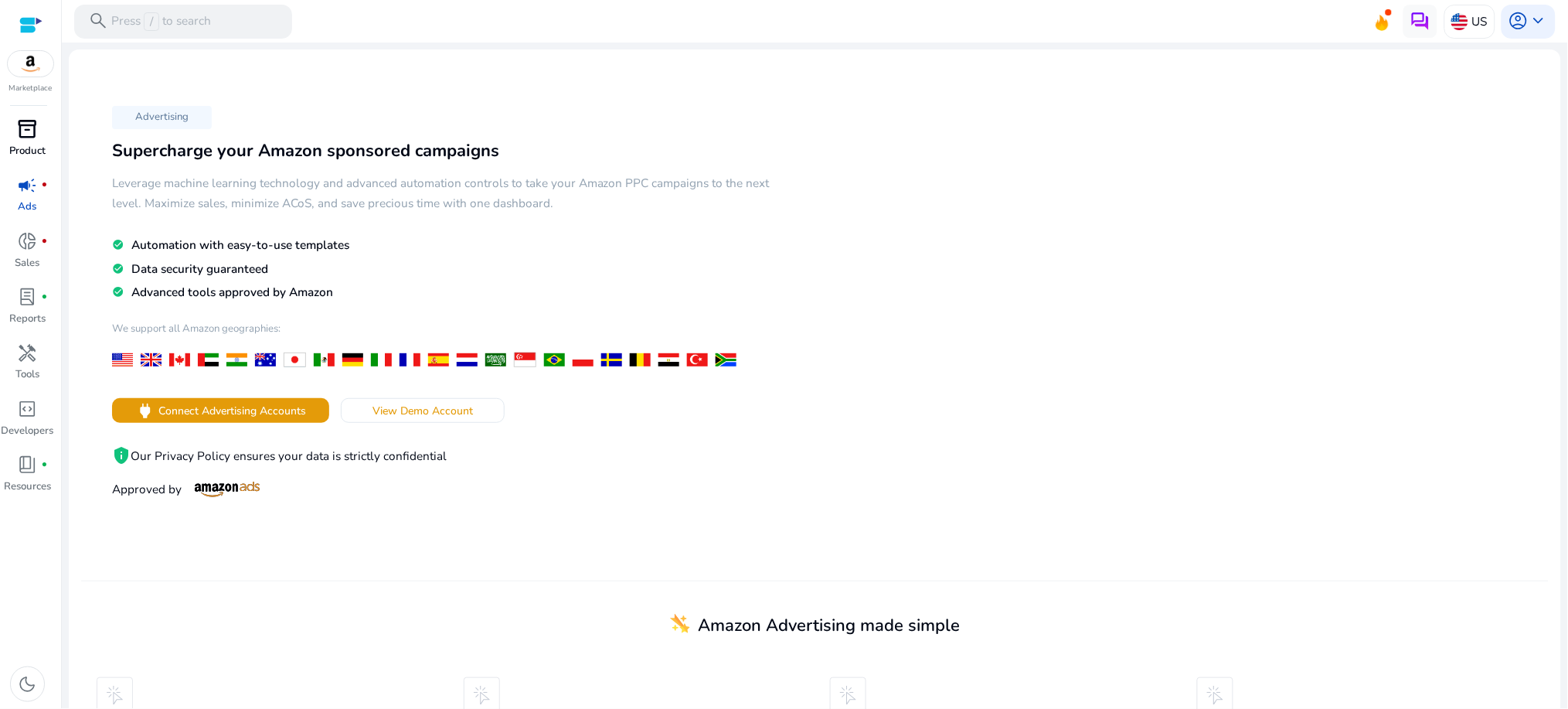
click at [40, 146] on p "Product" at bounding box center [28, 151] width 36 height 15
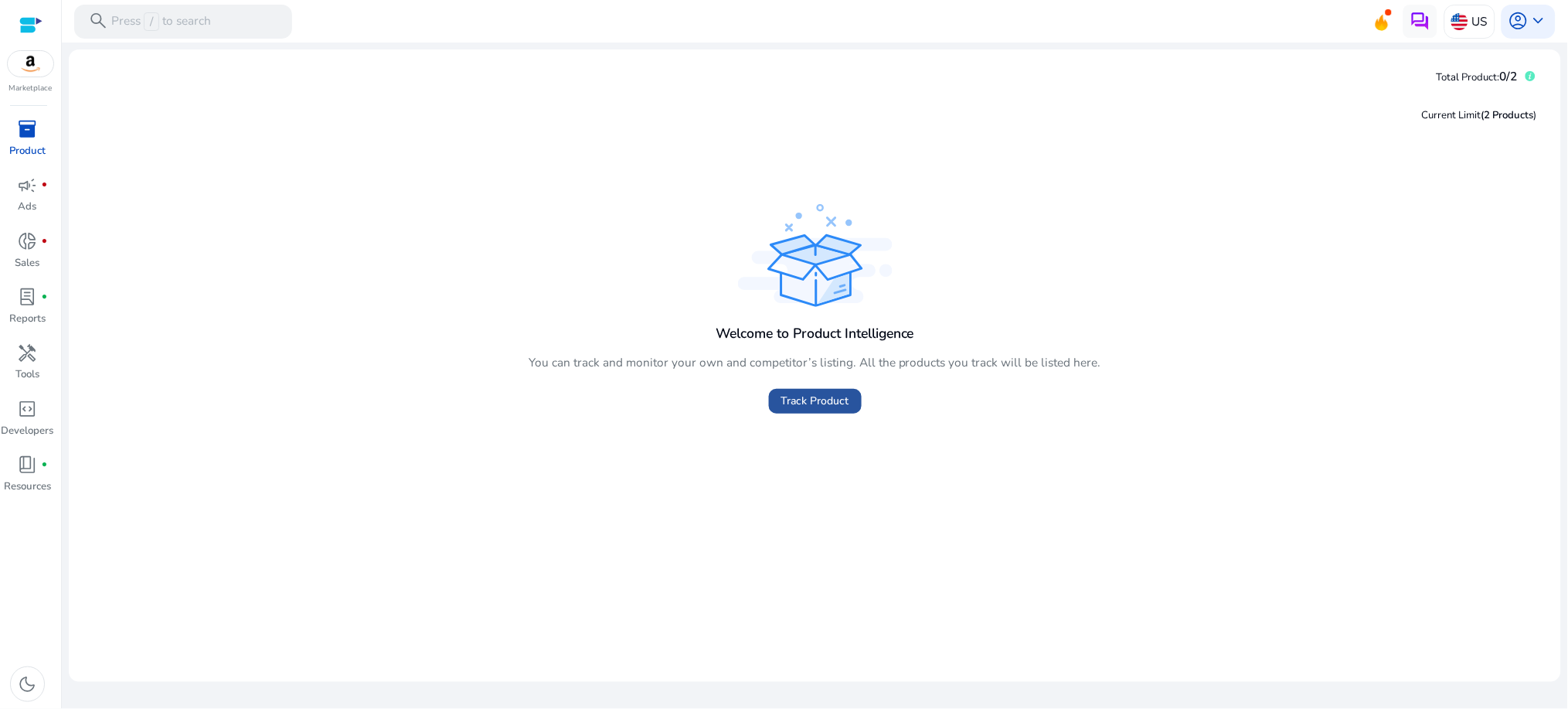
click at [811, 404] on span "Track Product" at bounding box center [815, 400] width 68 height 16
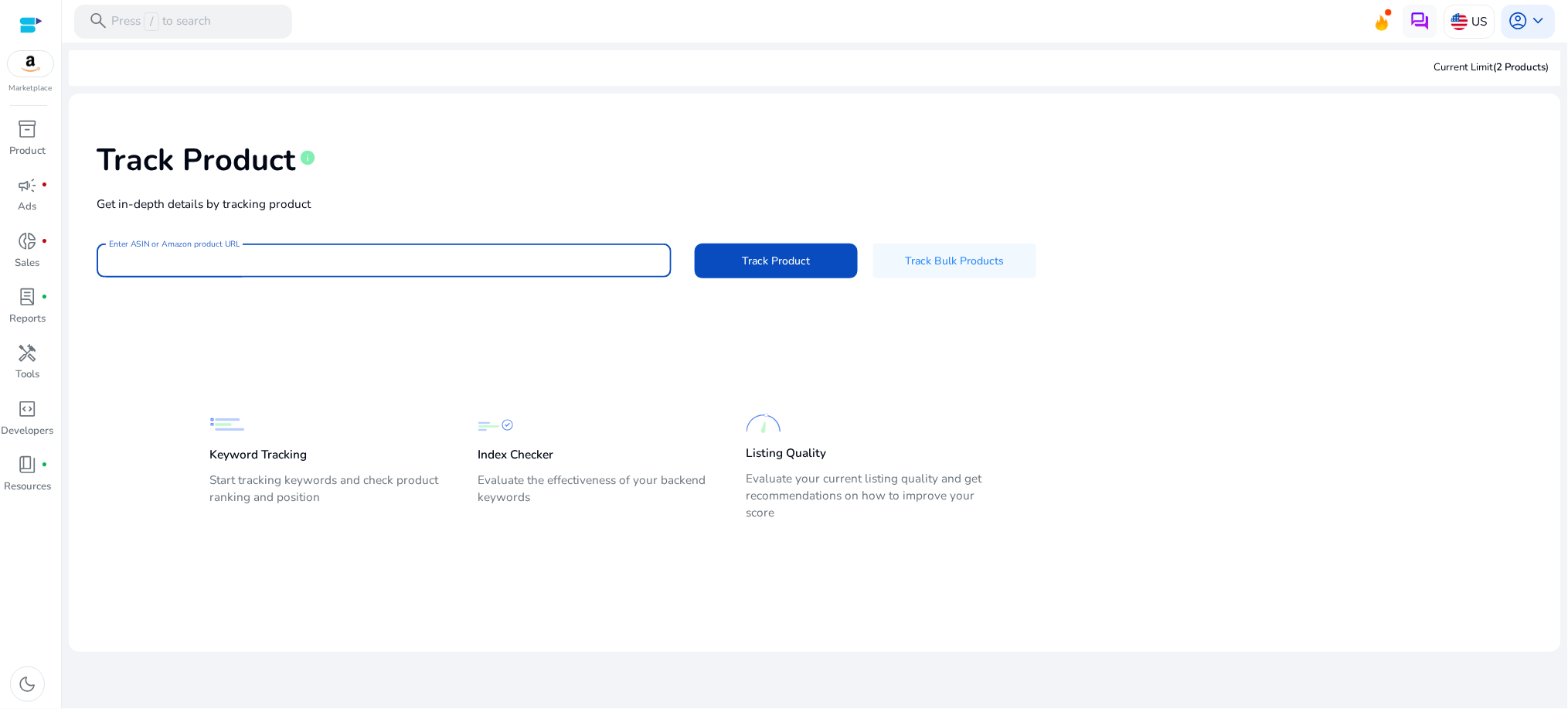
click at [430, 265] on input "Enter ASIN or Amazon product URL" at bounding box center [384, 261] width 550 height 17
click at [590, 262] on input "Enter ASIN or Amazon product URL" at bounding box center [384, 261] width 550 height 17
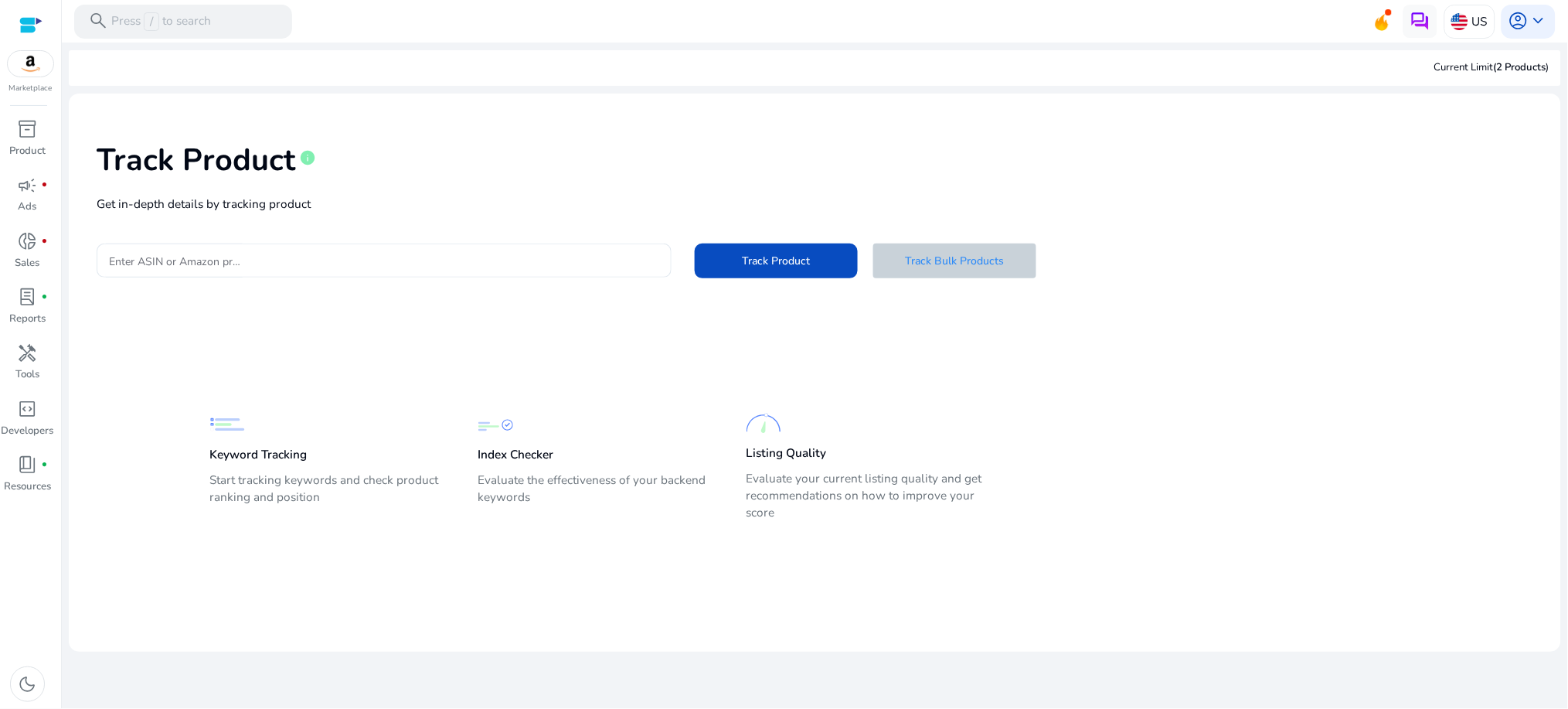
click at [978, 273] on span at bounding box center [955, 261] width 164 height 37
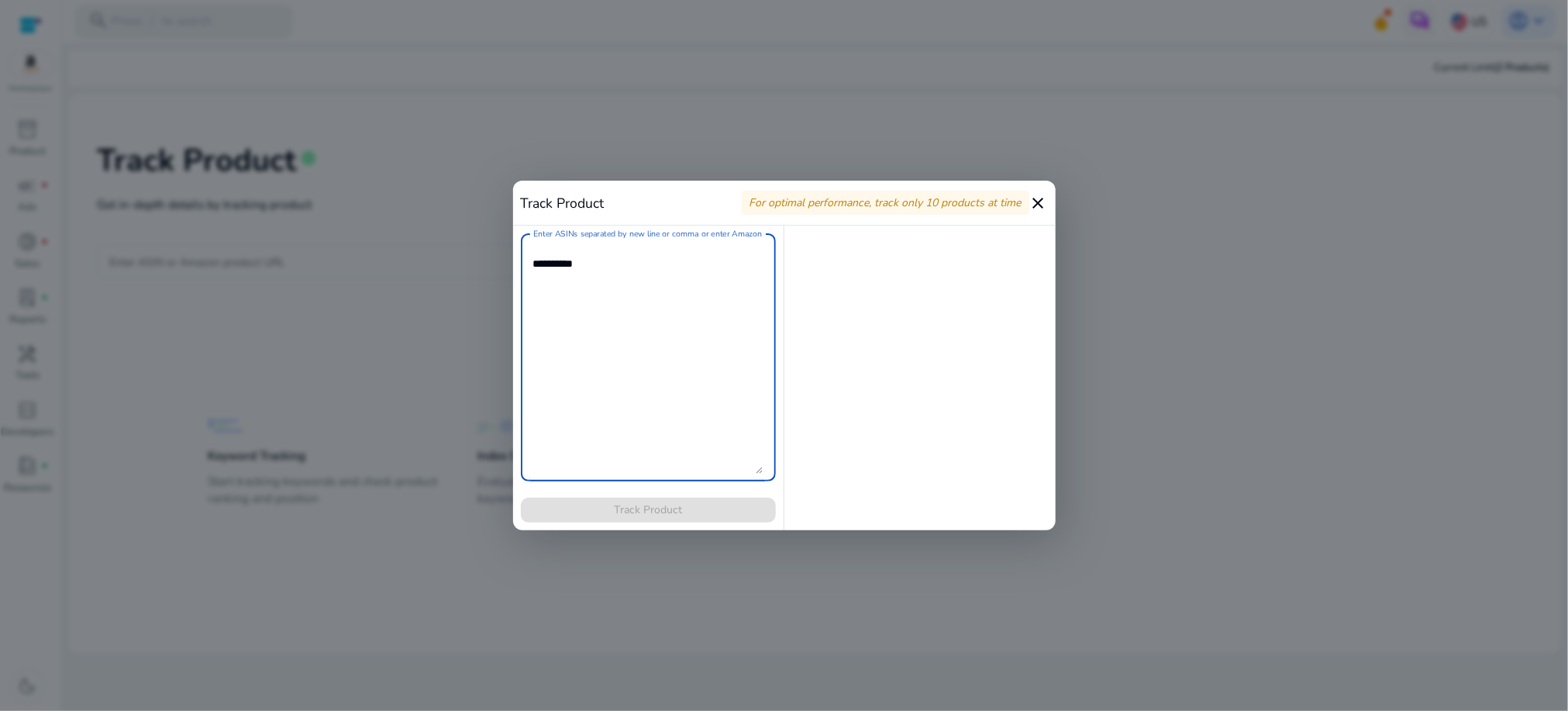
click at [1040, 200] on mat-icon "close" at bounding box center [1039, 204] width 19 height 19
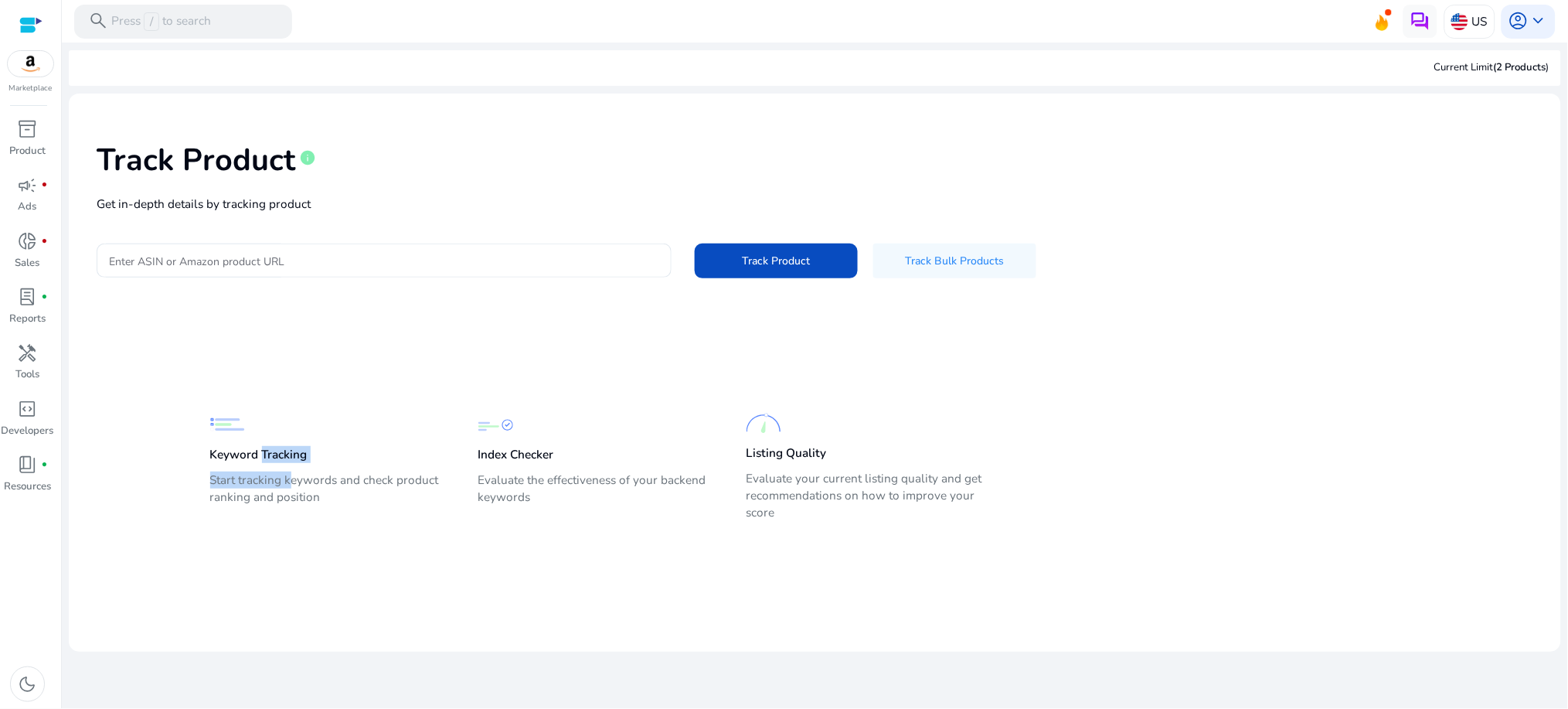
drag, startPoint x: 268, startPoint y: 459, endPoint x: 793, endPoint y: 486, distance: 525.7
click at [304, 469] on div "Keyword Tracking Start tracking keywords and check product ranking and position" at bounding box center [329, 465] width 238 height 117
click at [861, 489] on p "Evaluate your current listing quality and get recommendations on how to improve…" at bounding box center [866, 495] width 238 height 51
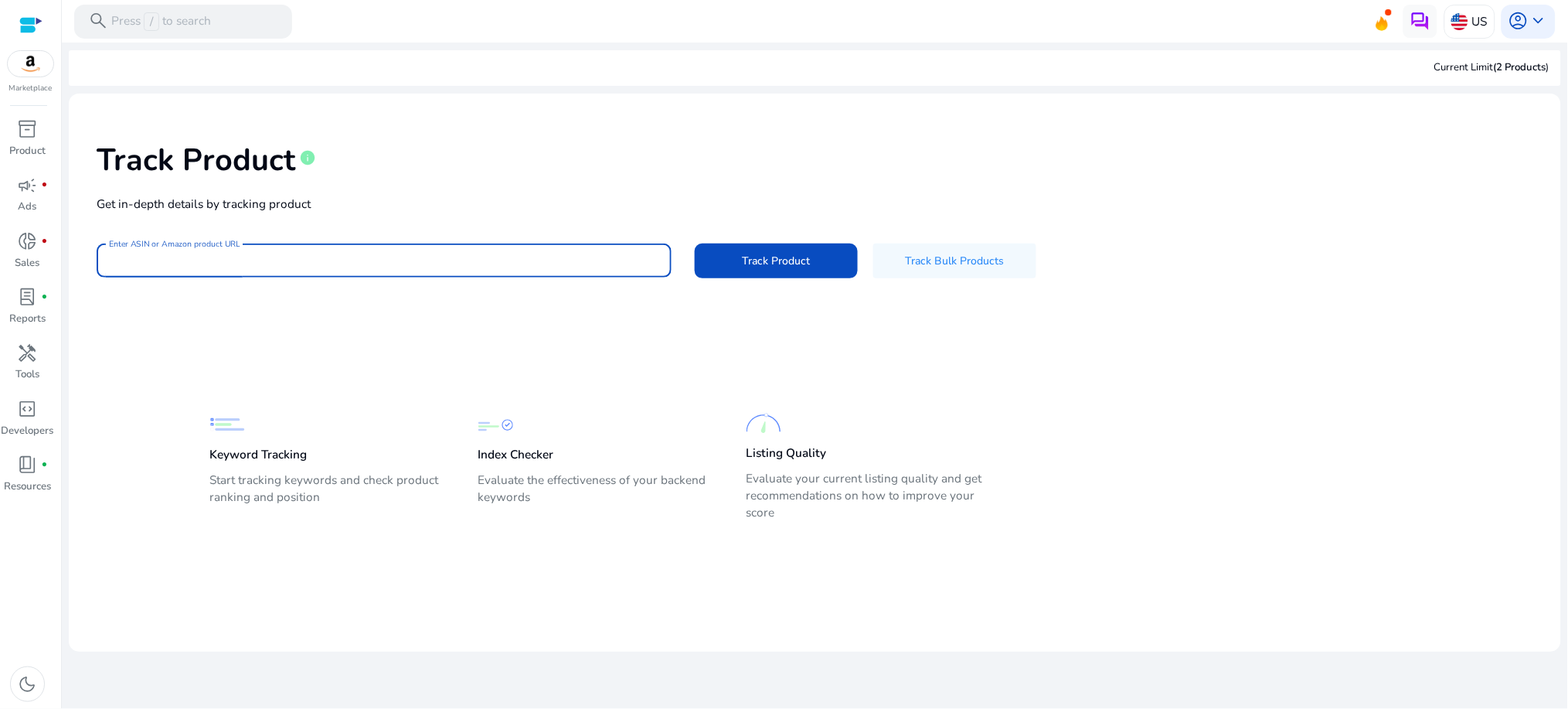
click at [573, 263] on input "Enter ASIN or Amazon product URL" at bounding box center [384, 261] width 550 height 17
drag, startPoint x: 583, startPoint y: 269, endPoint x: 516, endPoint y: 269, distance: 67.0
click at [516, 269] on div at bounding box center [384, 261] width 550 height 34
paste input "**********"
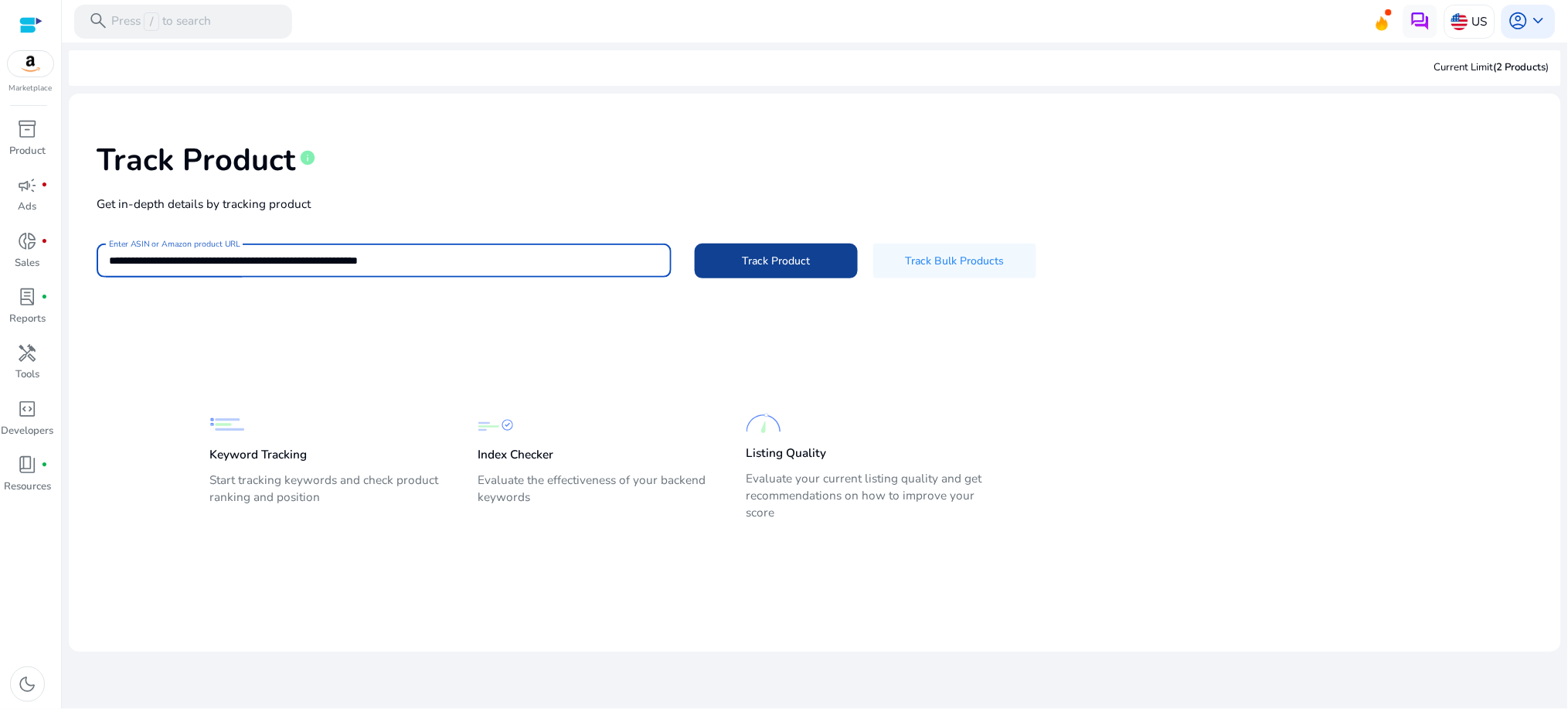
click at [800, 270] on span at bounding box center [776, 261] width 164 height 37
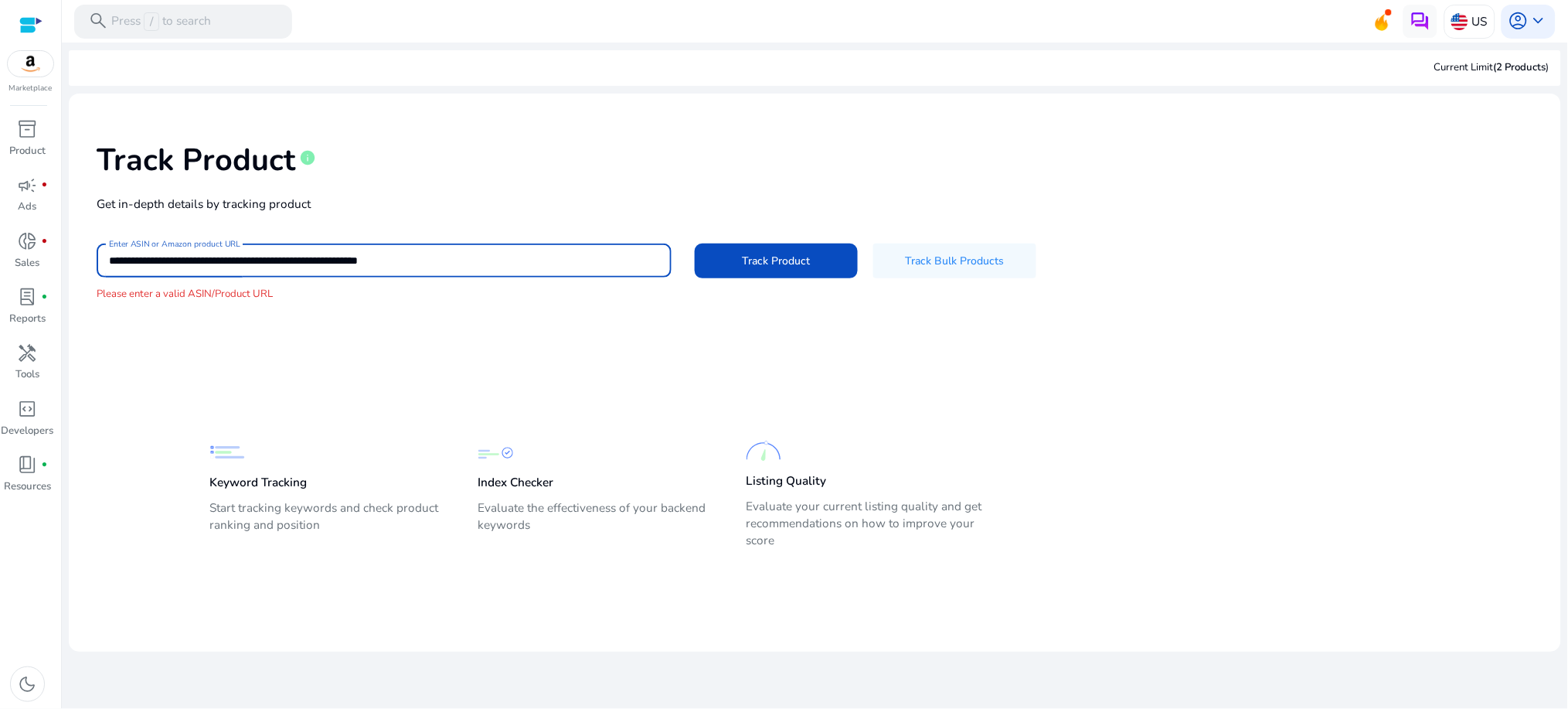
click at [483, 257] on input "**********" at bounding box center [384, 261] width 550 height 17
paste input "**********"
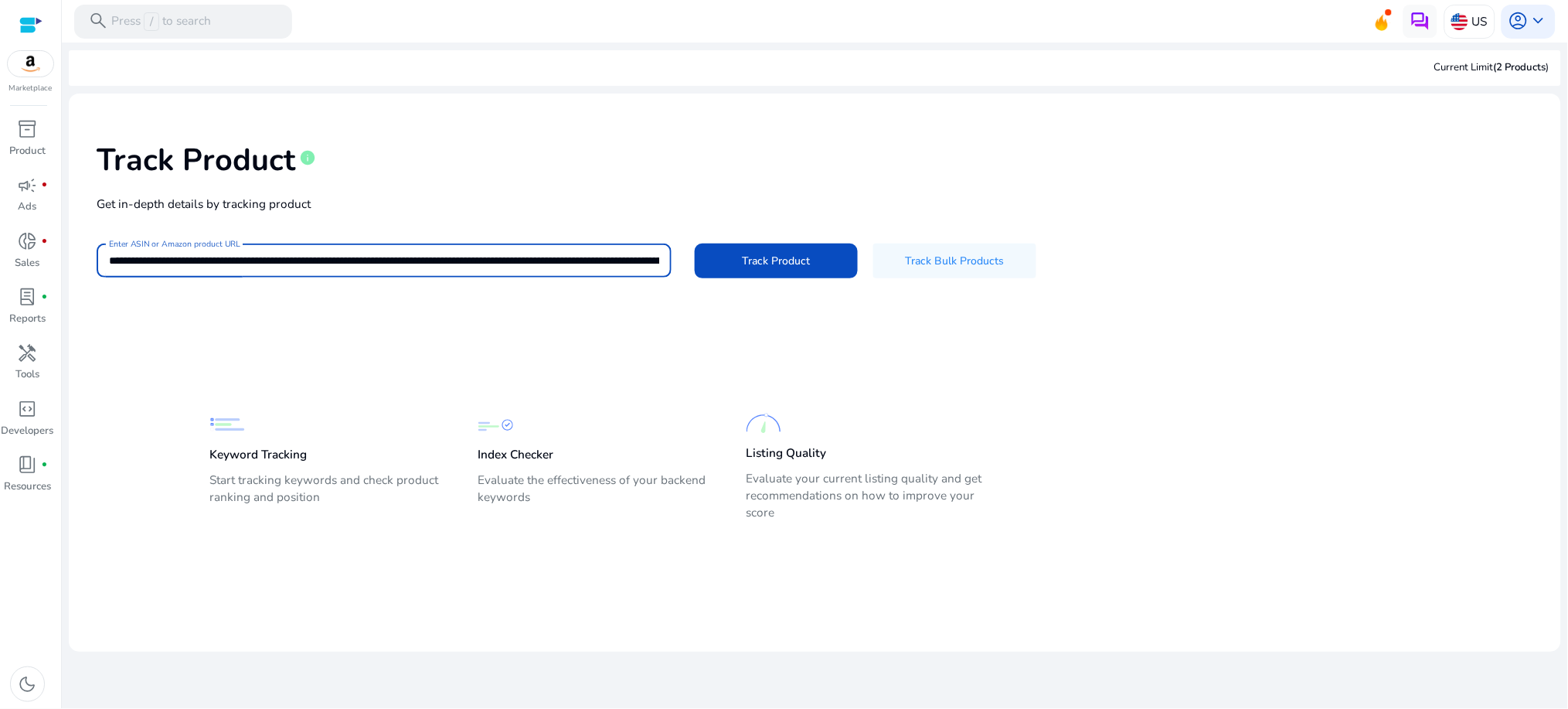
scroll to position [0, 1031]
type input "**********"
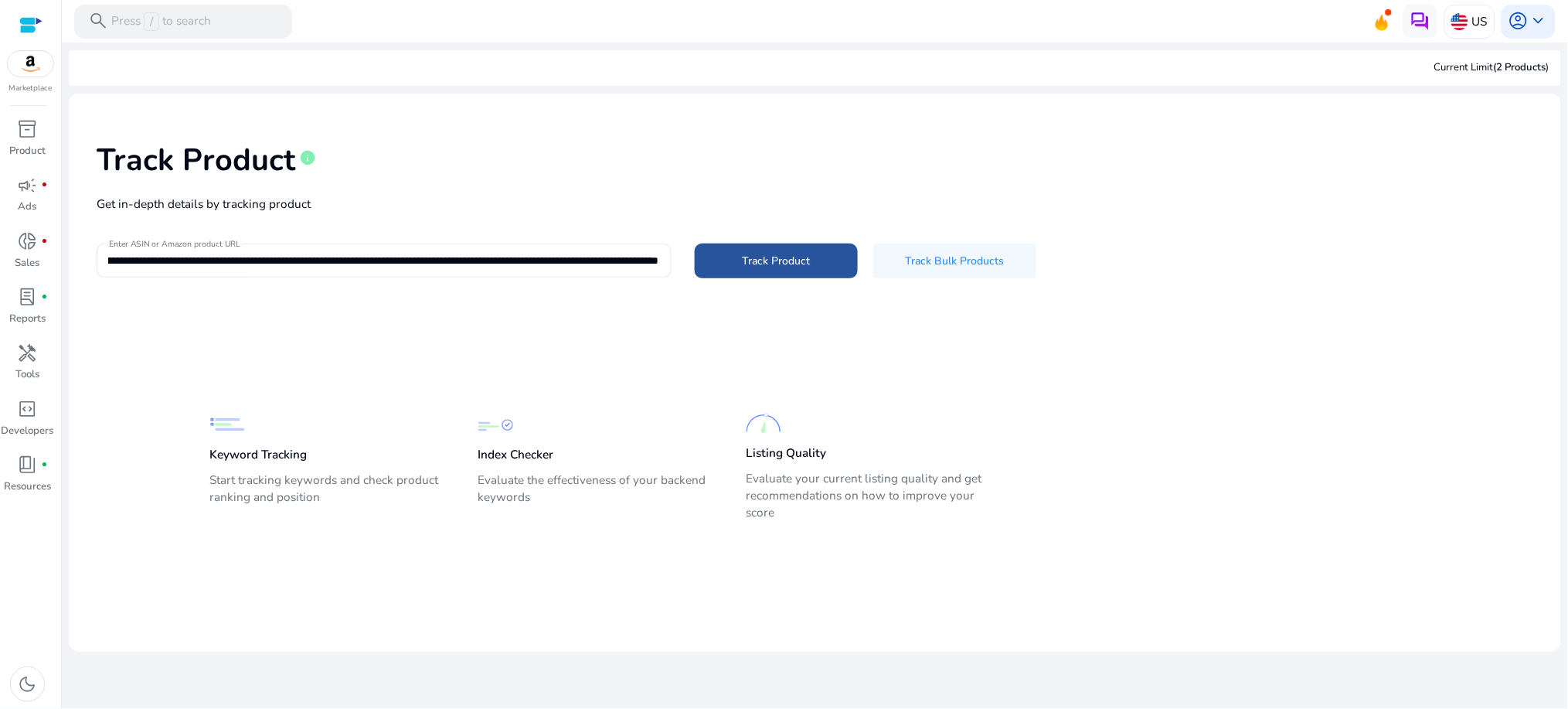
scroll to position [0, 0]
click at [743, 261] on span "Track Product" at bounding box center [775, 261] width 68 height 16
